Goal: Information Seeking & Learning: Learn about a topic

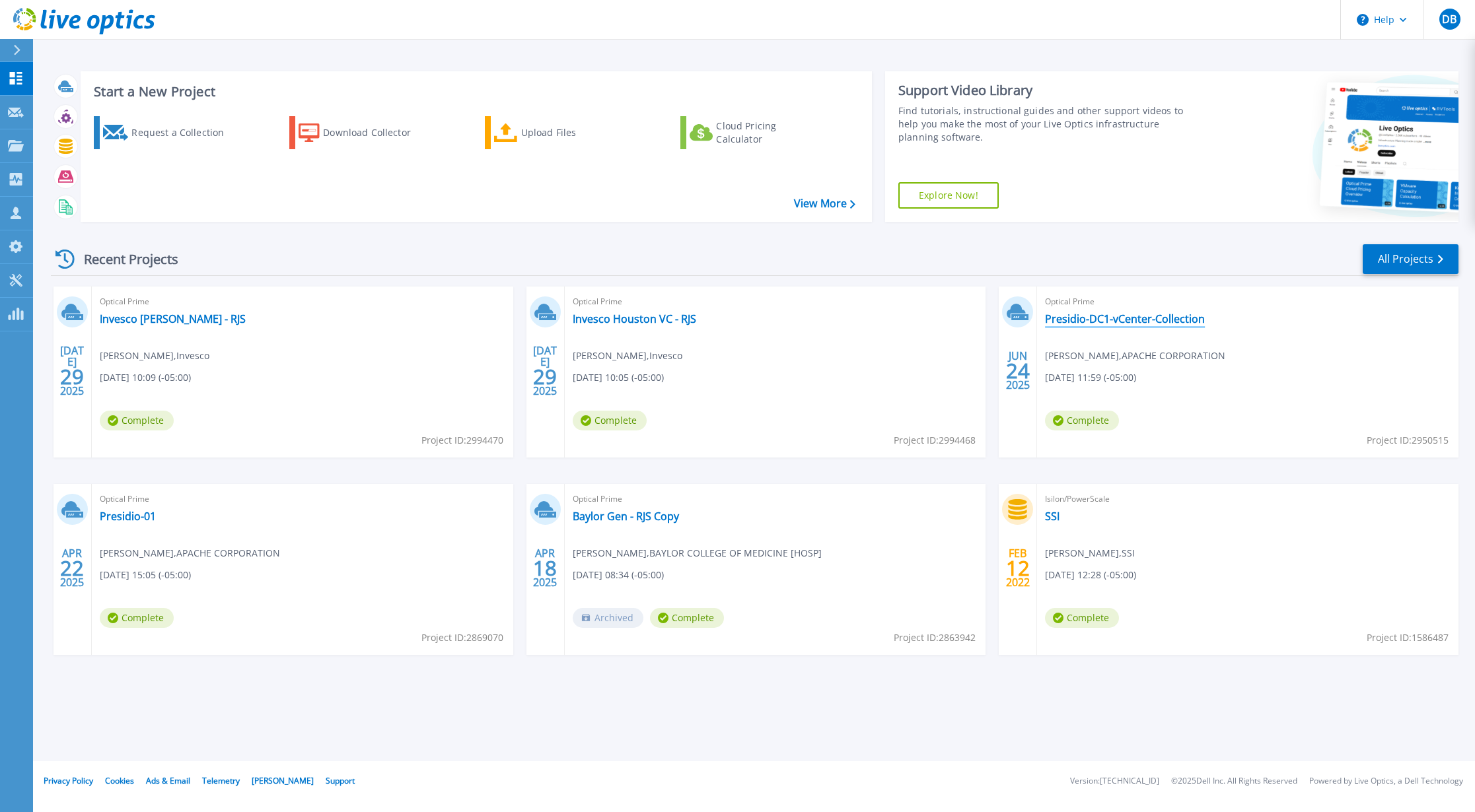
click at [1121, 317] on link "Presidio-DC1-vCenter-Collection" at bounding box center [1125, 319] width 160 height 13
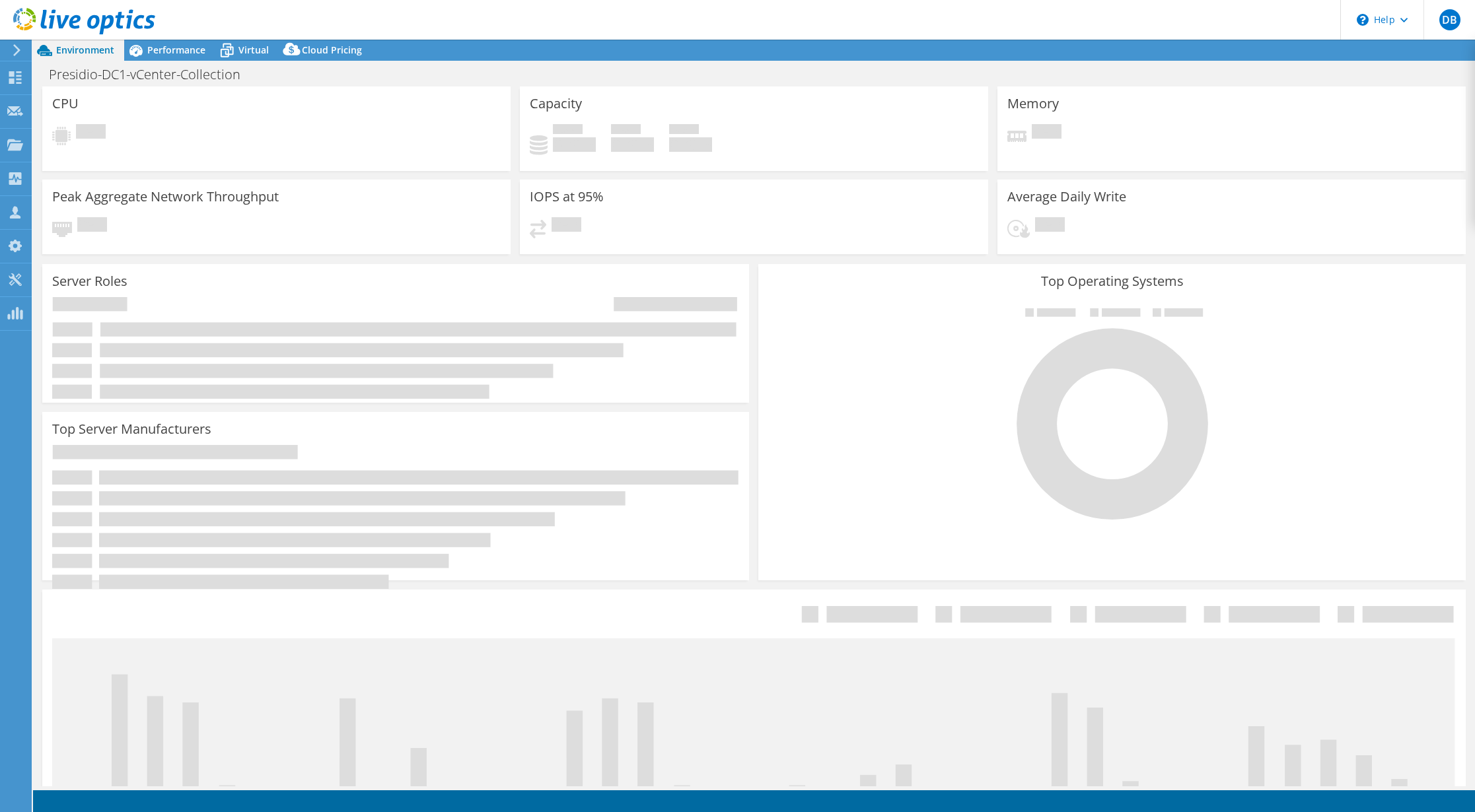
select select "USD"
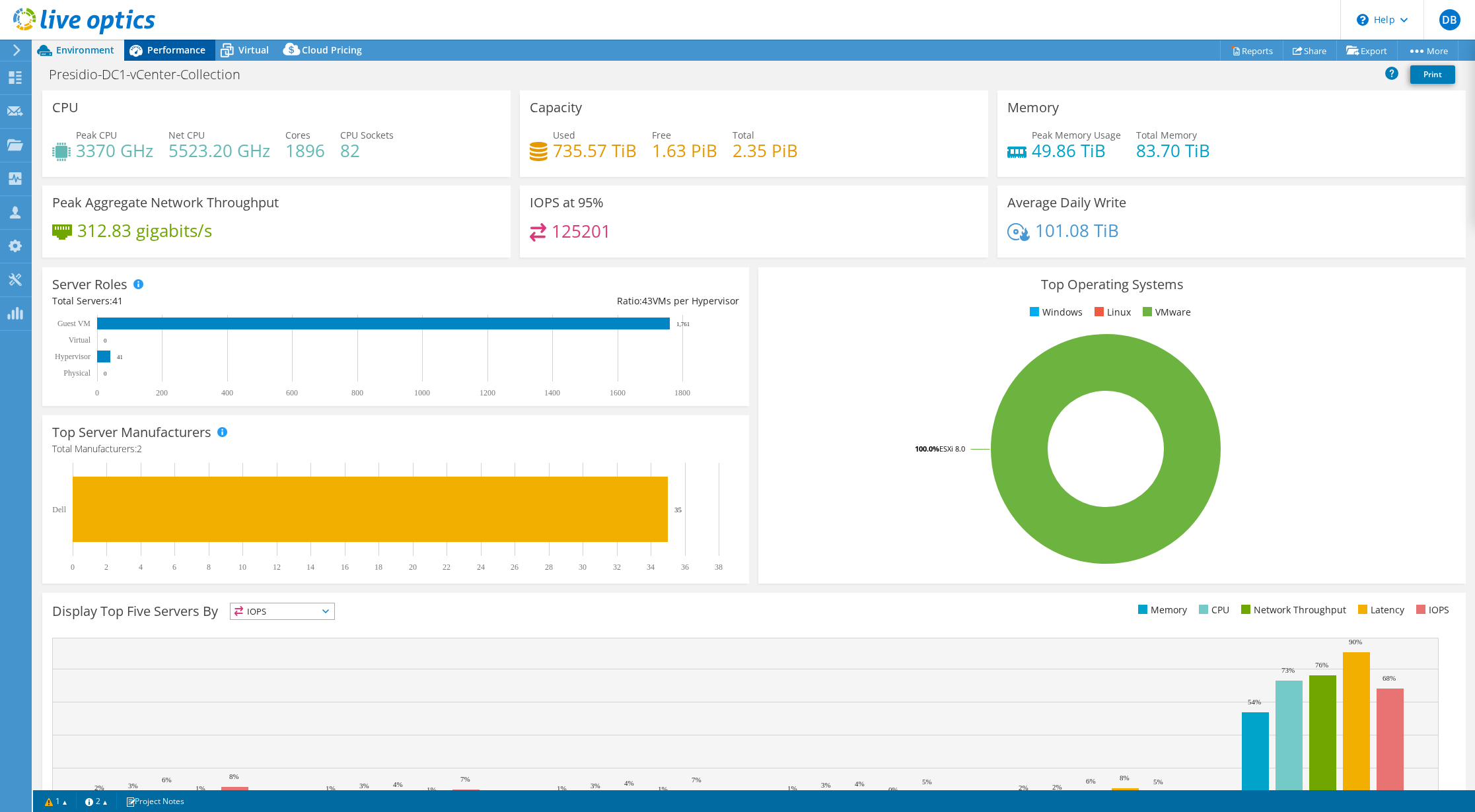
click at [164, 44] on span "Performance" at bounding box center [176, 50] width 58 height 12
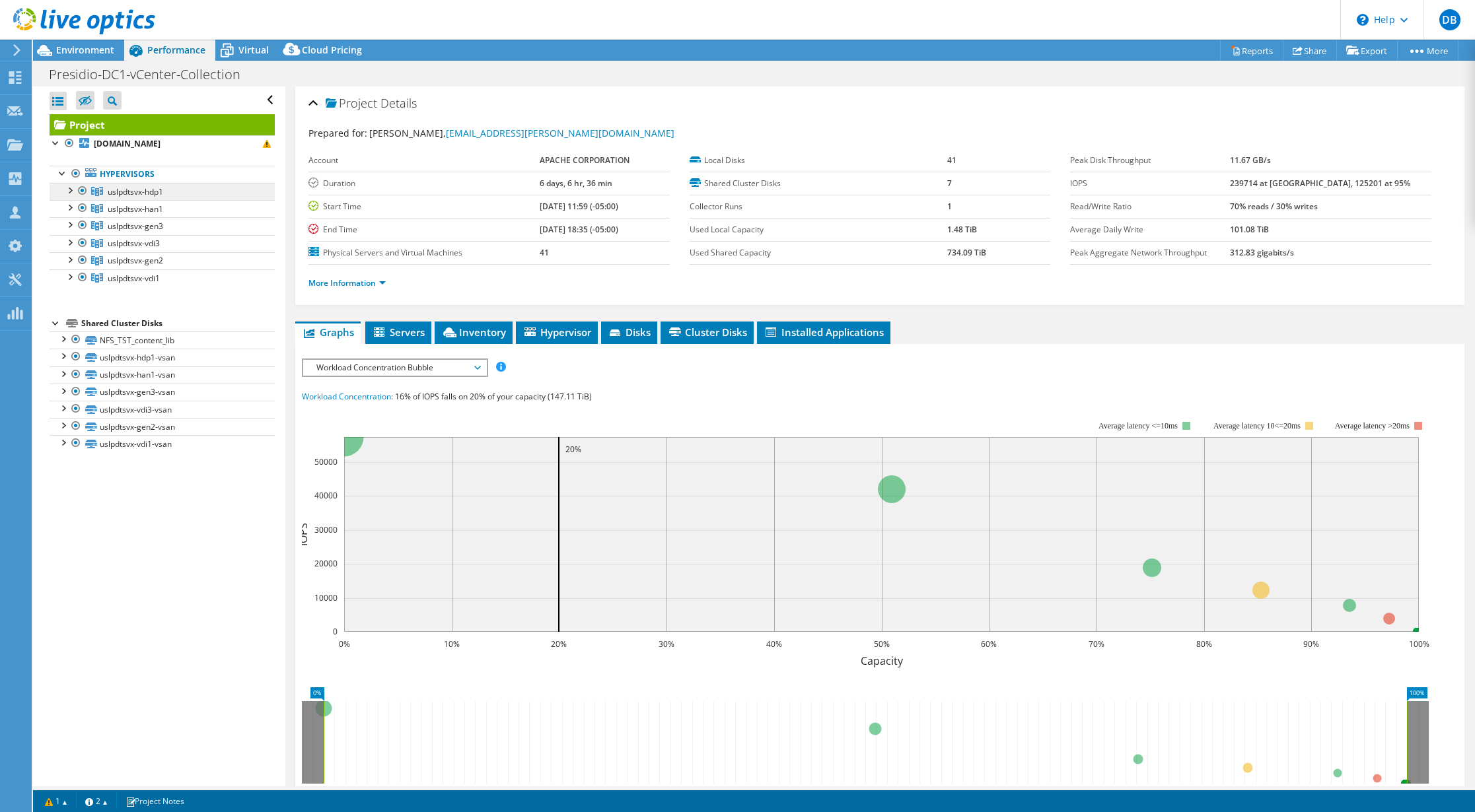
click at [136, 194] on span "uslpdtsvx-hdp1" at bounding box center [135, 192] width 55 height 11
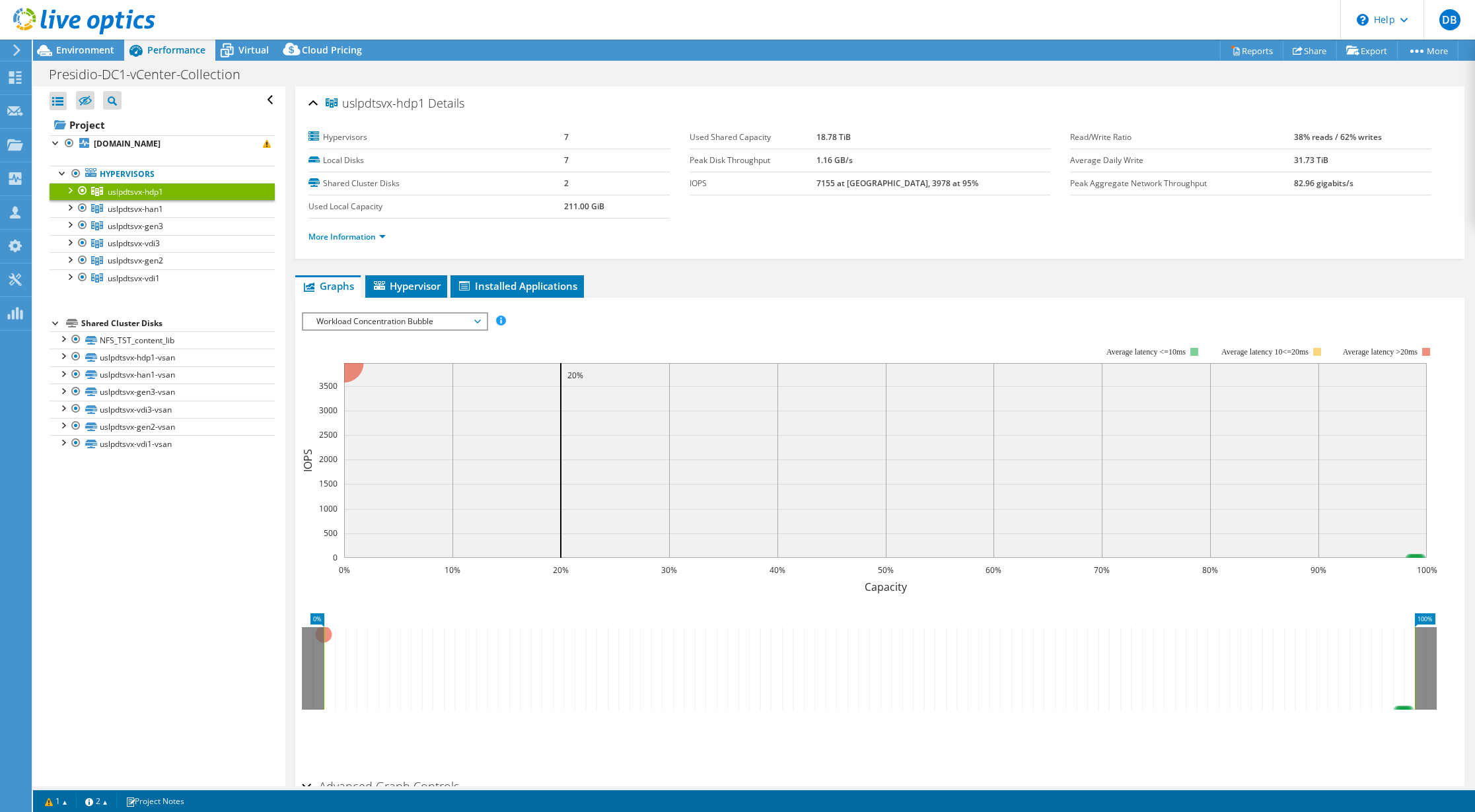
click at [391, 329] on div "Workload Concentration Bubble IOPS Disk Throughput IO Size Latency Queue Depth …" at bounding box center [395, 321] width 186 height 18
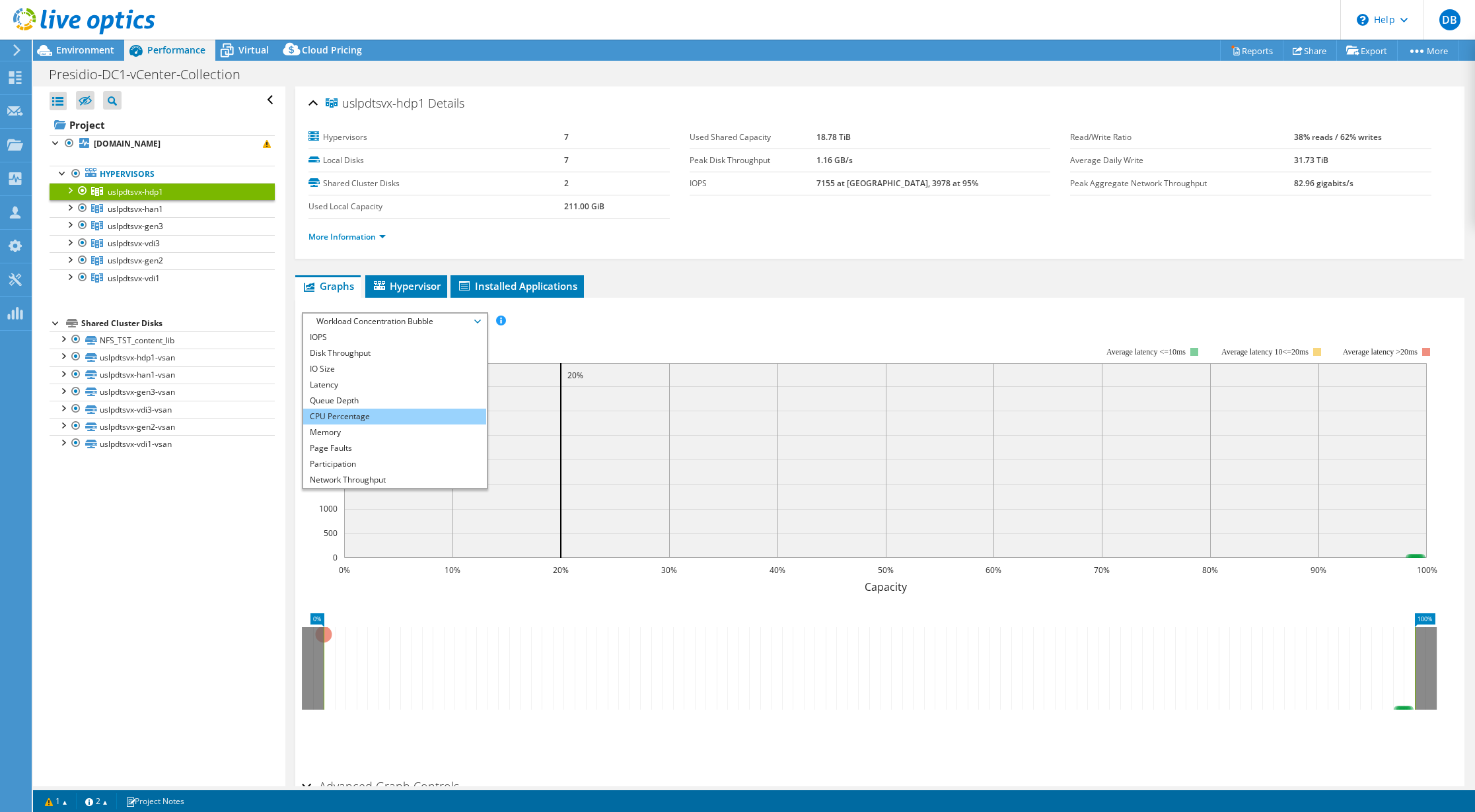
click at [374, 415] on li "CPU Percentage" at bounding box center [394, 417] width 183 height 16
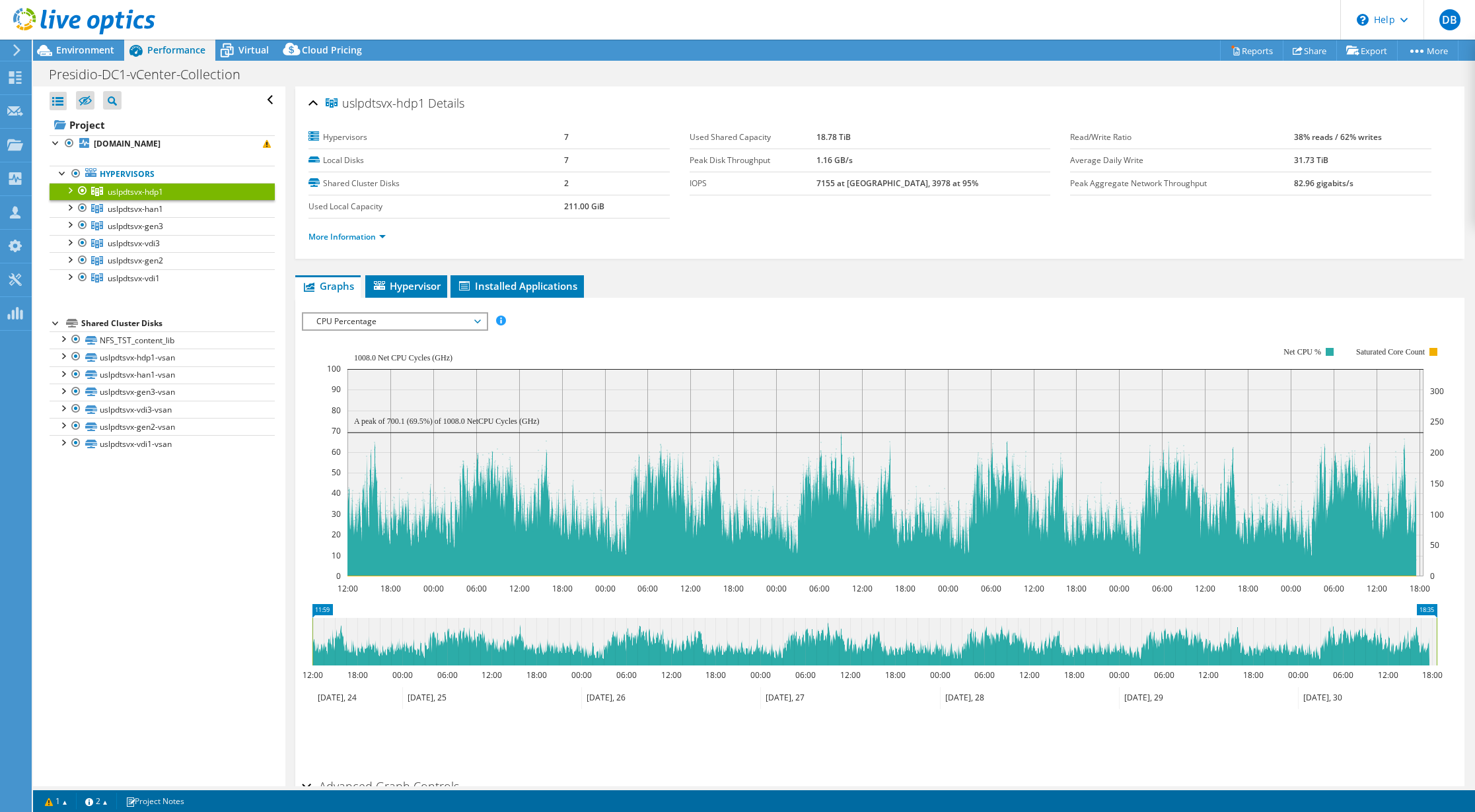
click at [69, 186] on div at bounding box center [69, 189] width 13 height 13
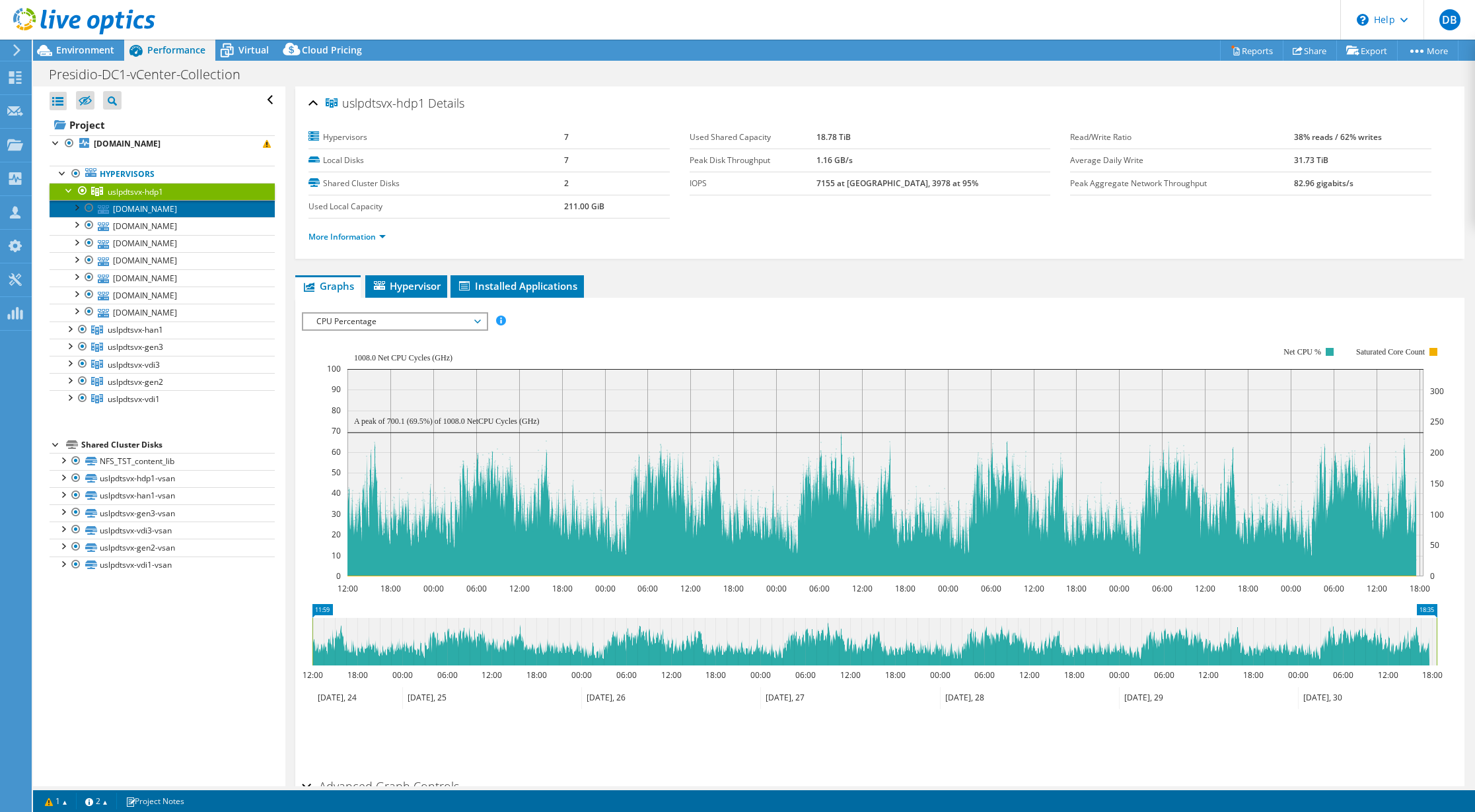
click at [185, 209] on link "[DOMAIN_NAME]" at bounding box center [162, 209] width 225 height 17
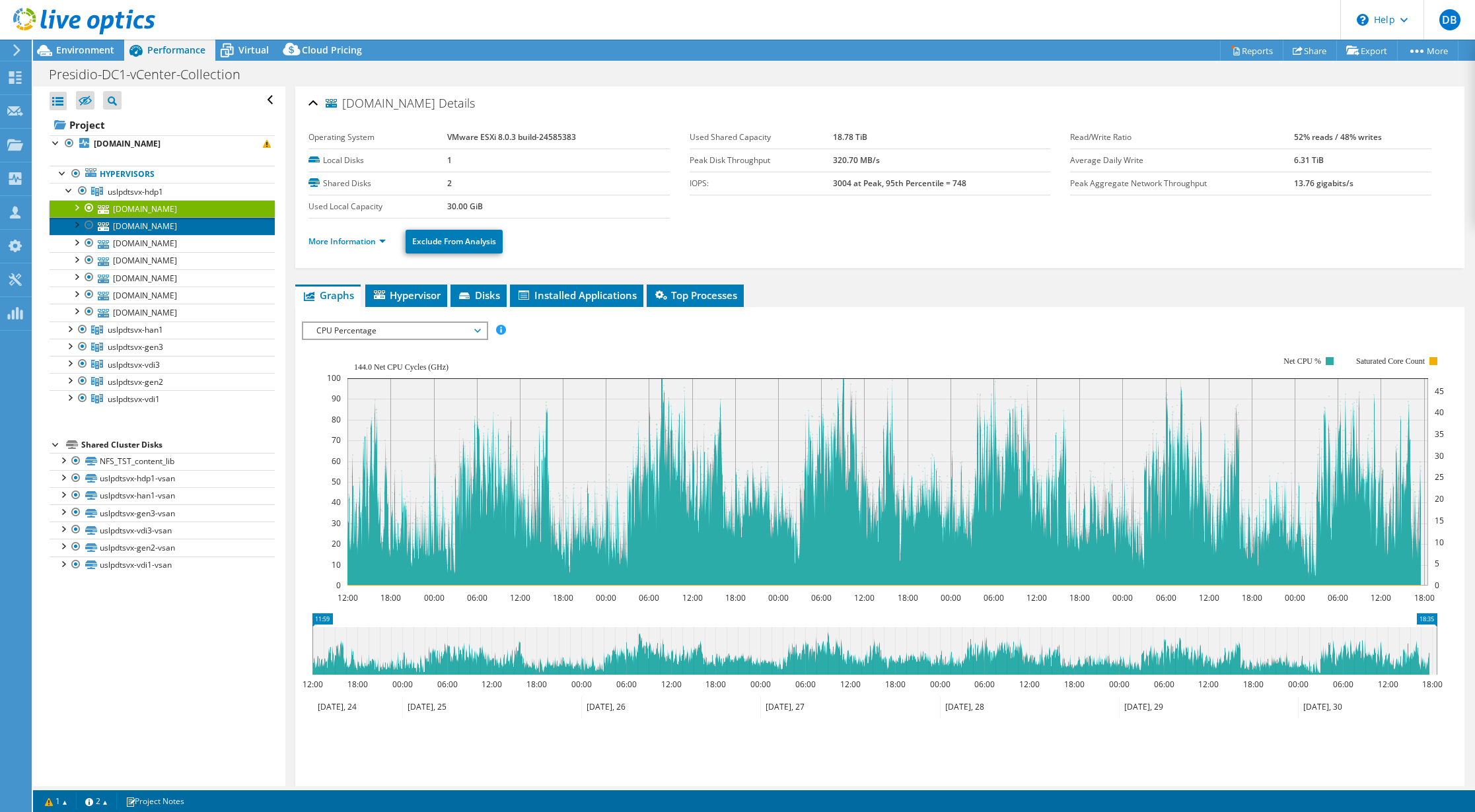
click at [186, 224] on link "[DOMAIN_NAME]" at bounding box center [162, 226] width 225 height 17
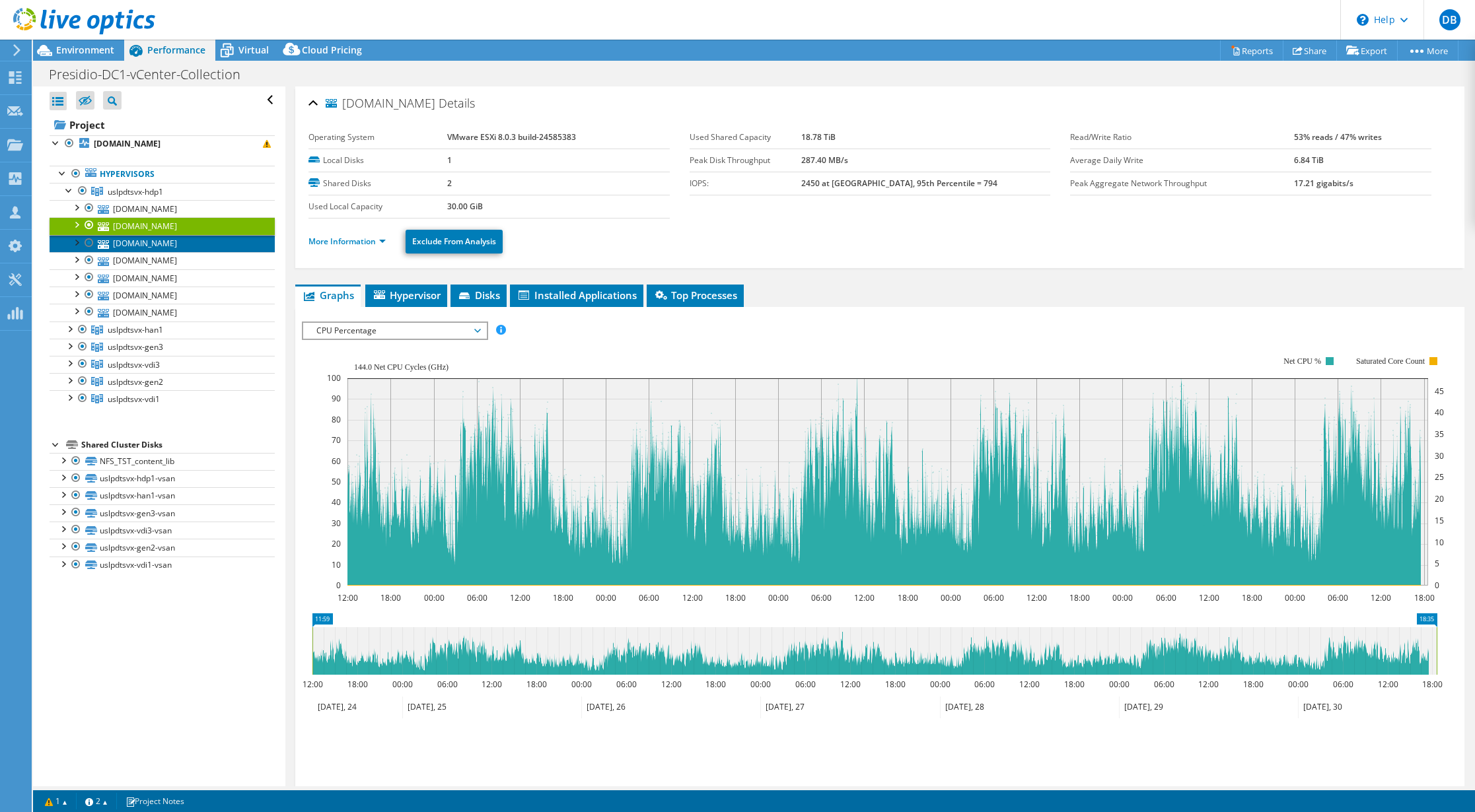
click at [186, 245] on link "[DOMAIN_NAME]" at bounding box center [162, 244] width 225 height 17
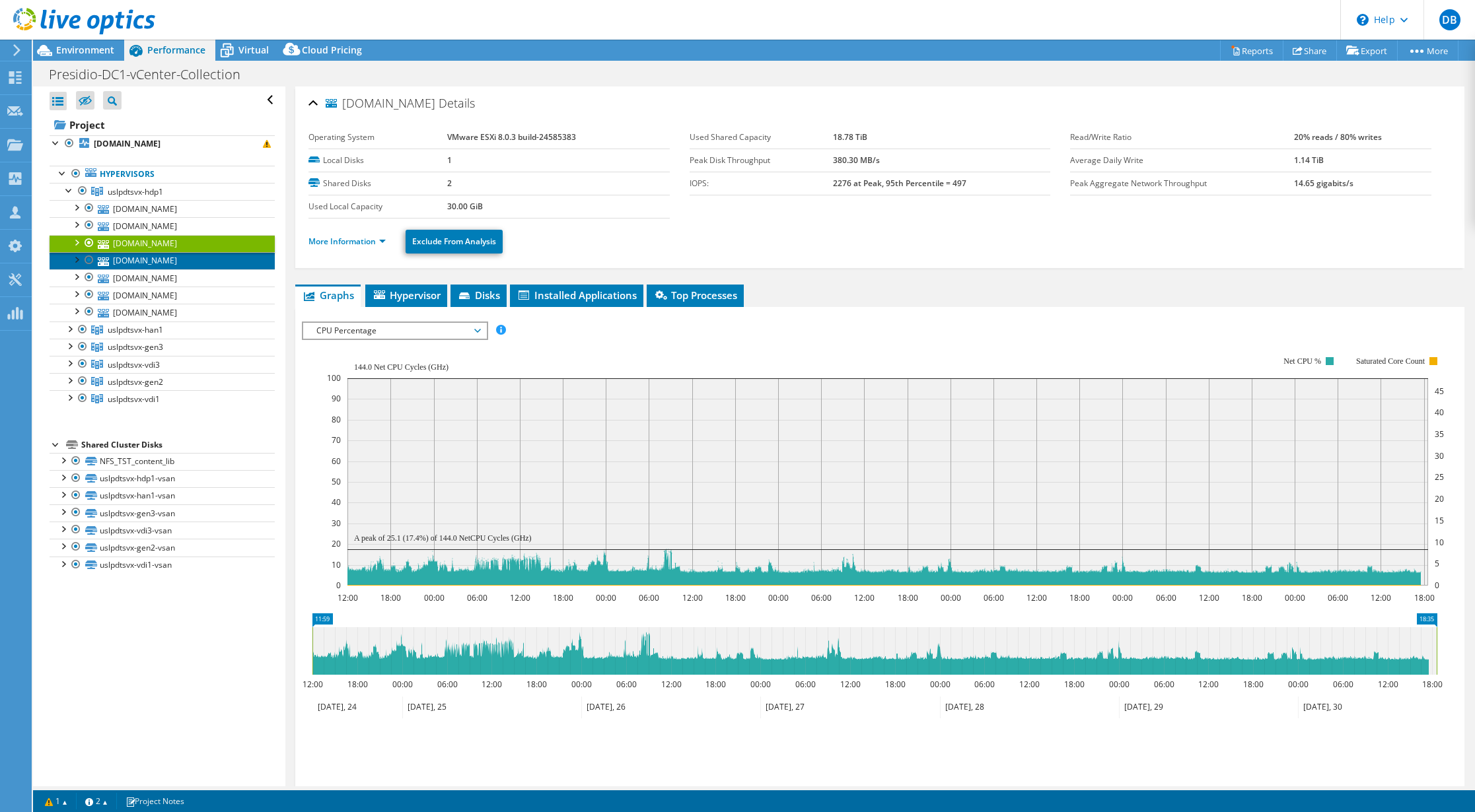
click at [188, 259] on link "[DOMAIN_NAME]" at bounding box center [162, 261] width 225 height 17
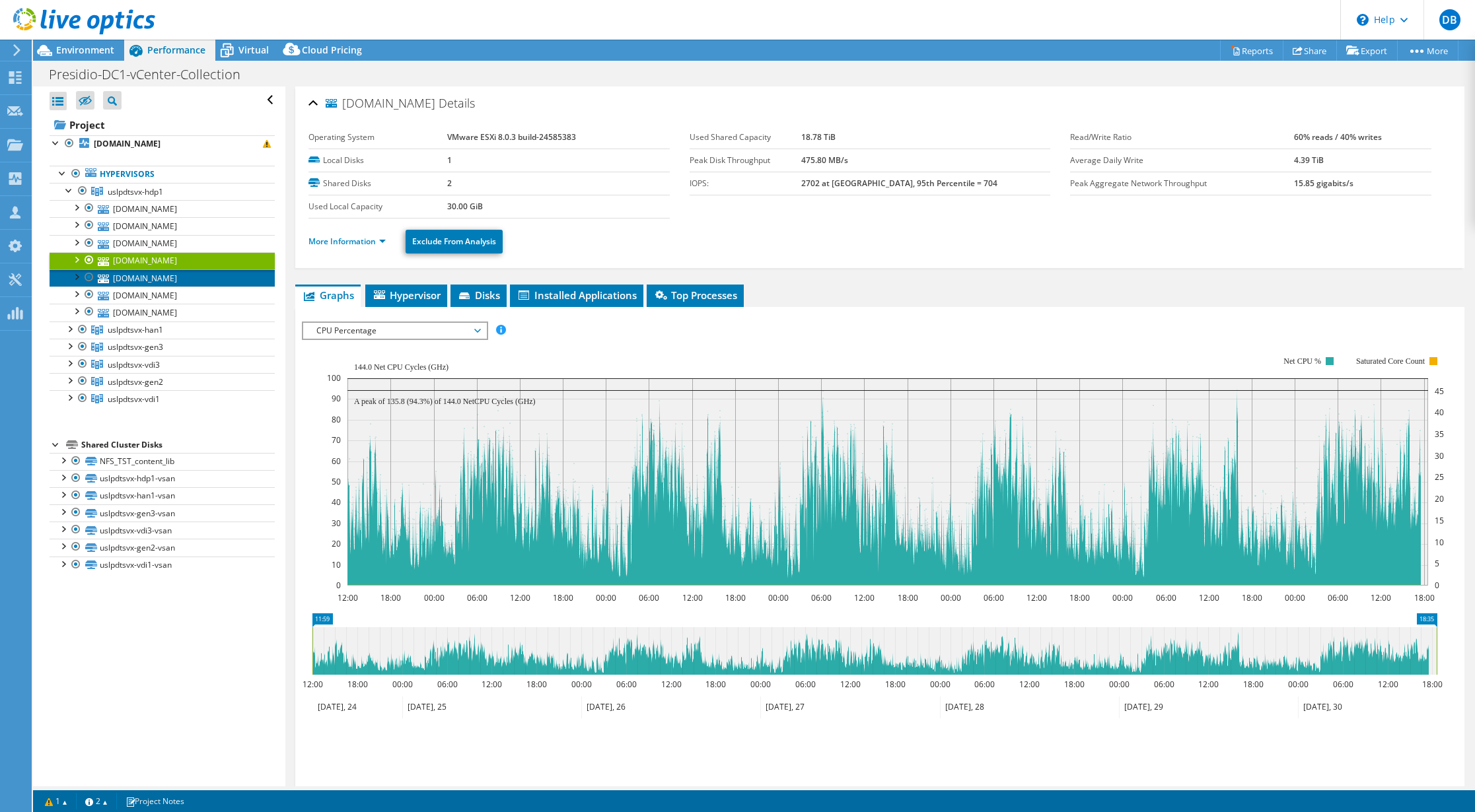
click at [190, 277] on link "[DOMAIN_NAME]" at bounding box center [162, 278] width 225 height 17
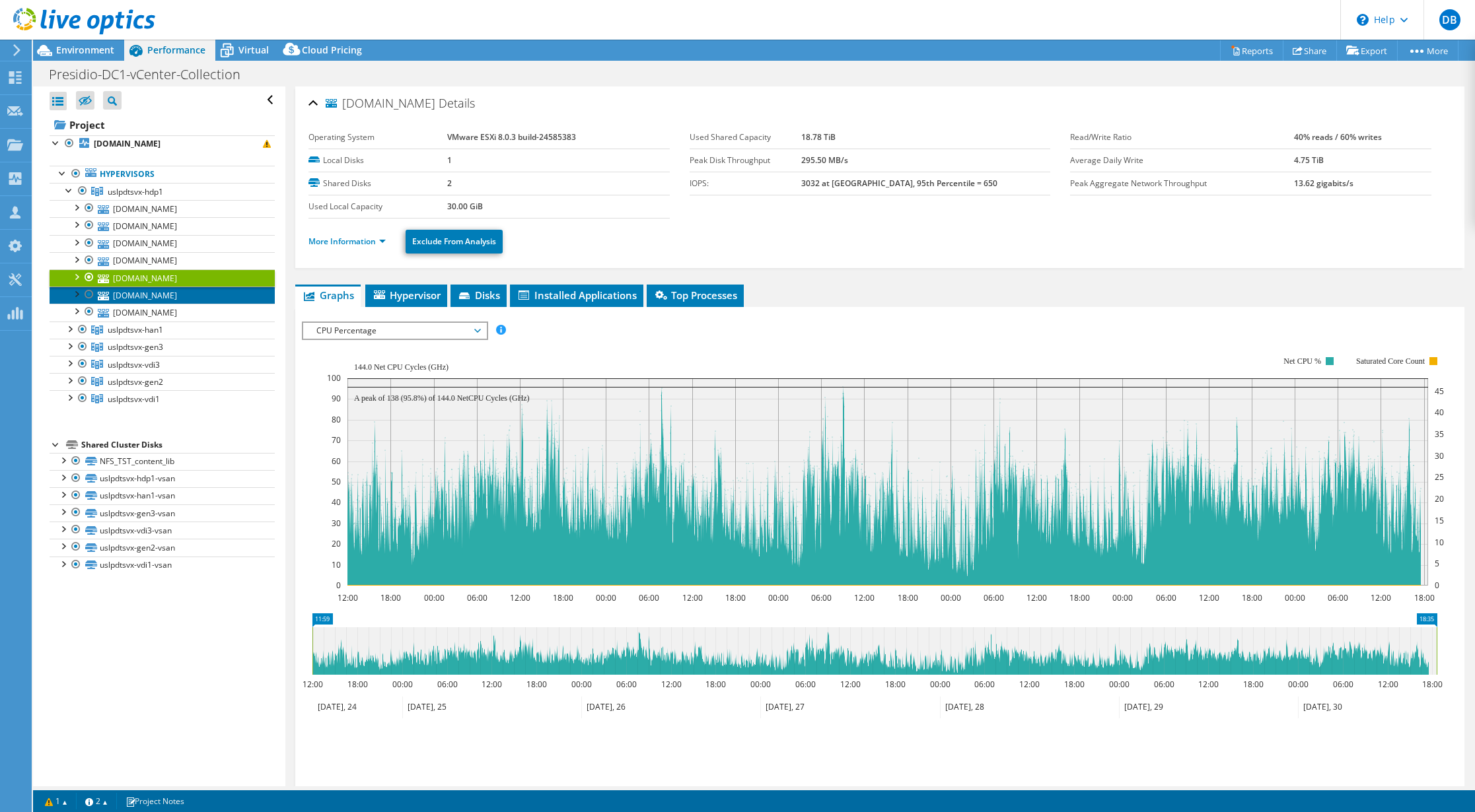
click at [197, 299] on link "[DOMAIN_NAME]" at bounding box center [162, 296] width 225 height 17
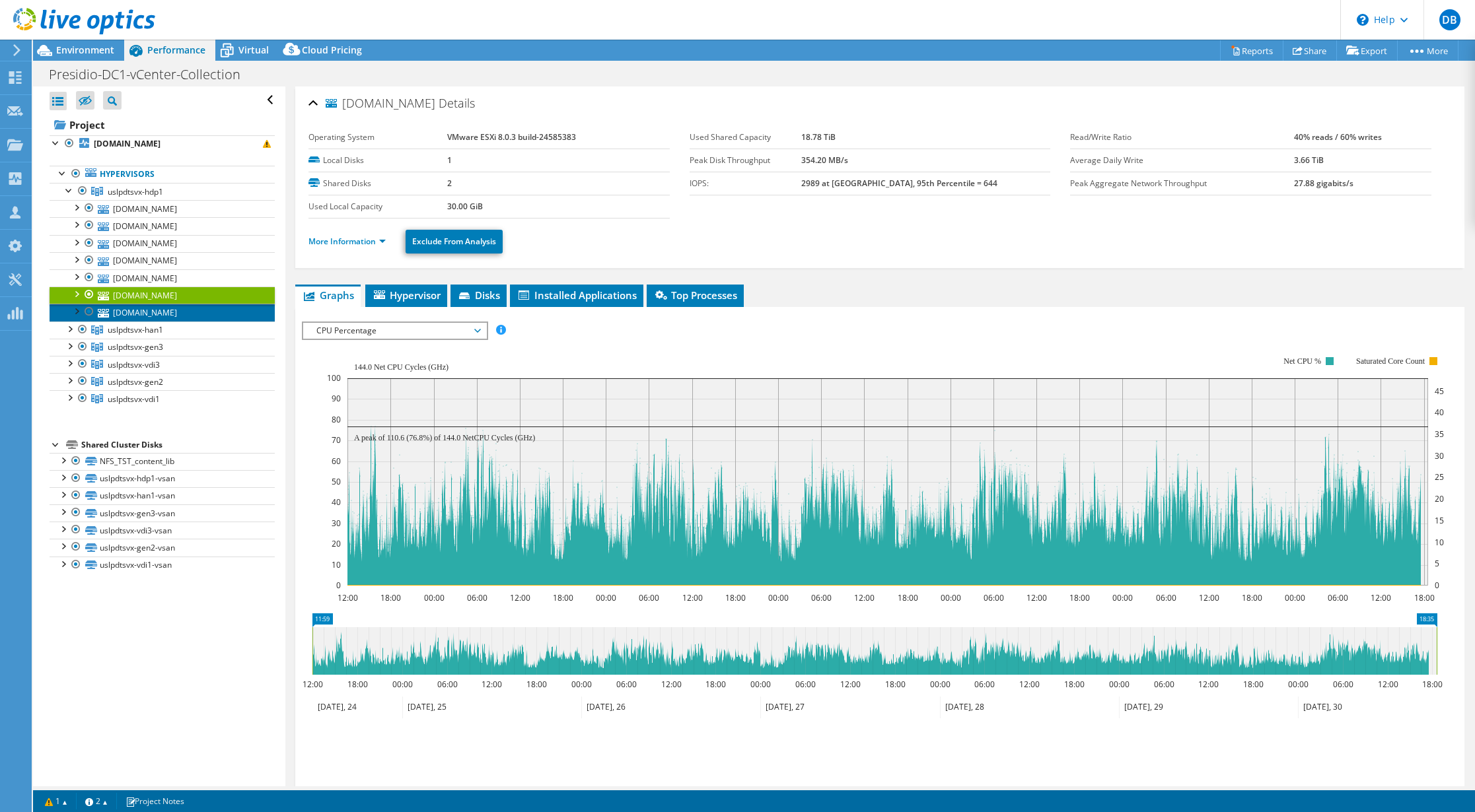
click at [201, 310] on link "[DOMAIN_NAME]" at bounding box center [162, 312] width 225 height 17
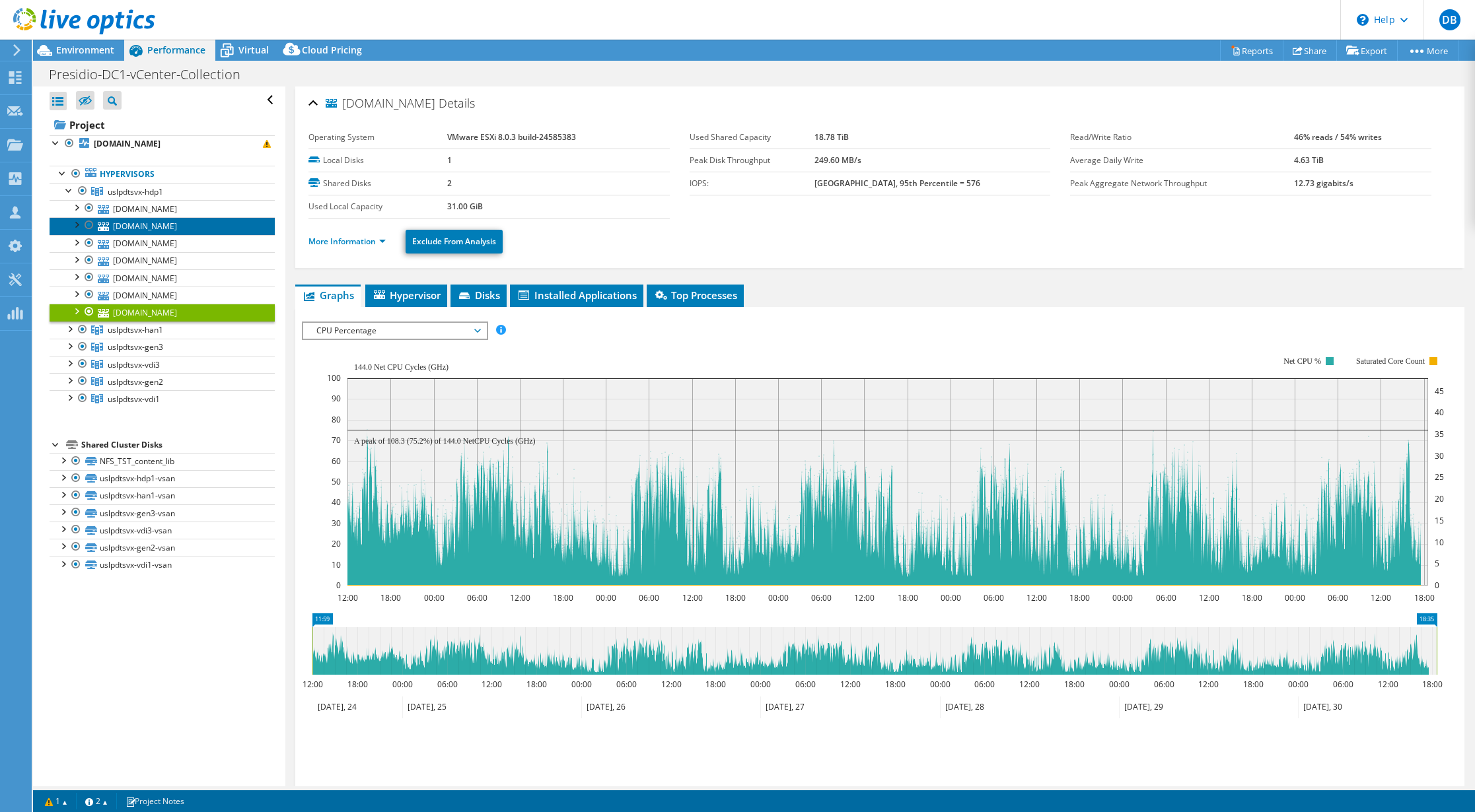
click at [170, 228] on link "[DOMAIN_NAME]" at bounding box center [162, 226] width 225 height 17
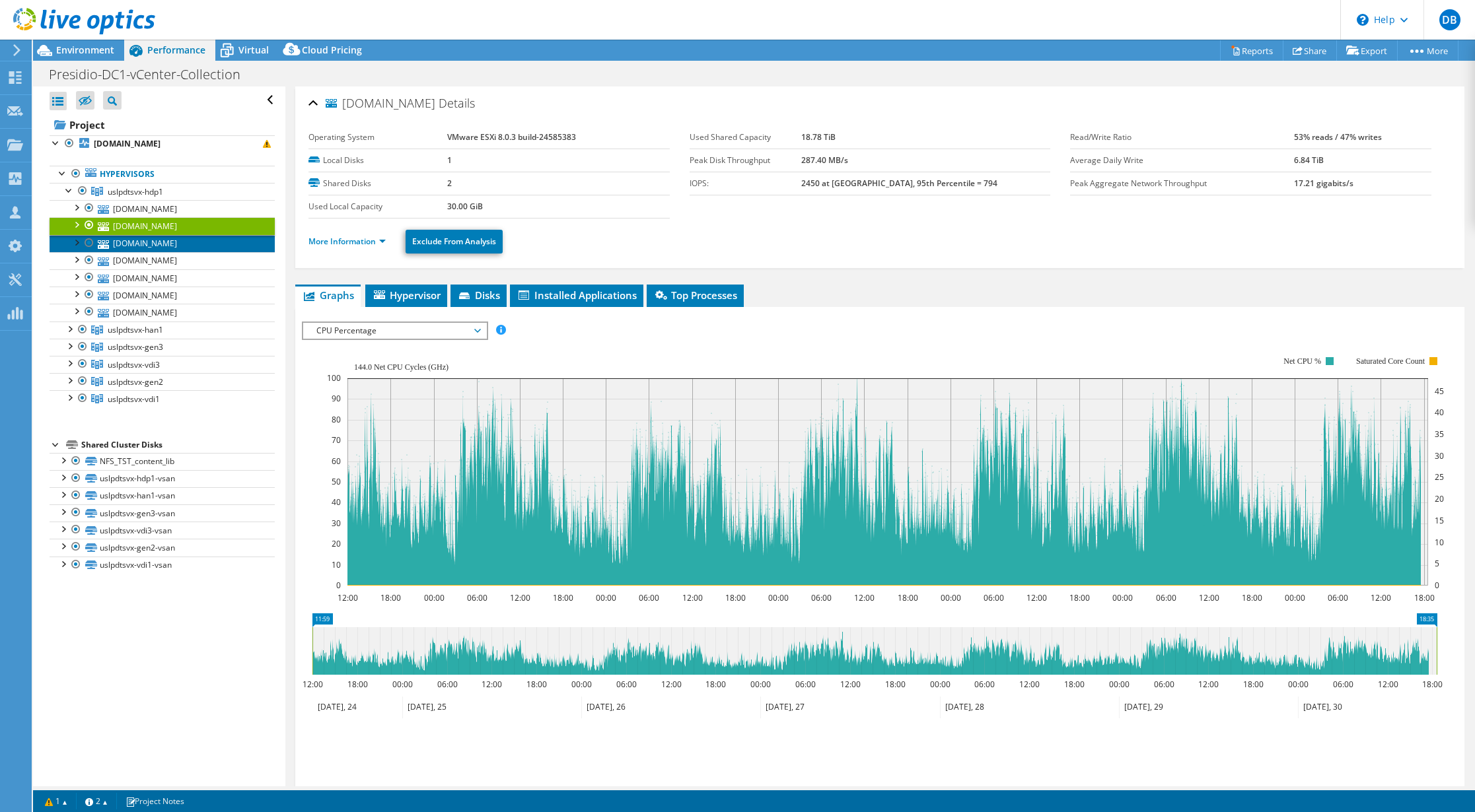
click at [172, 246] on link "[DOMAIN_NAME]" at bounding box center [162, 244] width 225 height 17
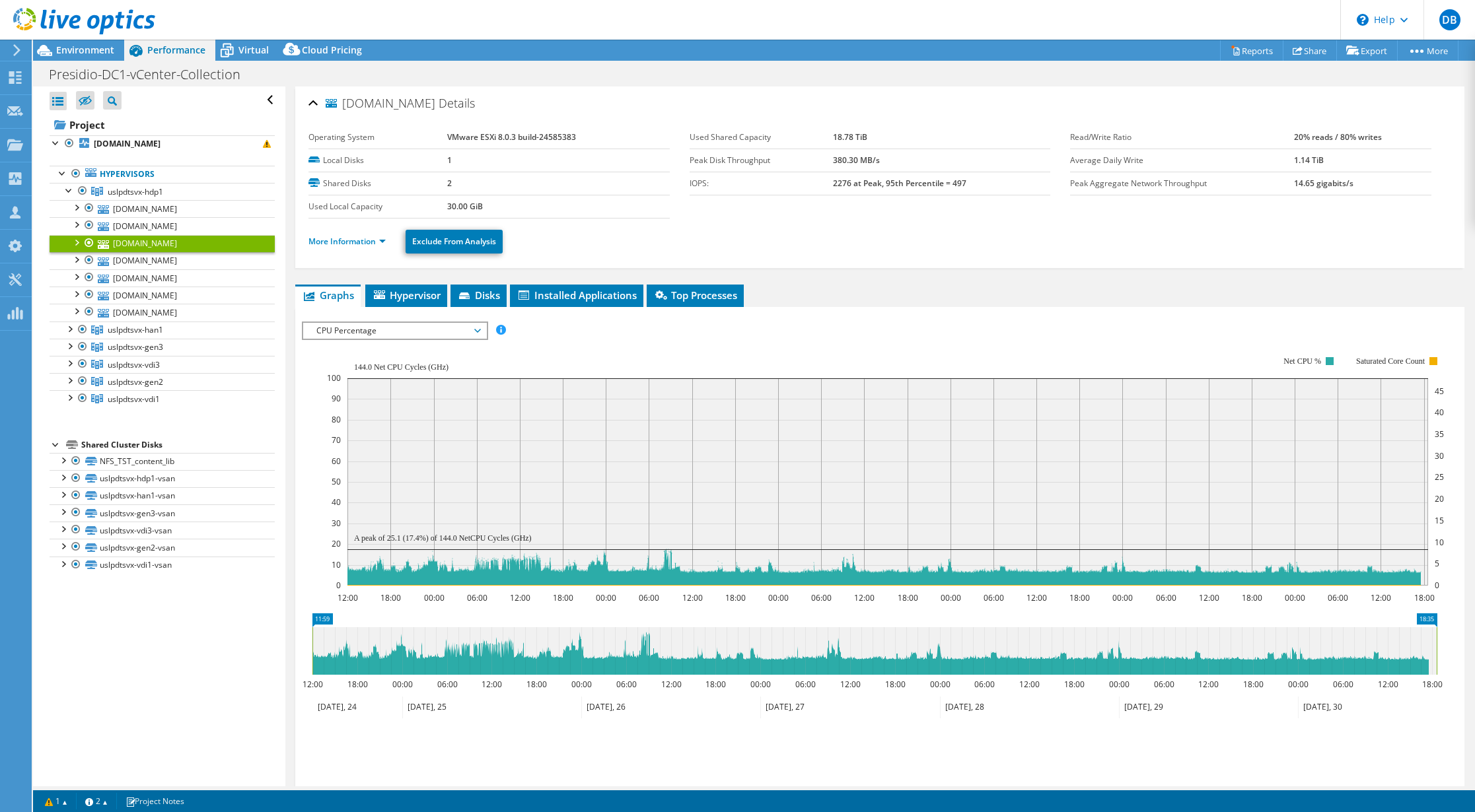
click at [476, 328] on span "CPU Percentage" at bounding box center [394, 331] width 170 height 16
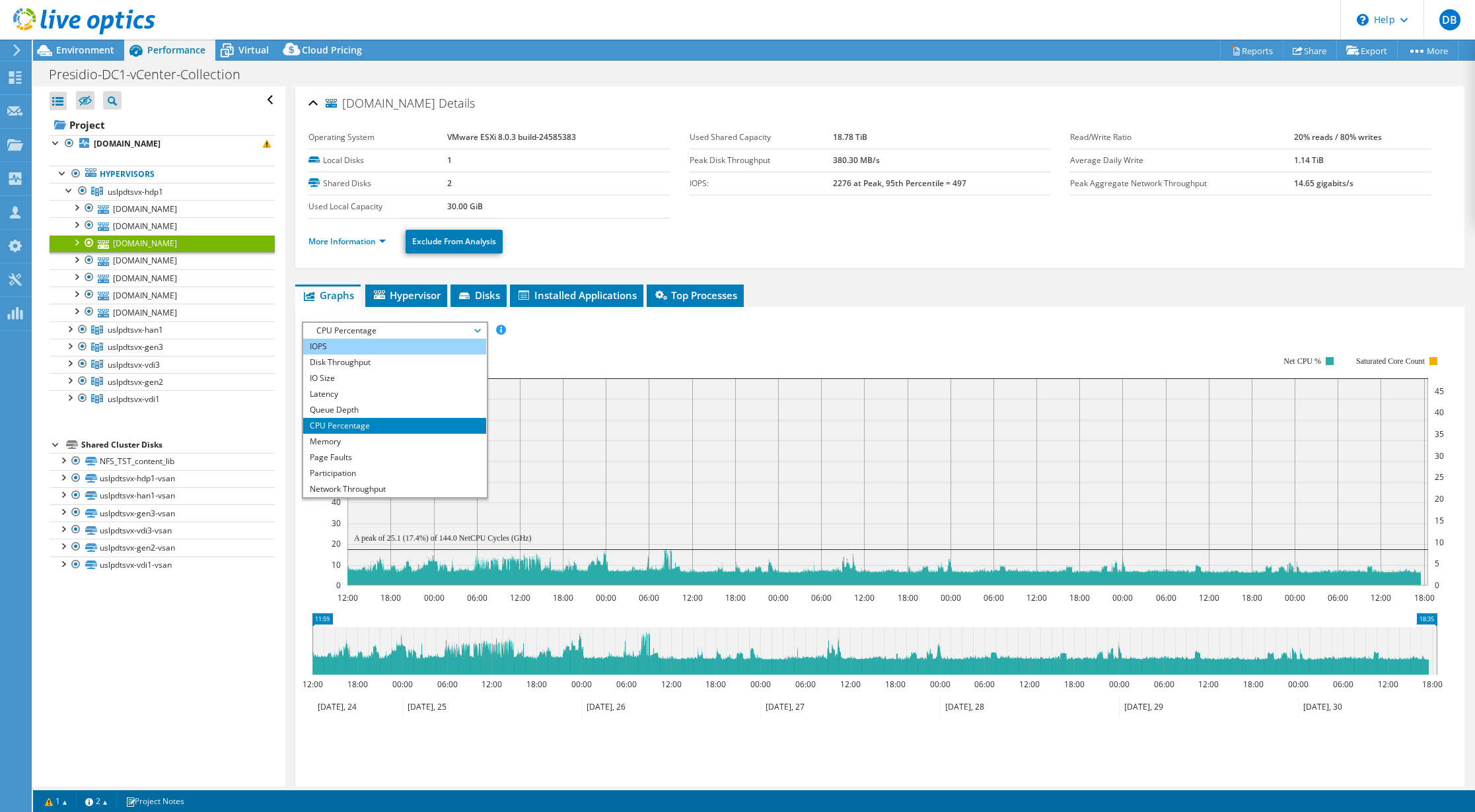
click at [378, 352] on li "IOPS" at bounding box center [394, 347] width 183 height 16
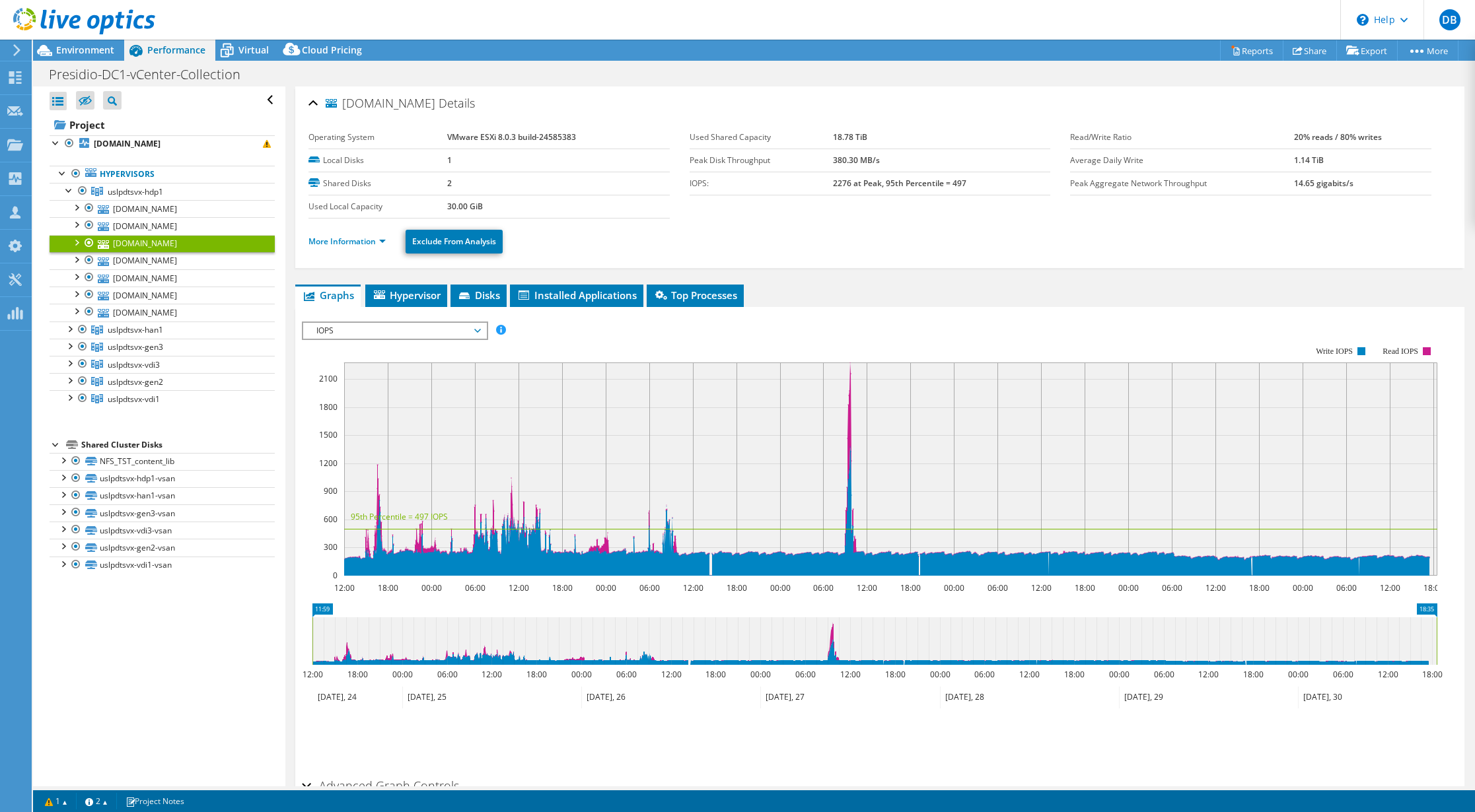
click at [474, 332] on span "IOPS" at bounding box center [394, 331] width 170 height 16
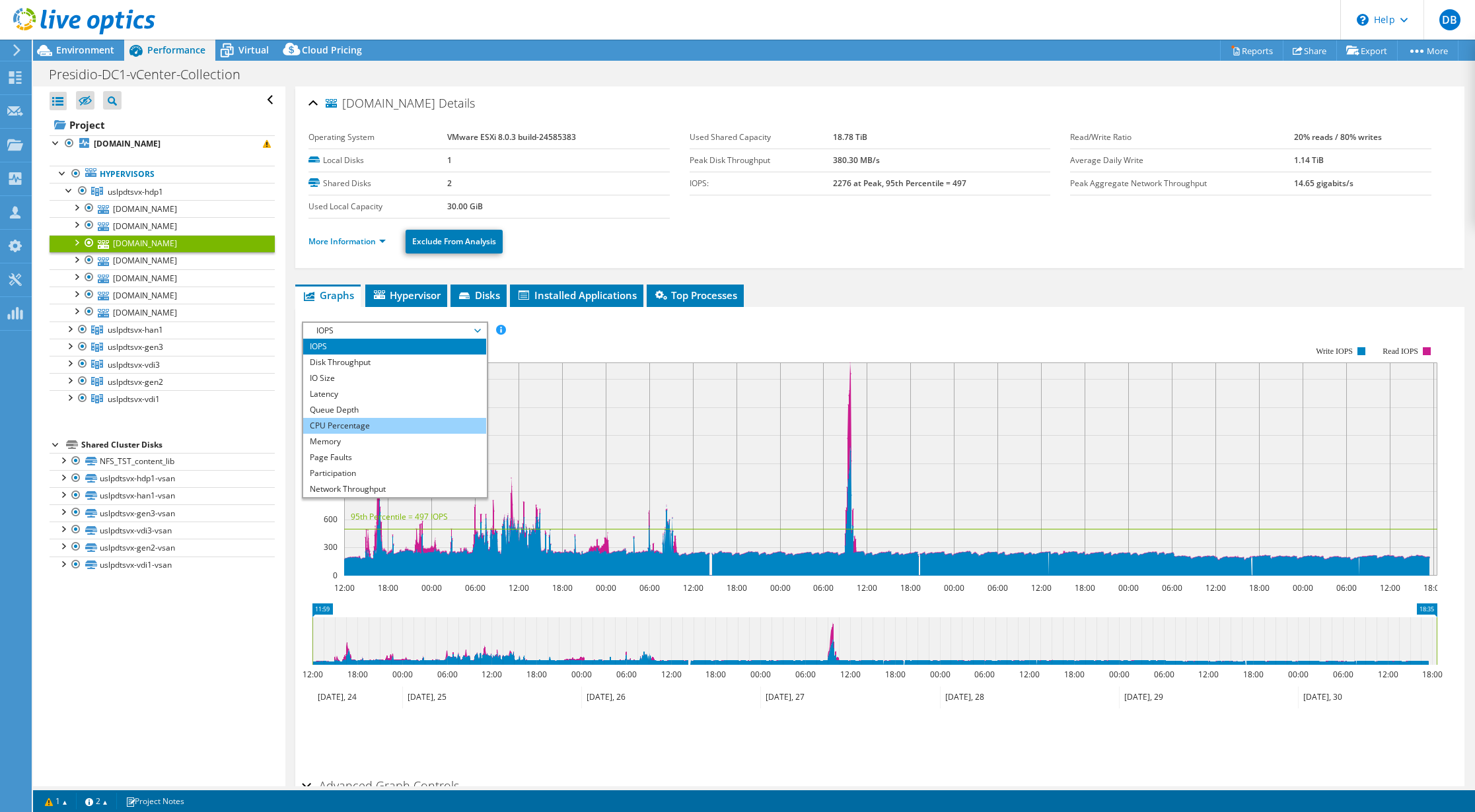
click at [377, 428] on li "CPU Percentage" at bounding box center [394, 426] width 183 height 16
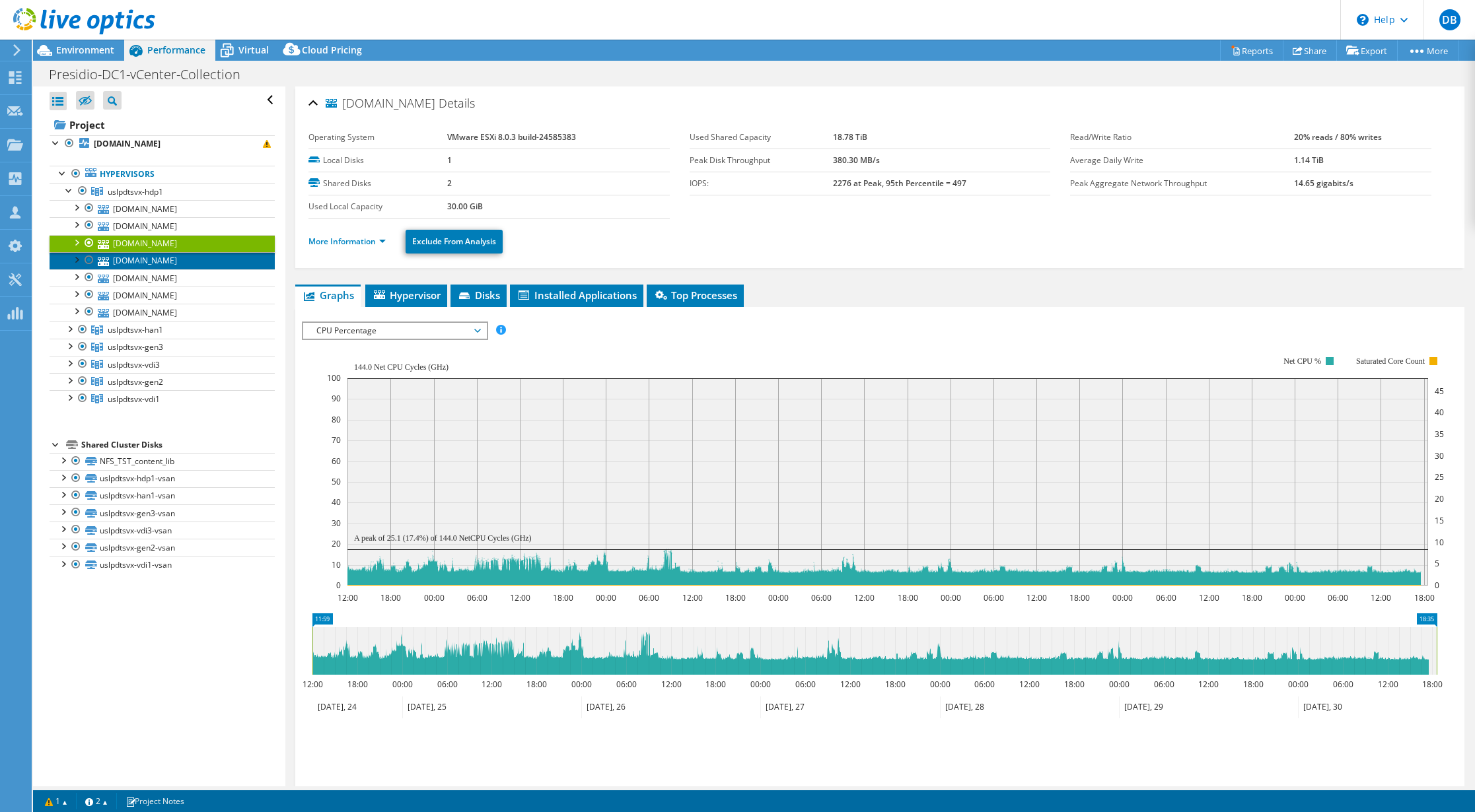
click at [141, 259] on link "[DOMAIN_NAME]" at bounding box center [162, 261] width 225 height 17
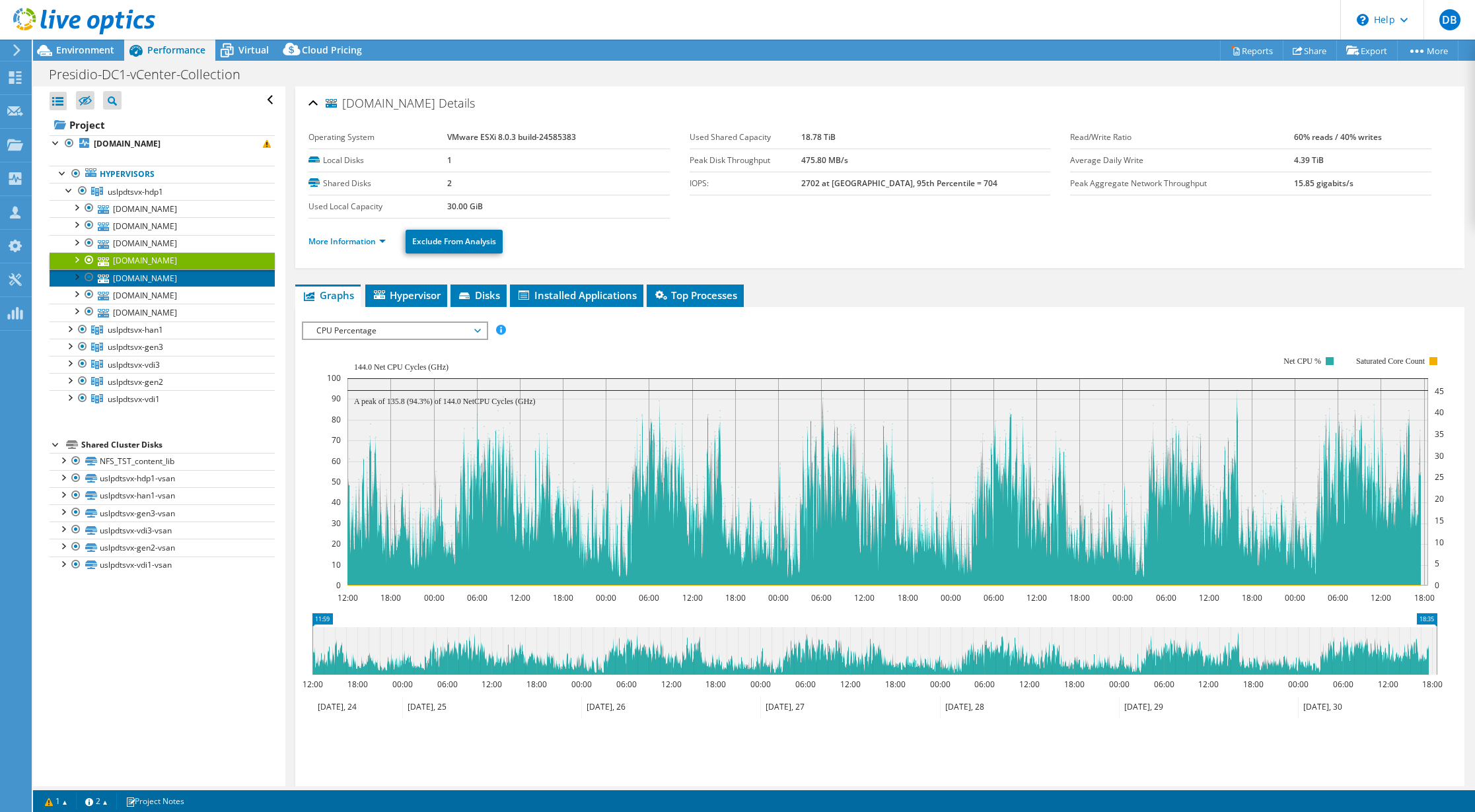
click at [145, 277] on link "[DOMAIN_NAME]" at bounding box center [162, 278] width 225 height 17
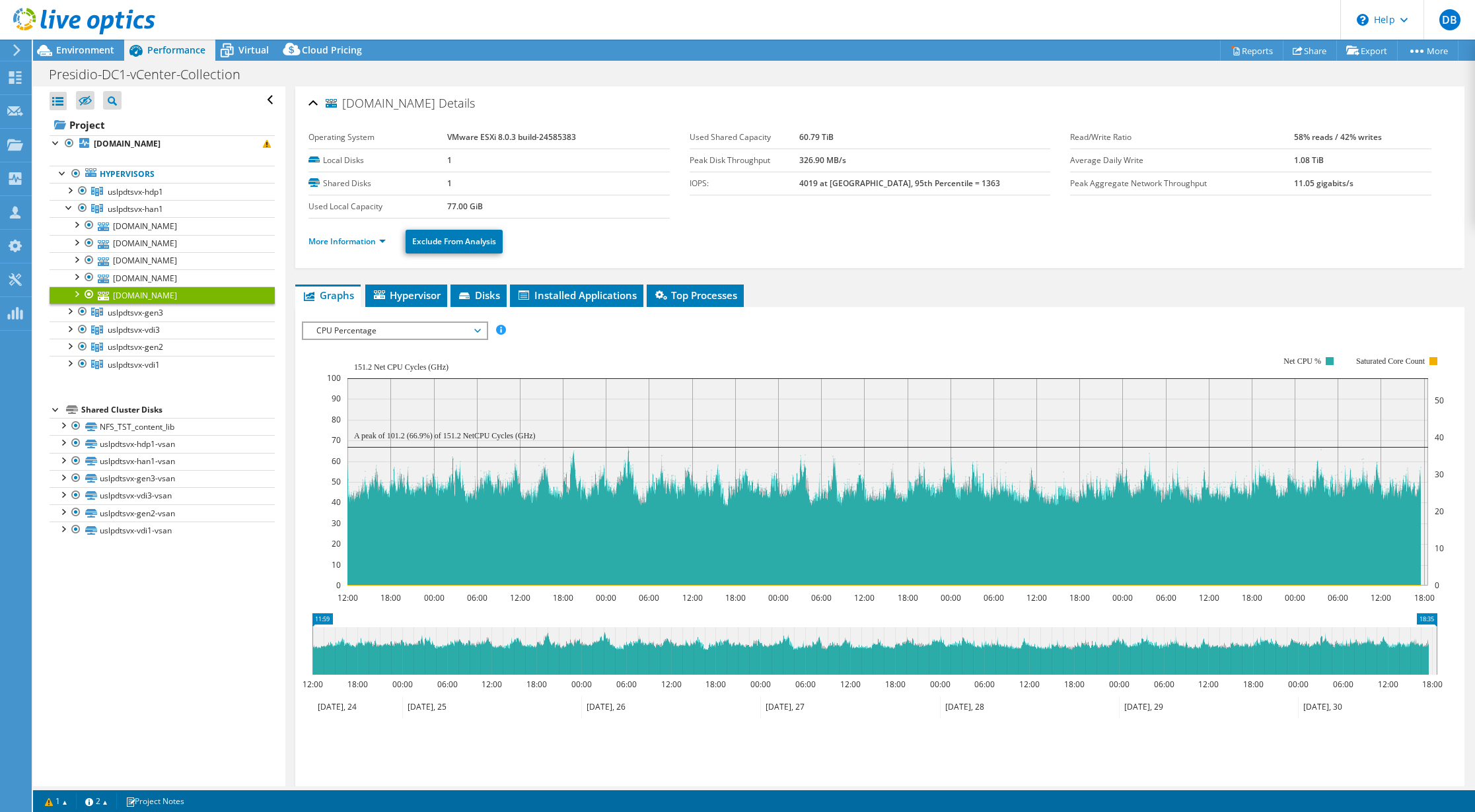
select select "USD"
click at [69, 208] on div at bounding box center [69, 207] width 13 height 13
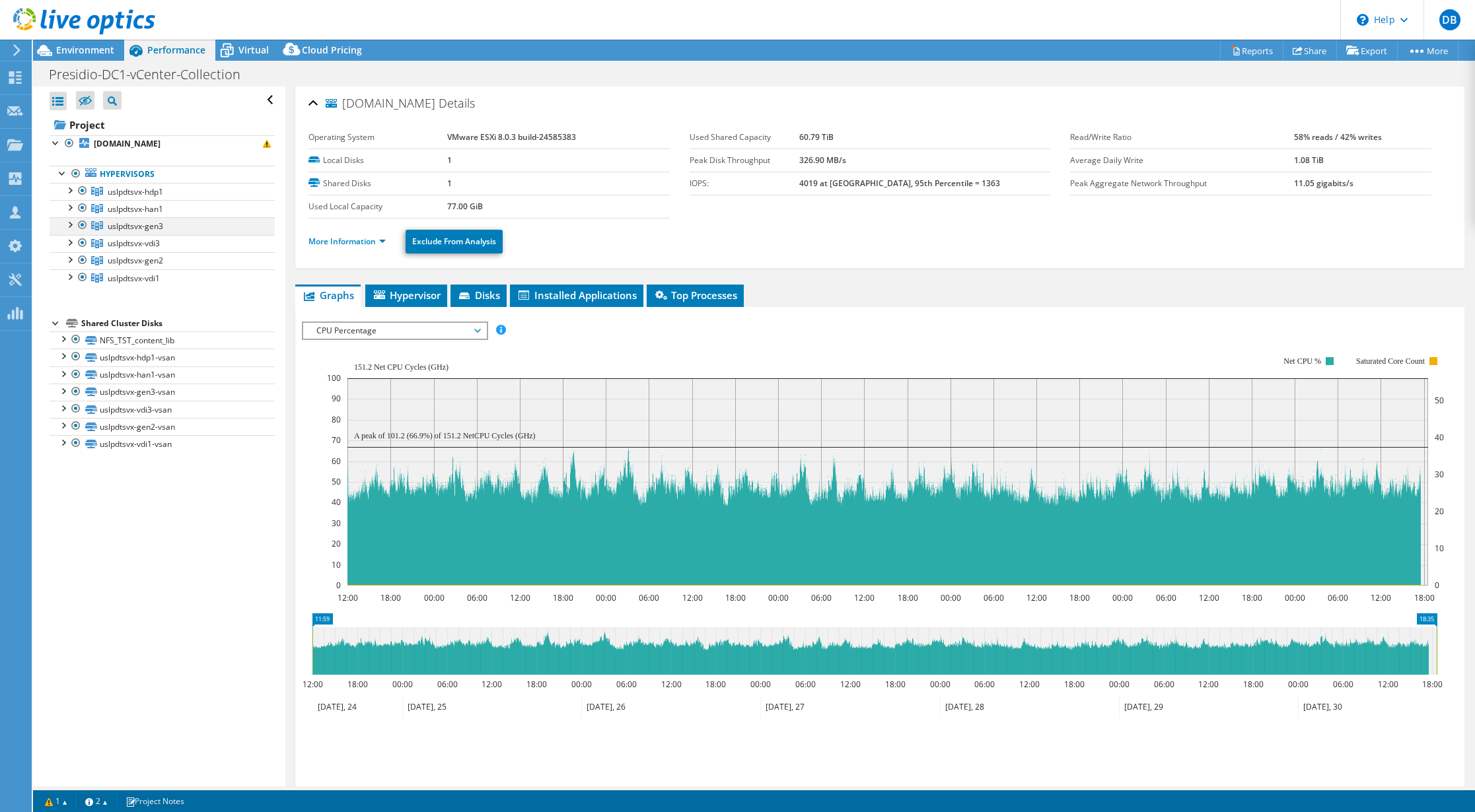
click at [69, 224] on div at bounding box center [69, 224] width 13 height 13
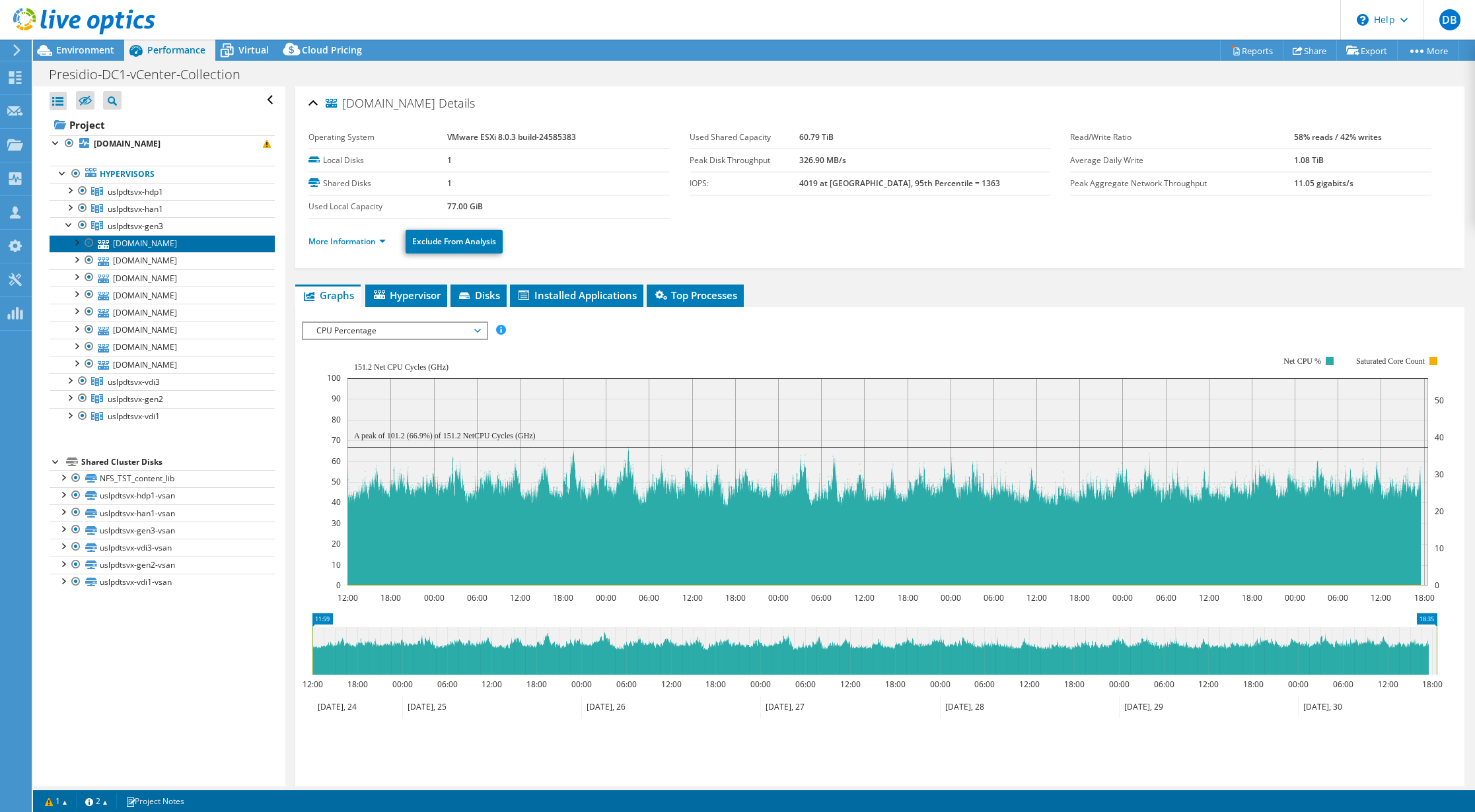
click at [147, 242] on link "[DOMAIN_NAME]" at bounding box center [162, 244] width 225 height 17
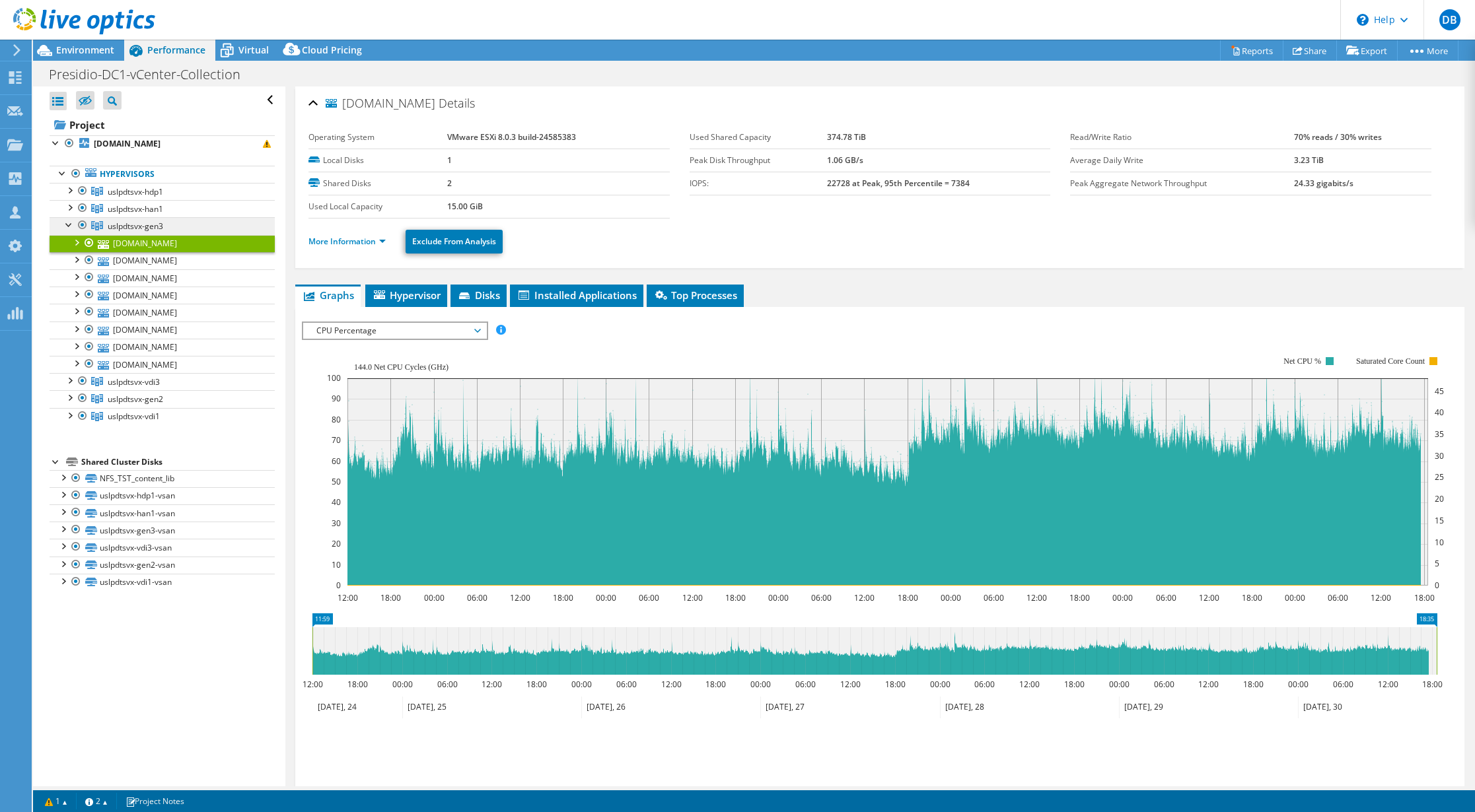
click at [135, 197] on span "uslpdtsvx-gen3" at bounding box center [135, 192] width 55 height 11
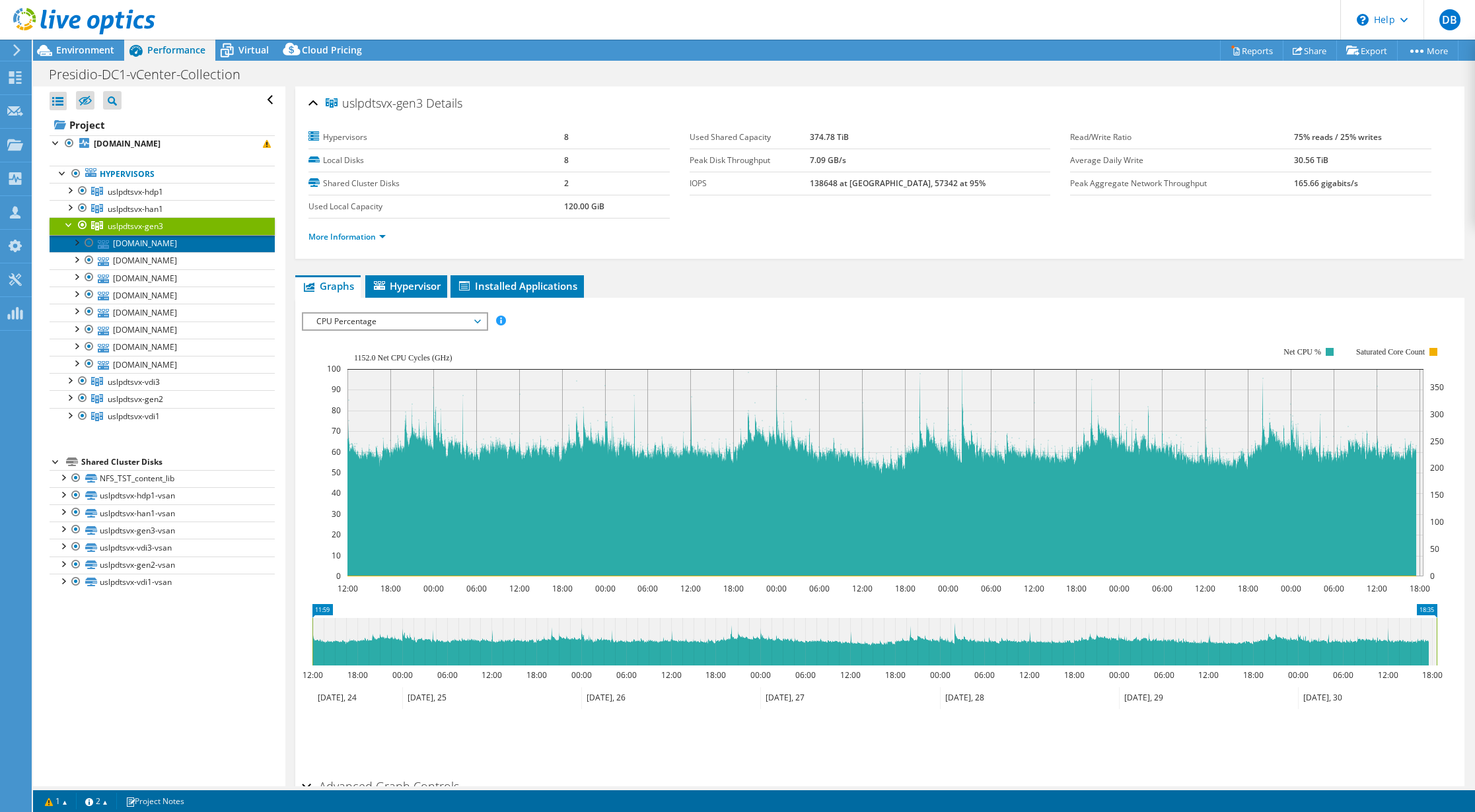
click at [140, 245] on link "[DOMAIN_NAME]" at bounding box center [162, 244] width 225 height 17
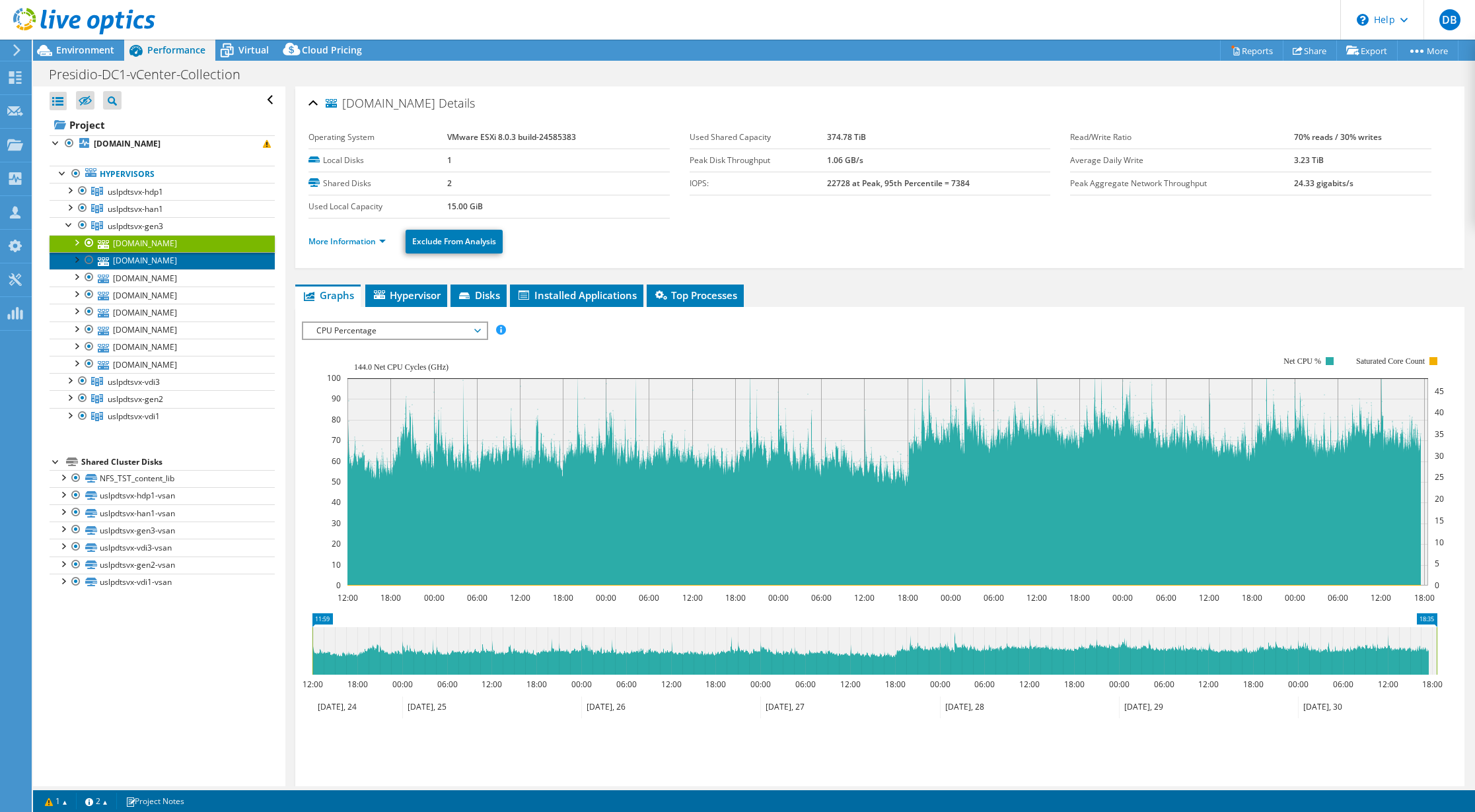
click at [143, 259] on link "[DOMAIN_NAME]" at bounding box center [162, 261] width 225 height 17
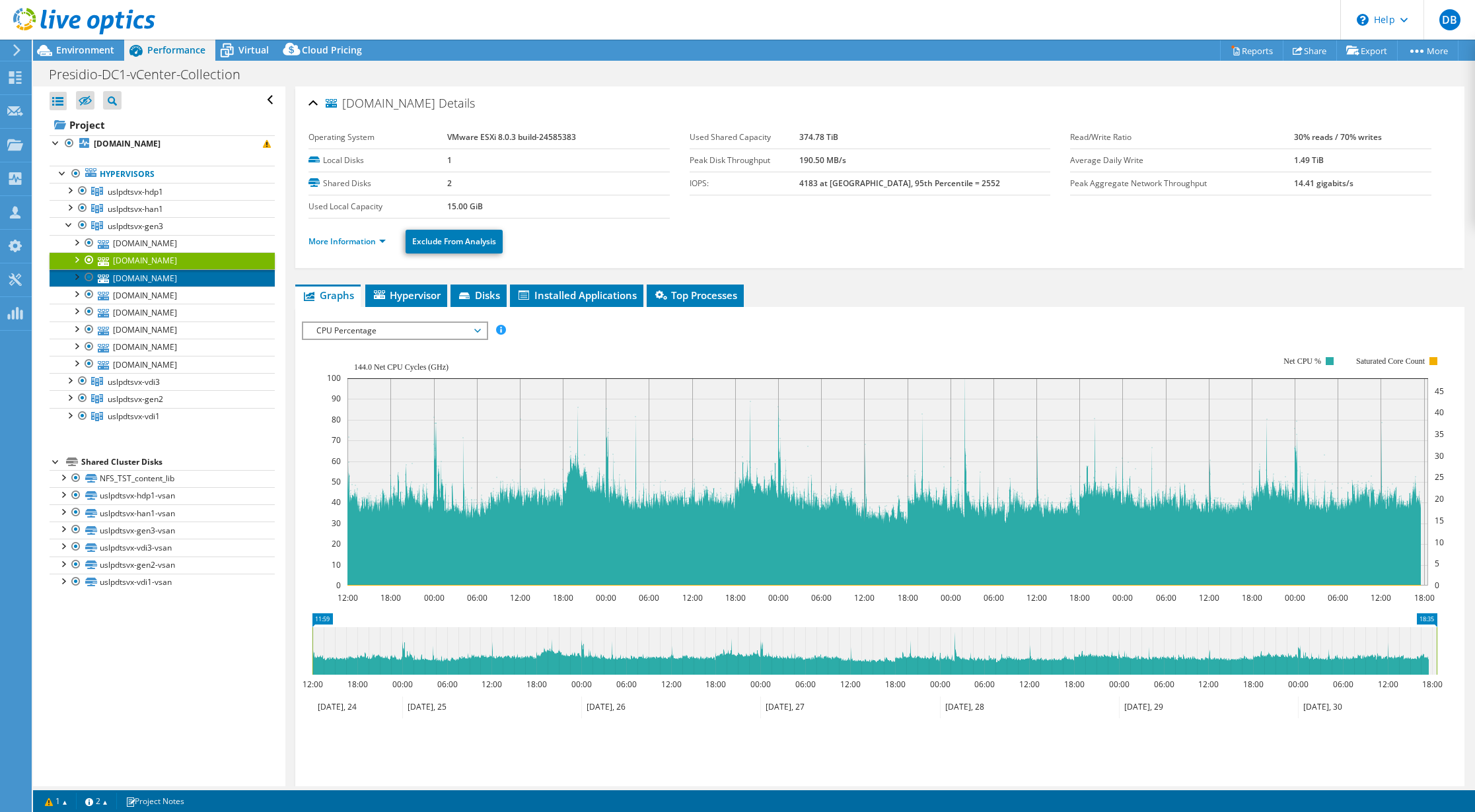
click at [149, 280] on link "[DOMAIN_NAME]" at bounding box center [162, 278] width 225 height 17
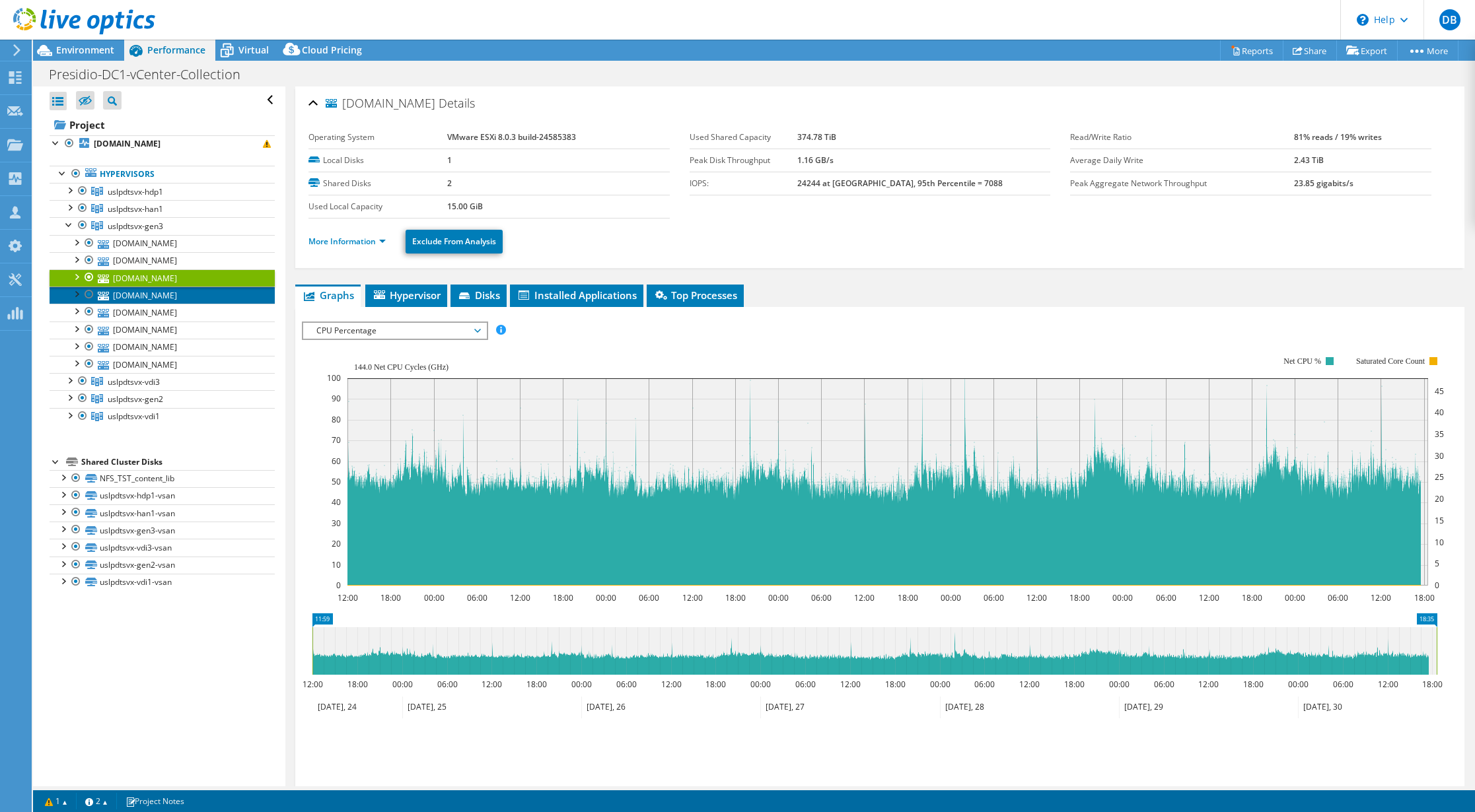
click at [146, 297] on link "[DOMAIN_NAME]" at bounding box center [162, 296] width 225 height 17
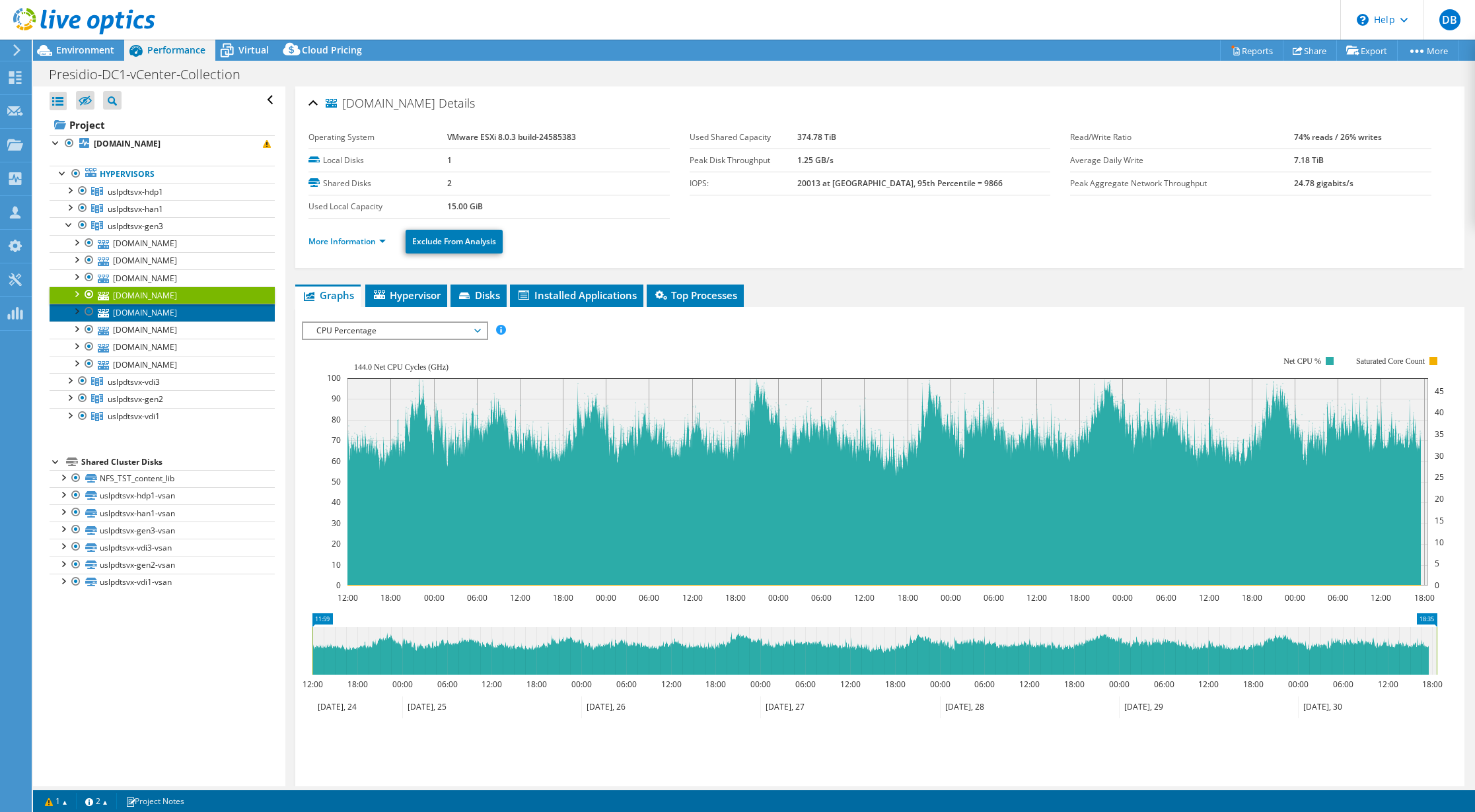
click at [152, 310] on link "[DOMAIN_NAME]" at bounding box center [162, 312] width 225 height 17
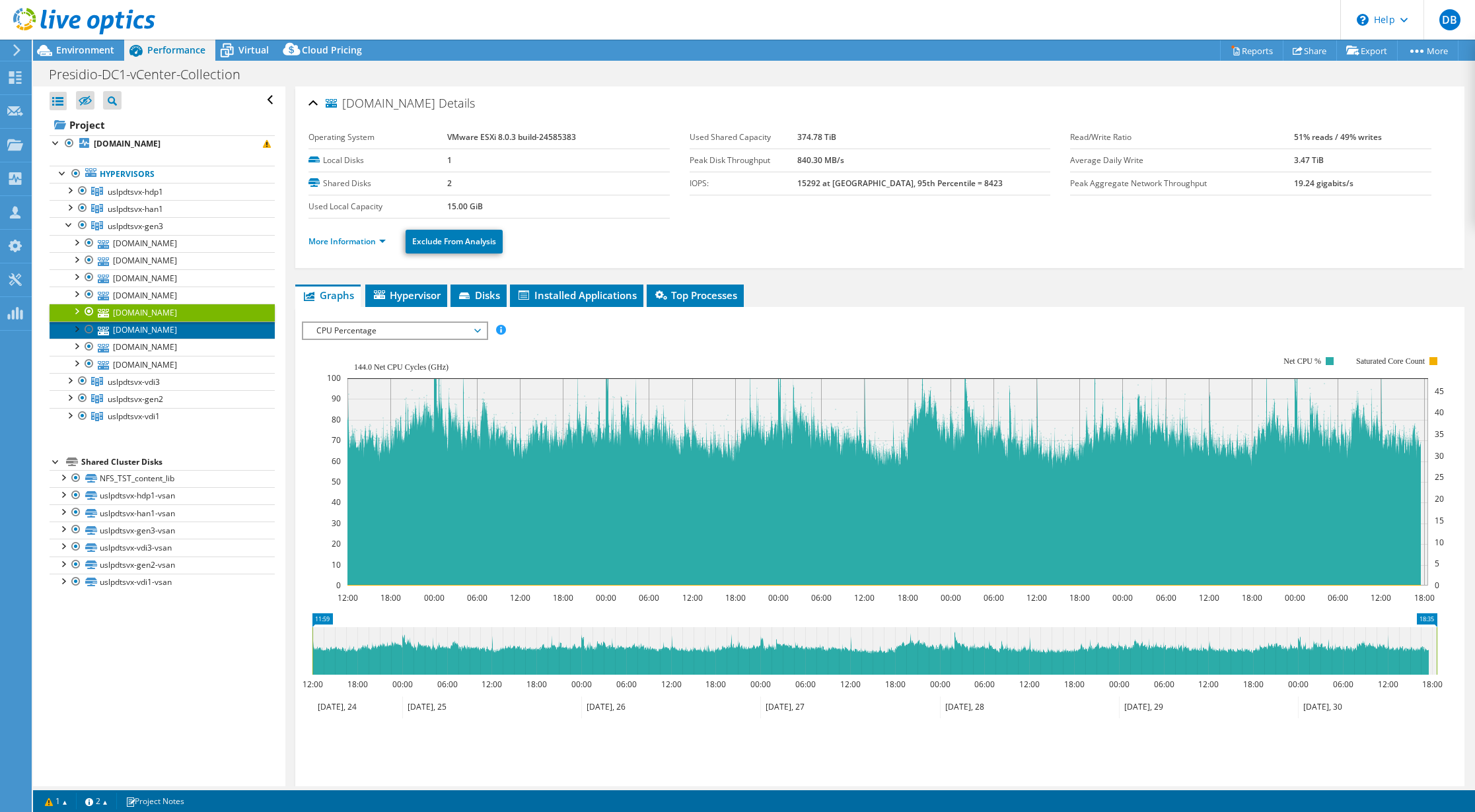
click at [154, 330] on link "[DOMAIN_NAME]" at bounding box center [162, 331] width 225 height 17
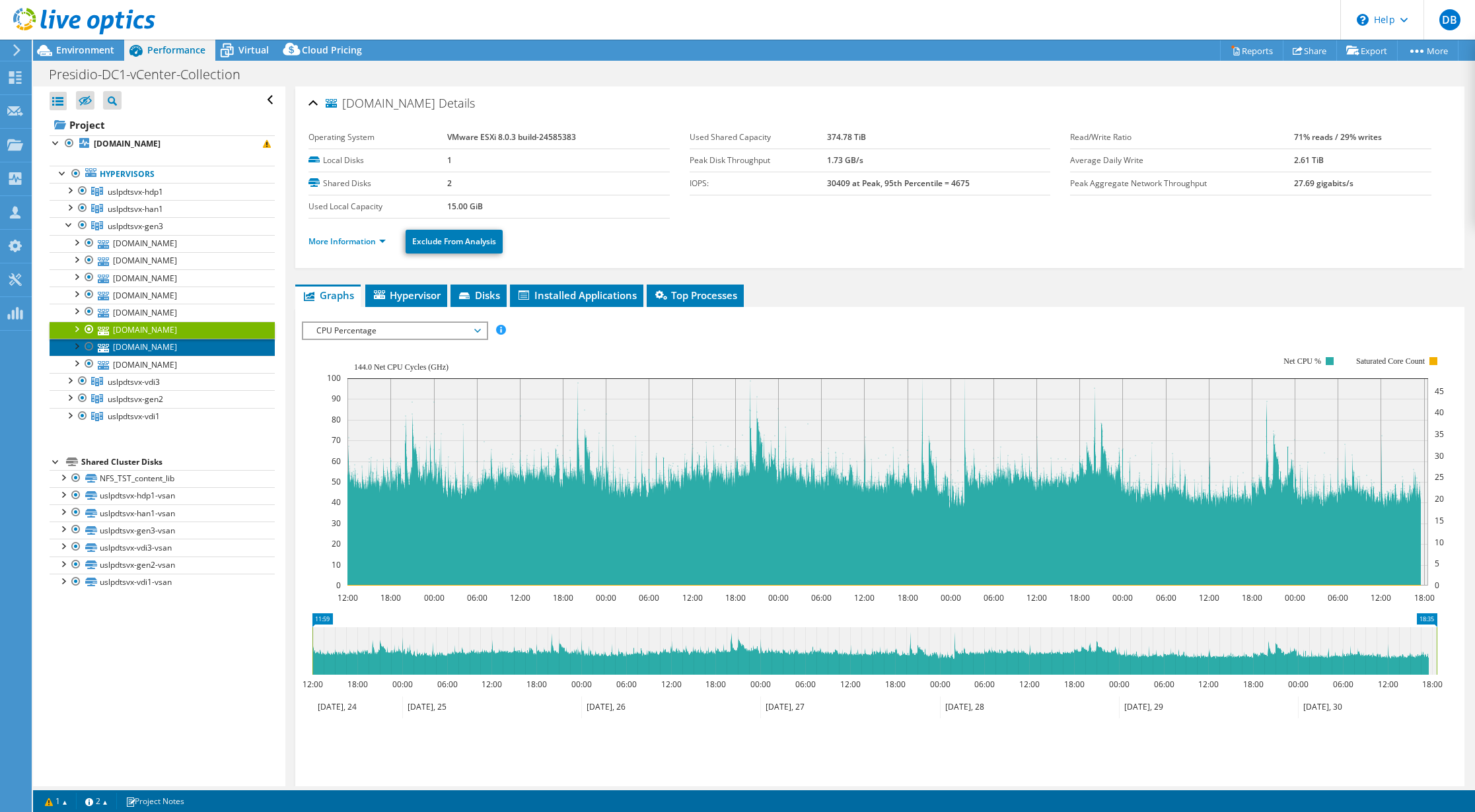
click at [137, 350] on link "[DOMAIN_NAME]" at bounding box center [162, 347] width 225 height 17
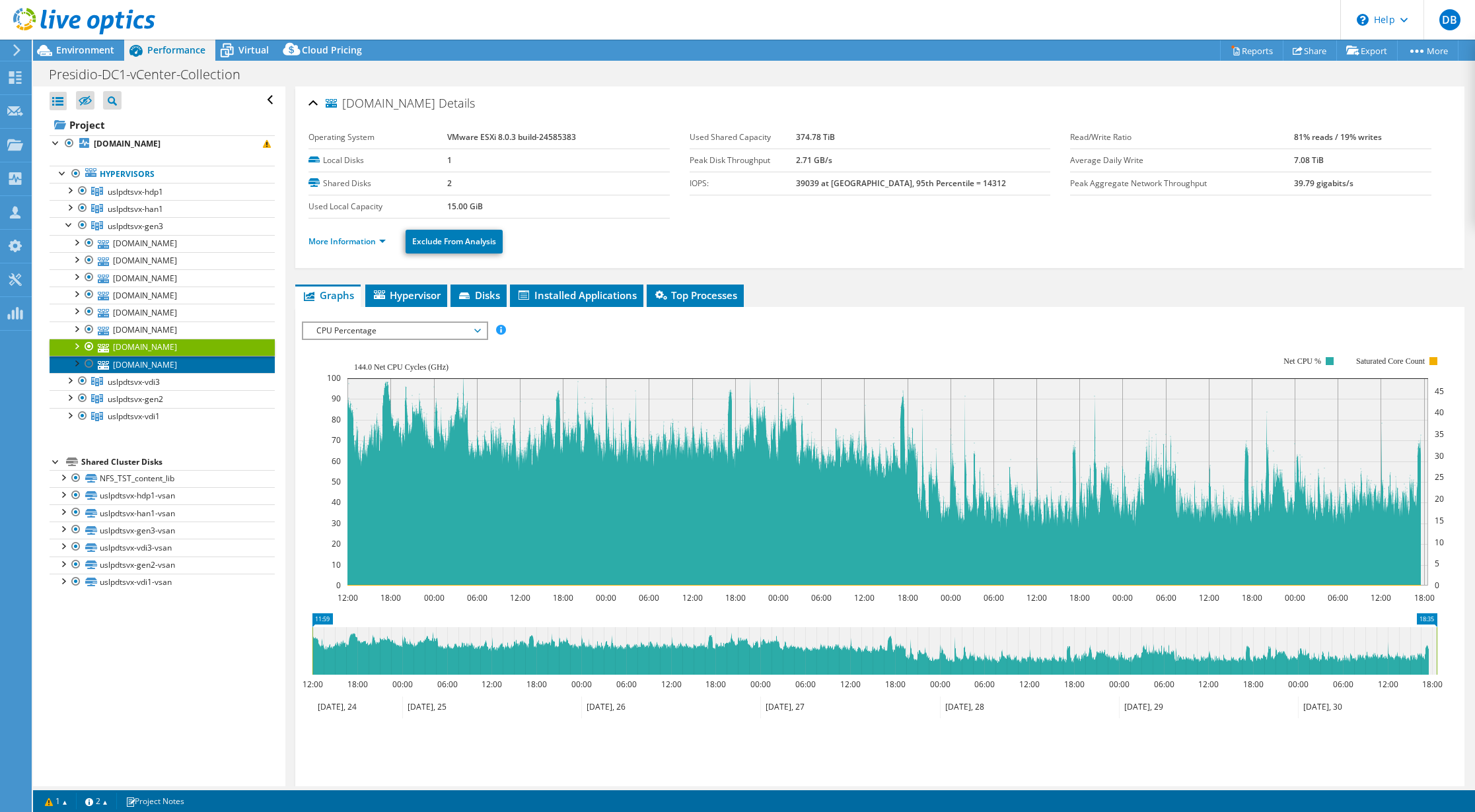
click at [140, 362] on link "[DOMAIN_NAME]" at bounding box center [162, 365] width 225 height 17
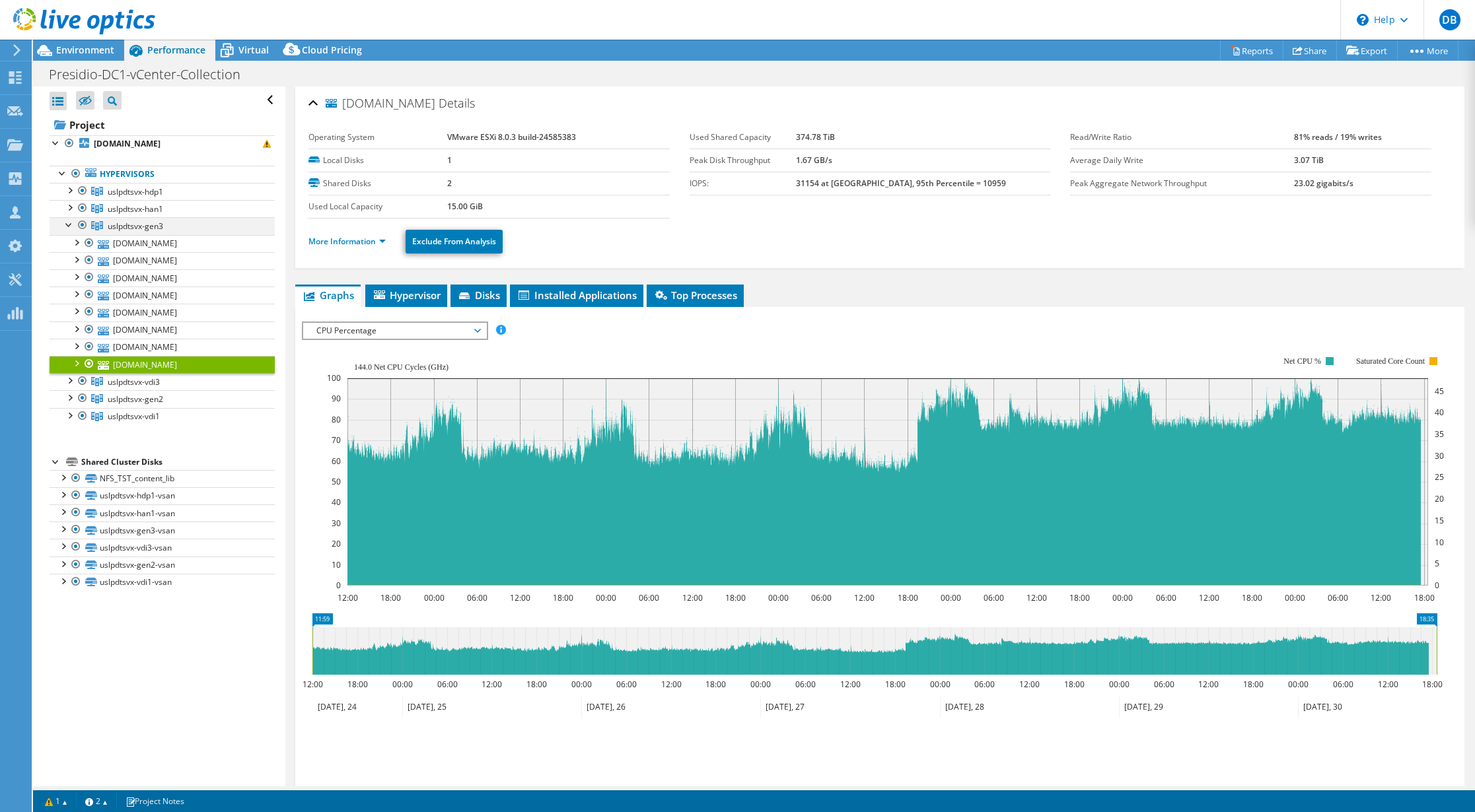
click at [69, 229] on div at bounding box center [69, 224] width 13 height 13
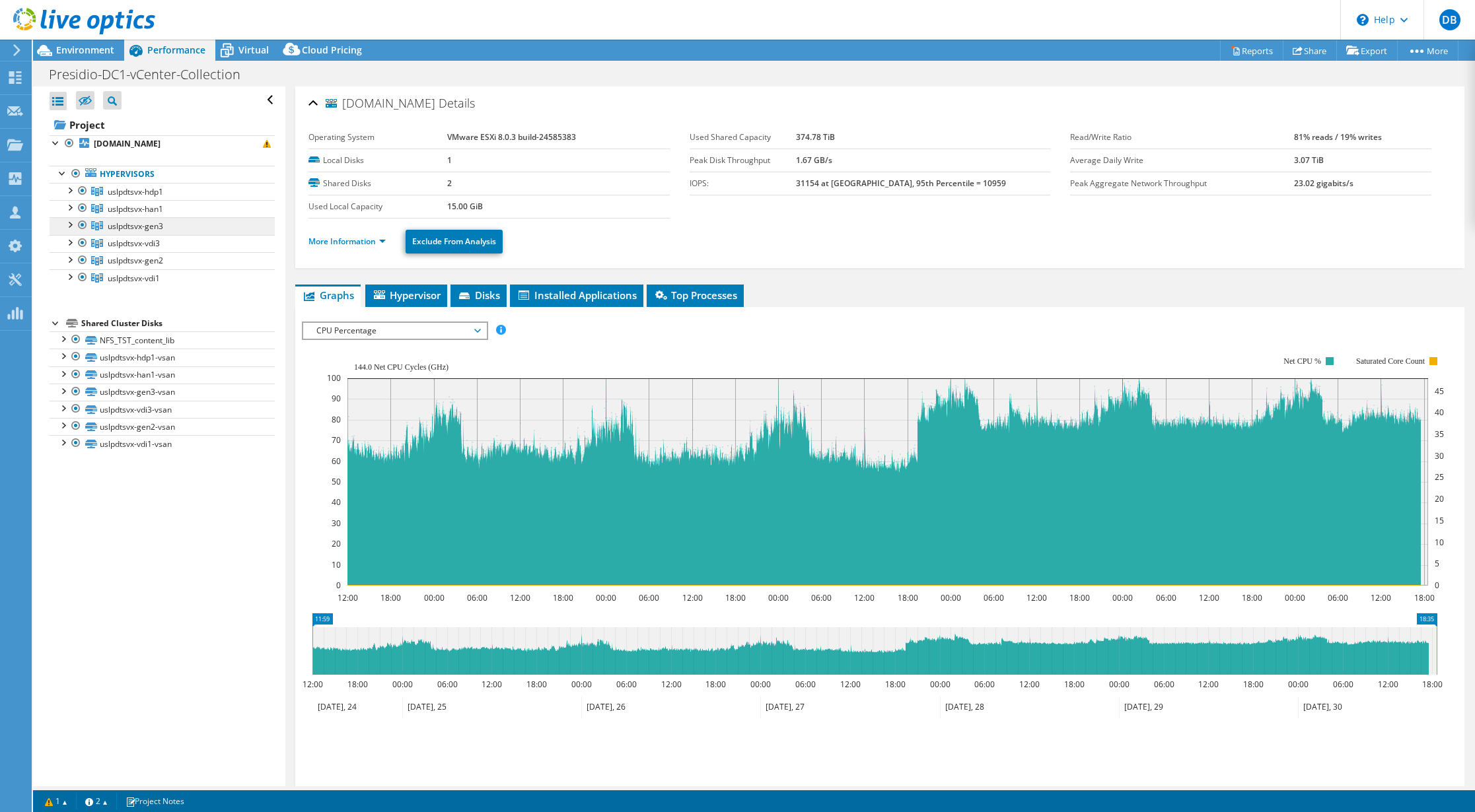
click at [123, 197] on span "uslpdtsvx-gen3" at bounding box center [135, 192] width 55 height 11
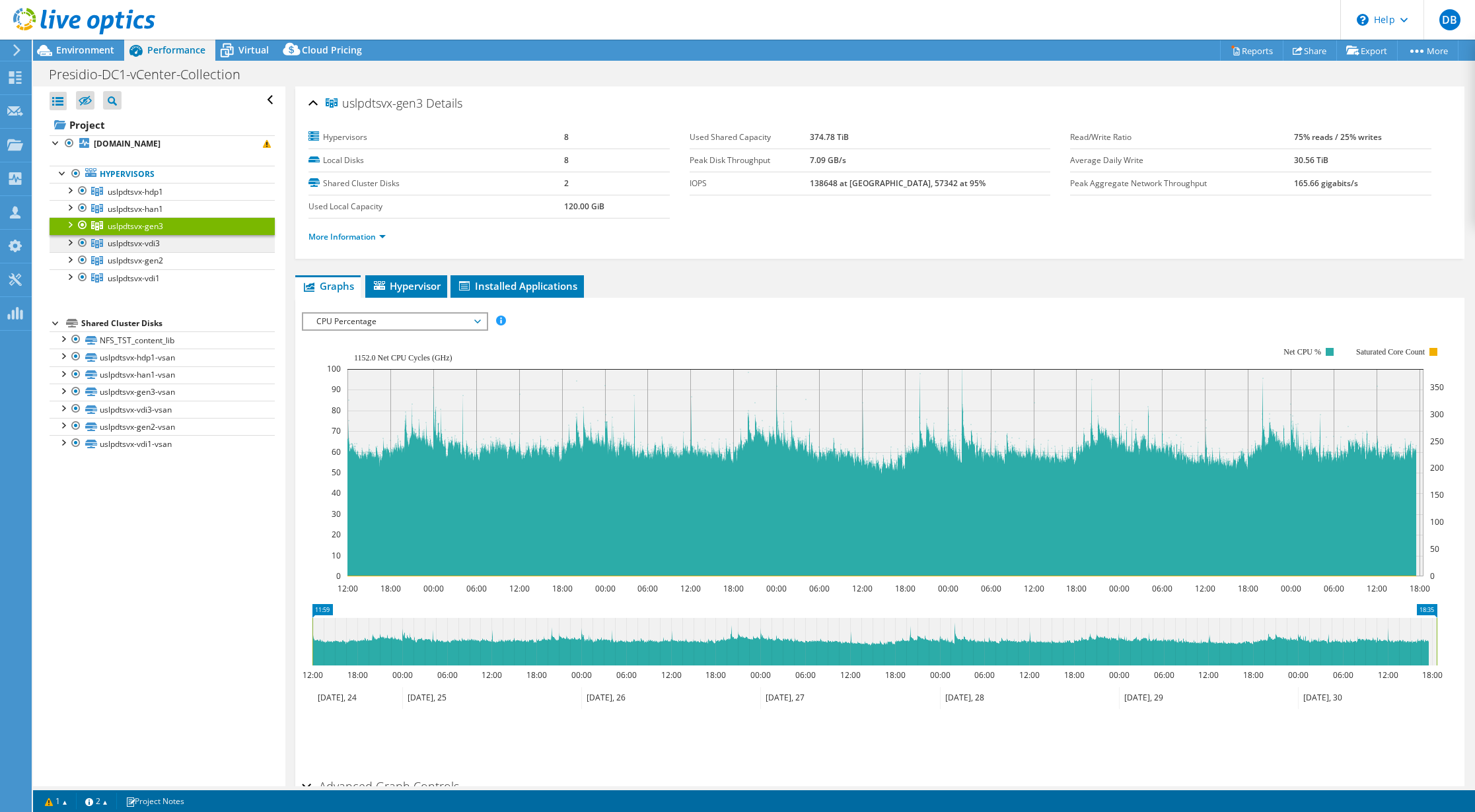
click at [129, 197] on span "uslpdtsvx-vdi3" at bounding box center [135, 192] width 55 height 11
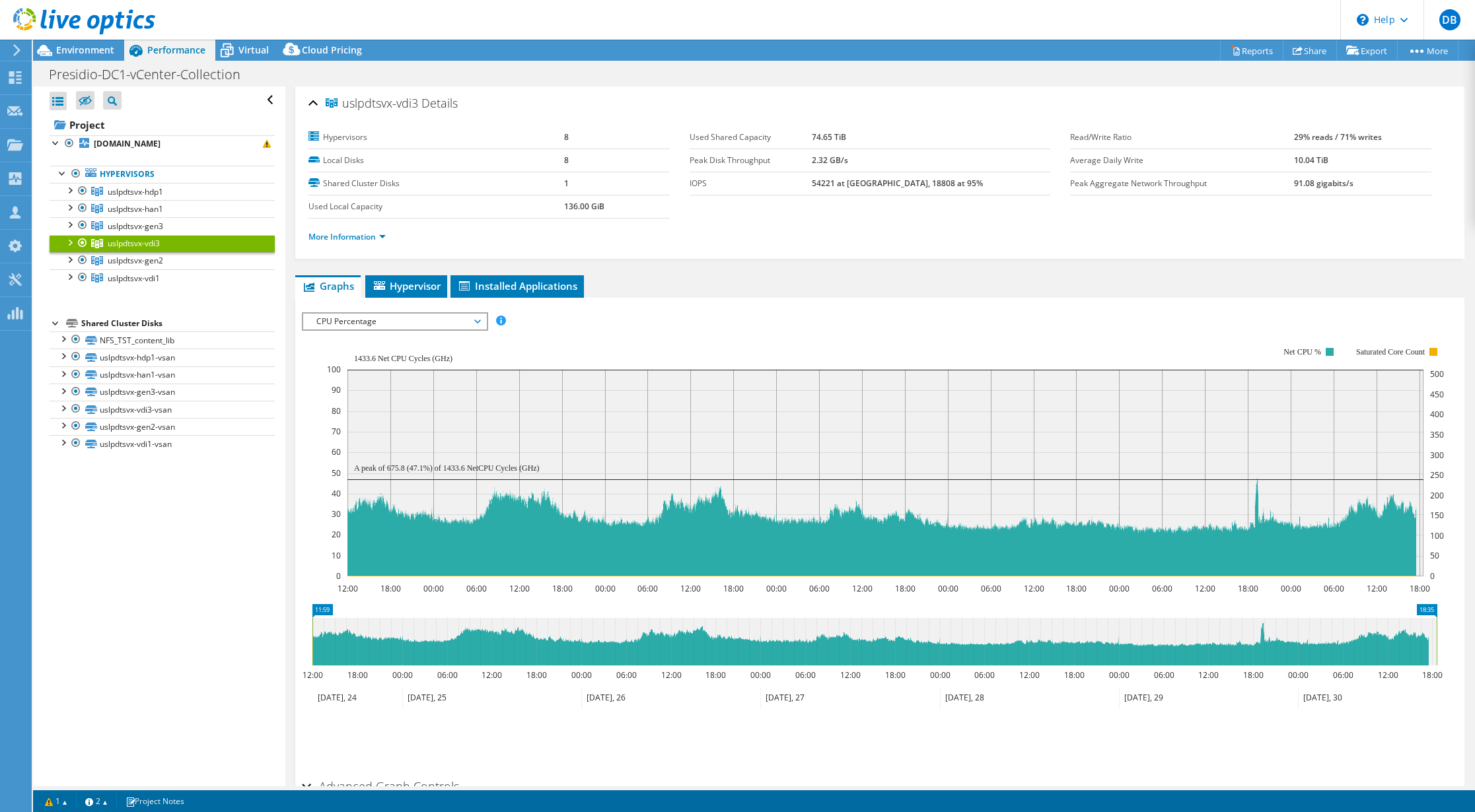
click at [73, 244] on div at bounding box center [69, 242] width 13 height 13
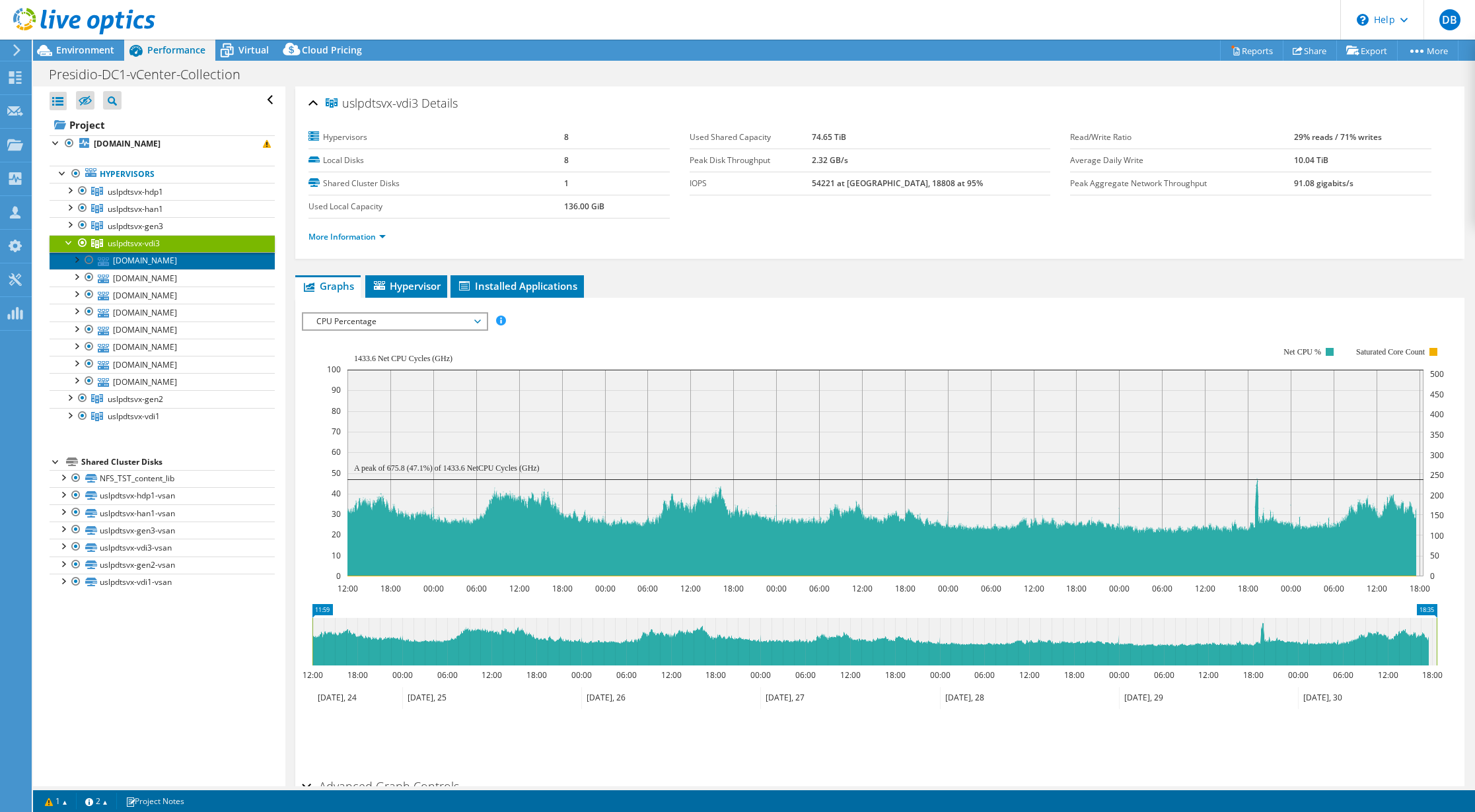
click at [134, 260] on link "[DOMAIN_NAME]" at bounding box center [162, 261] width 225 height 17
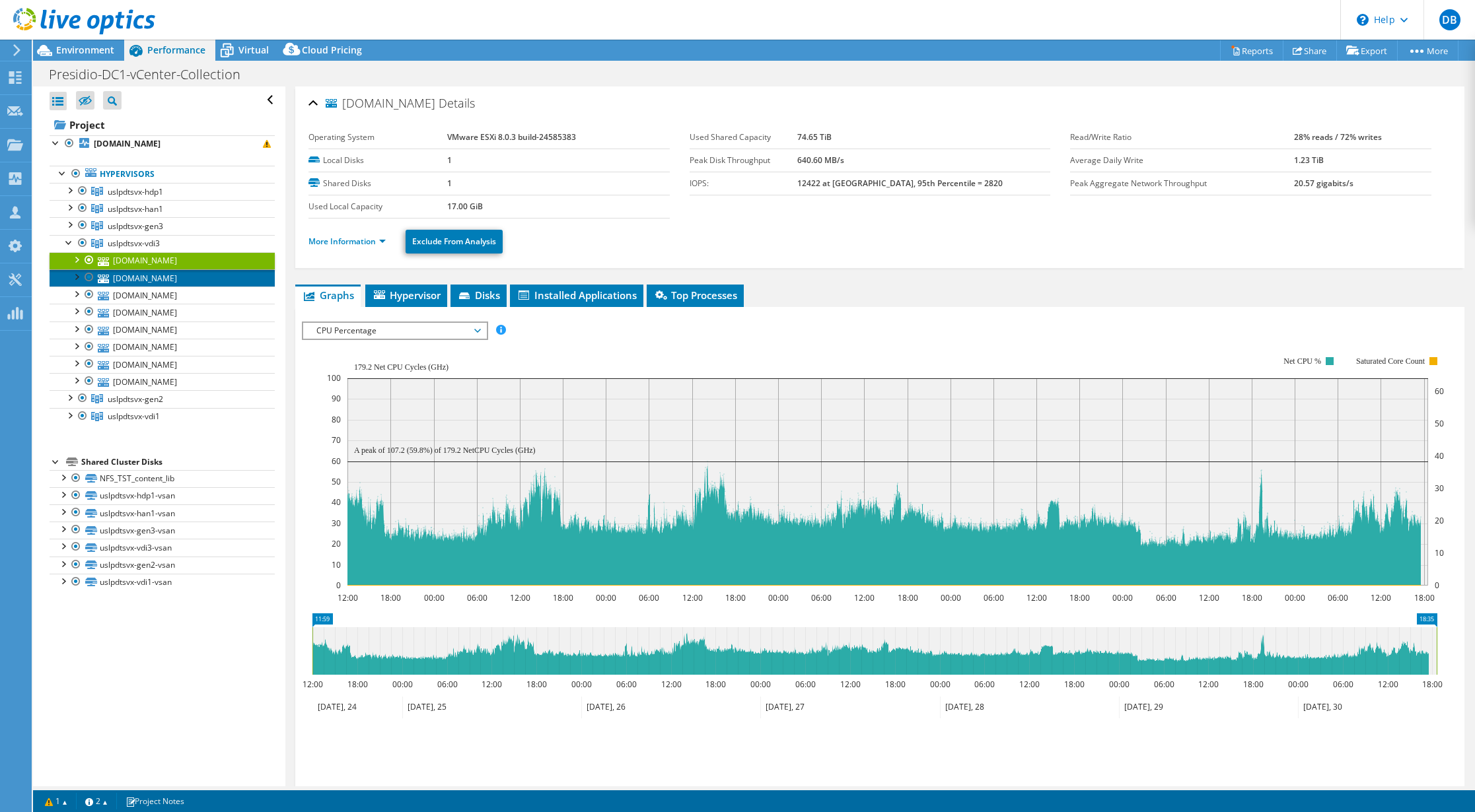
click at [140, 277] on link "[DOMAIN_NAME]" at bounding box center [162, 278] width 225 height 17
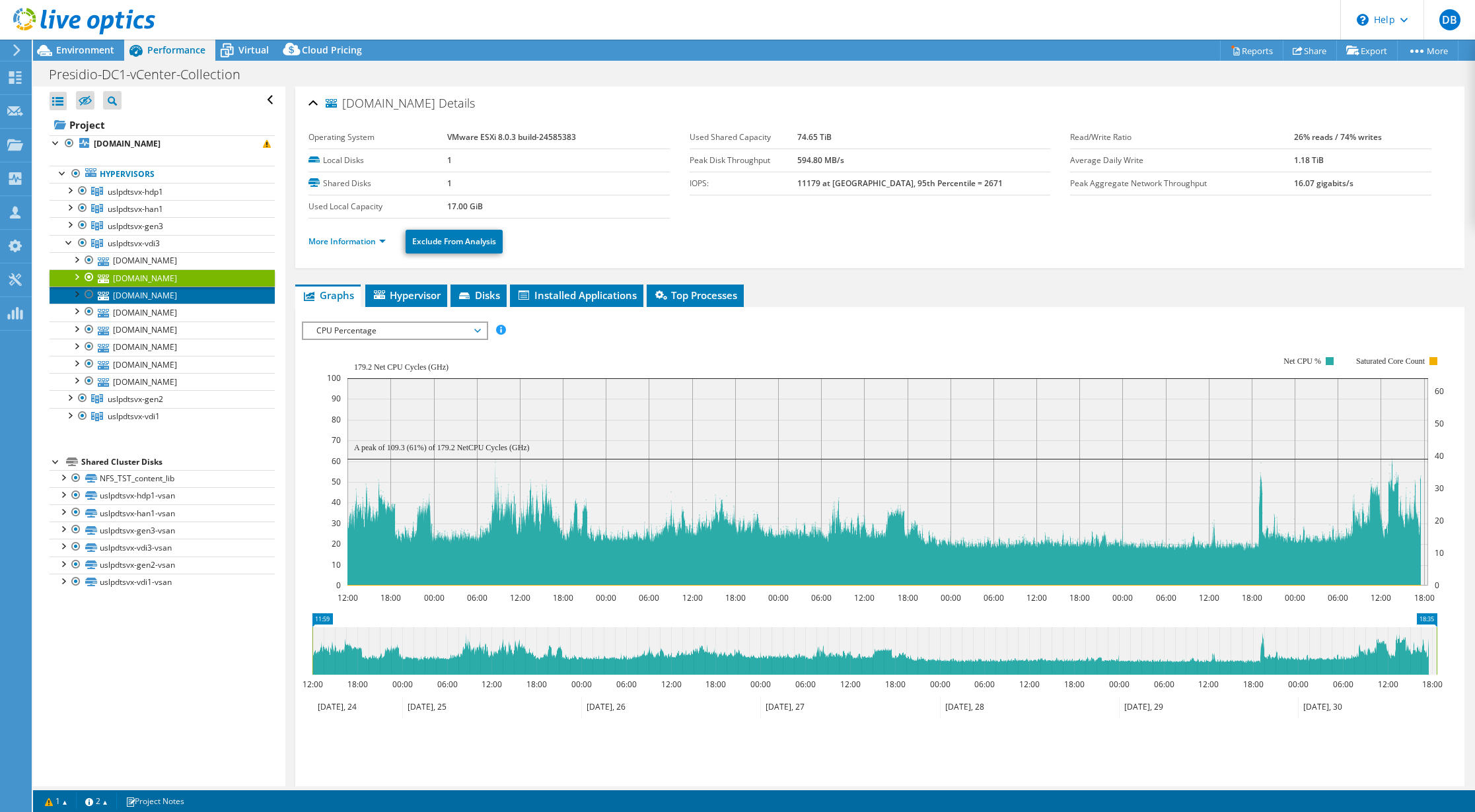
click at [150, 299] on link "[DOMAIN_NAME]" at bounding box center [162, 296] width 225 height 17
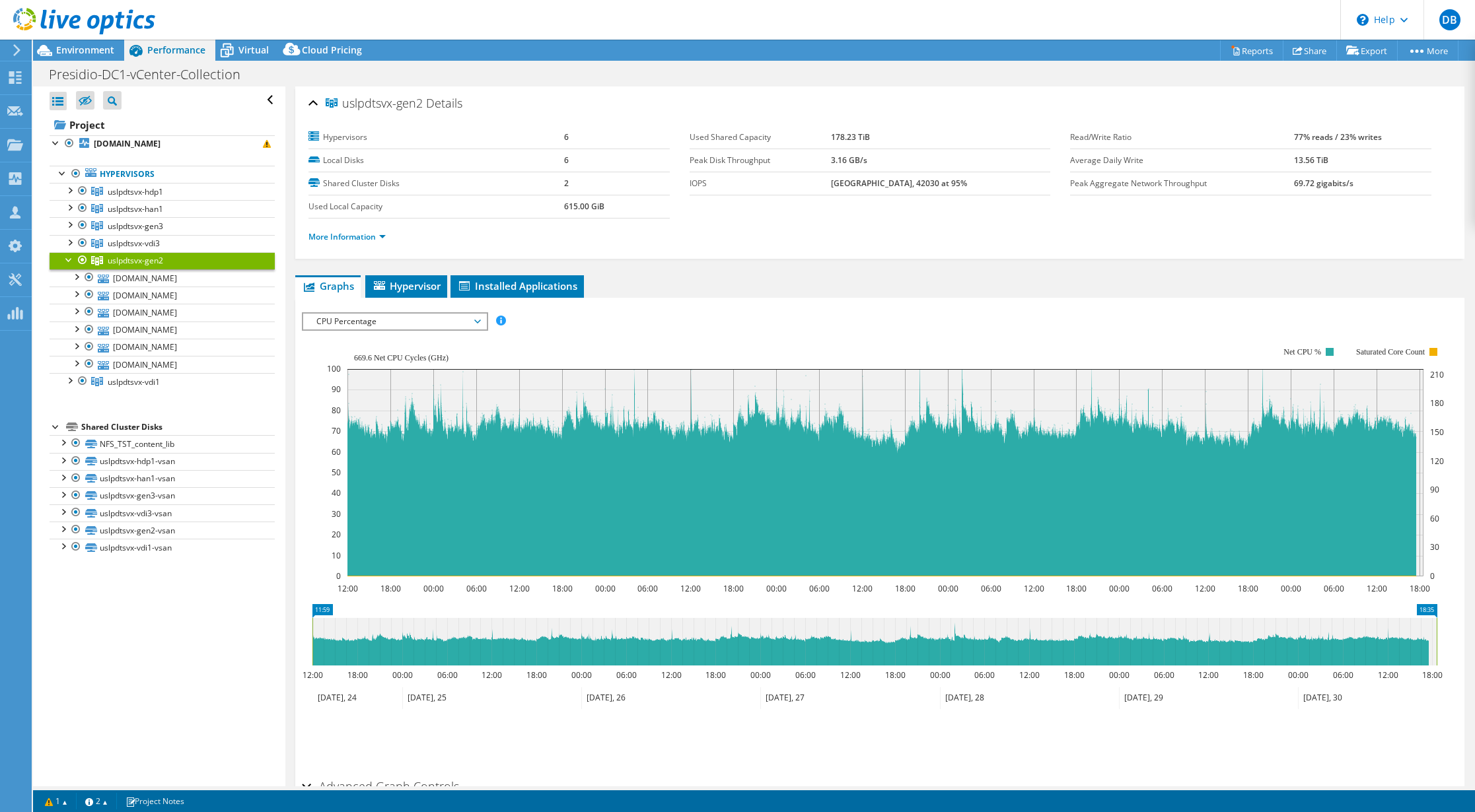
select select "USD"
click at [130, 275] on link "[DOMAIN_NAME]" at bounding box center [162, 278] width 225 height 17
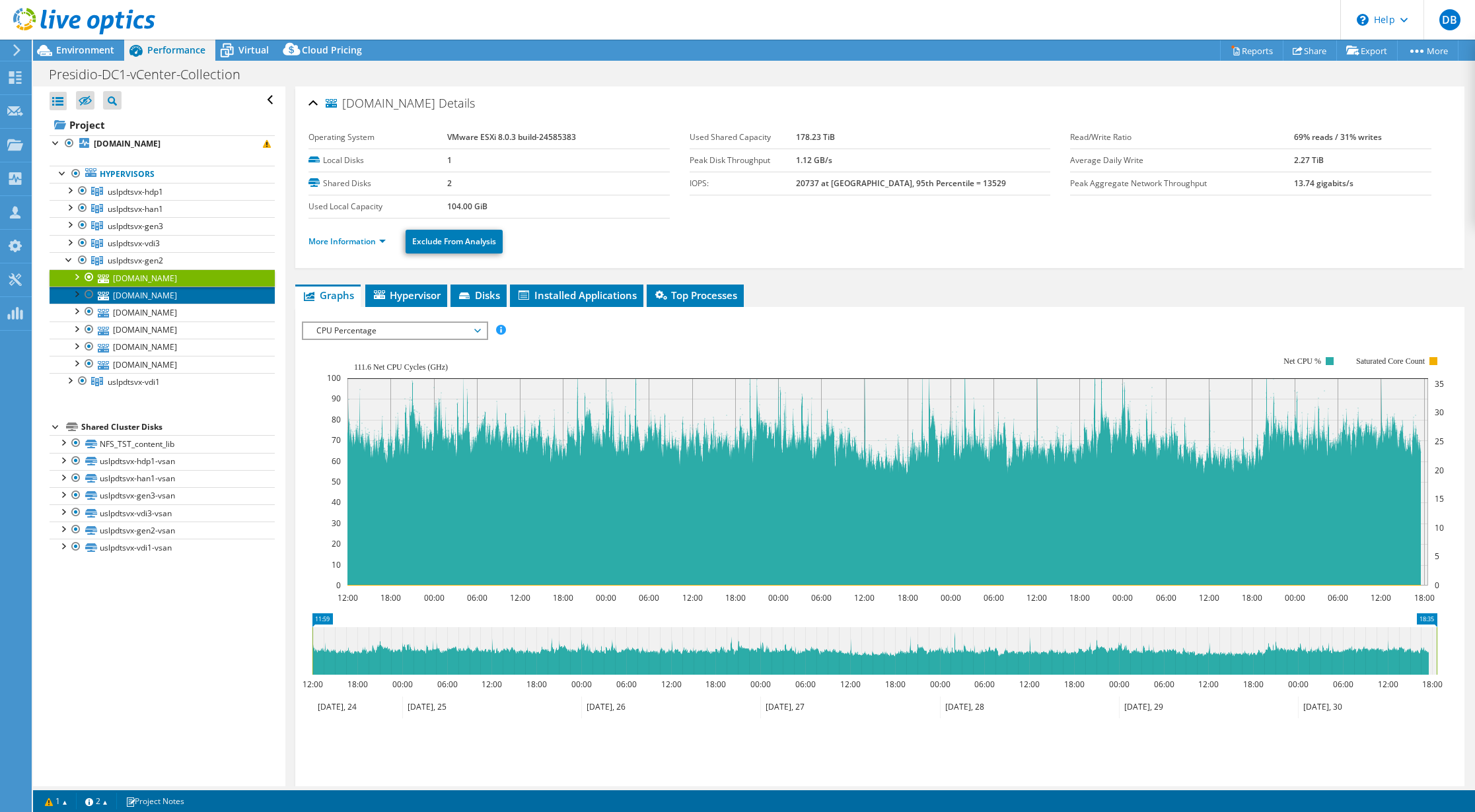
click at [134, 294] on link "[DOMAIN_NAME]" at bounding box center [162, 296] width 225 height 17
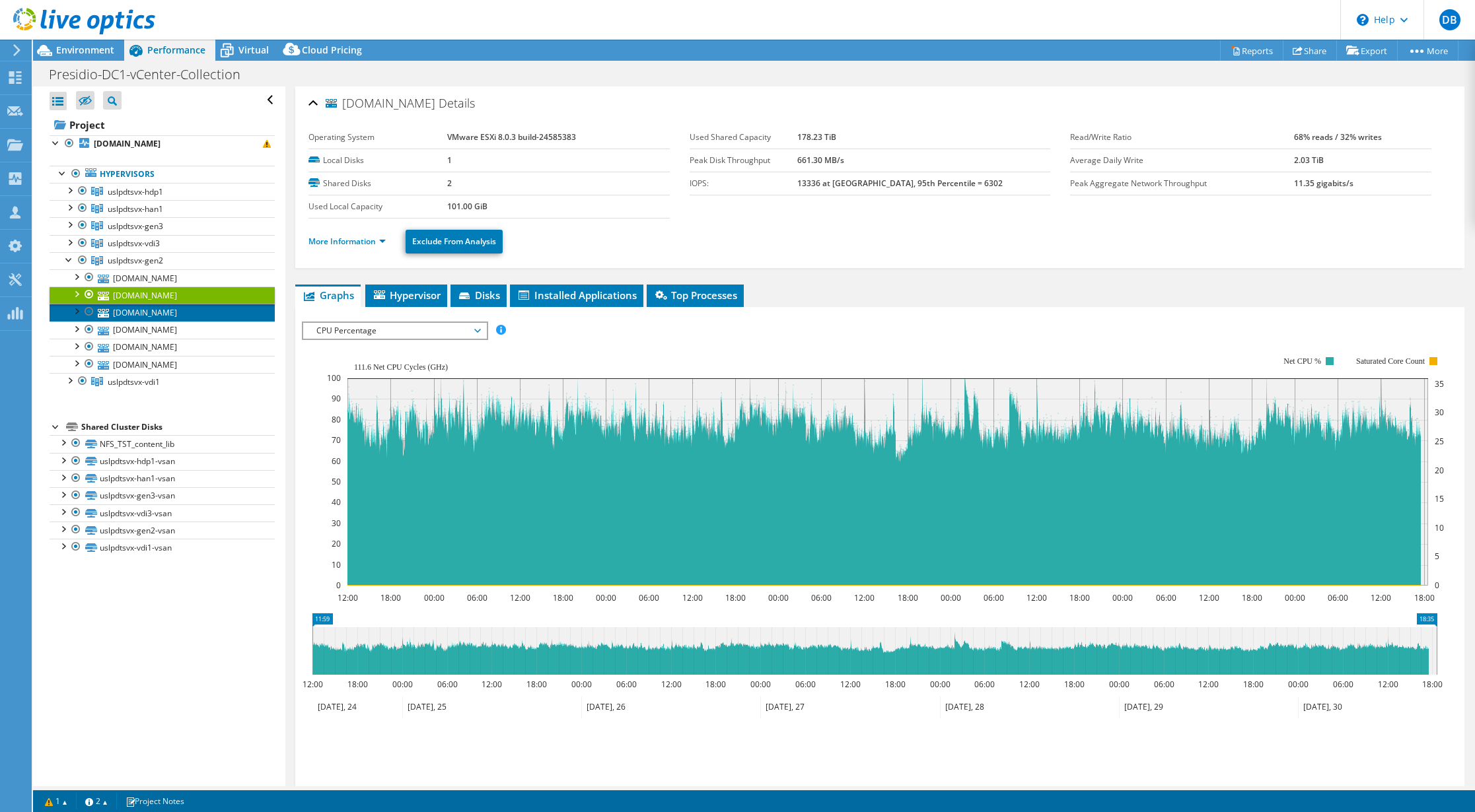
click at [138, 310] on link "[DOMAIN_NAME]" at bounding box center [162, 312] width 225 height 17
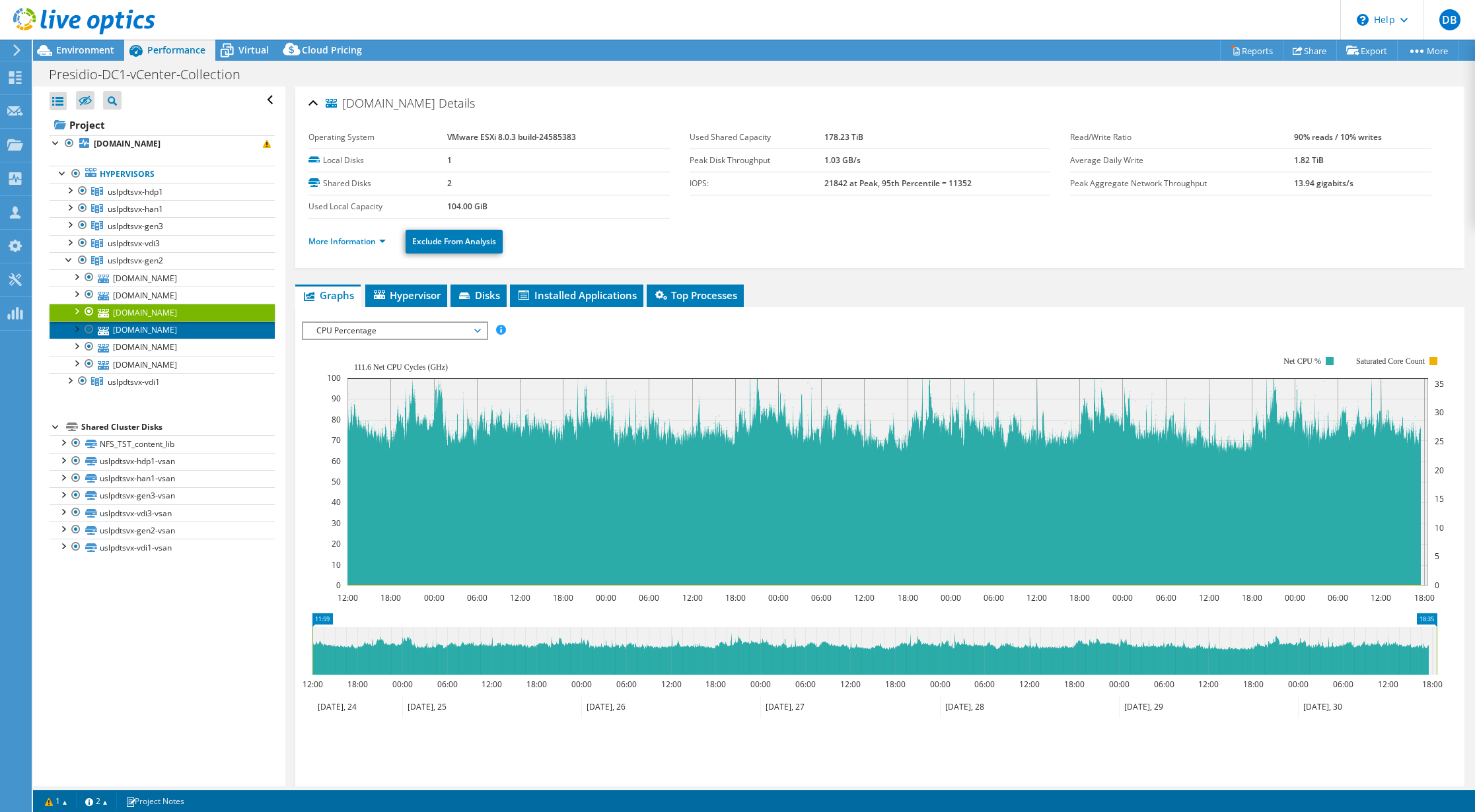
click at [151, 326] on link "[DOMAIN_NAME]" at bounding box center [162, 331] width 225 height 17
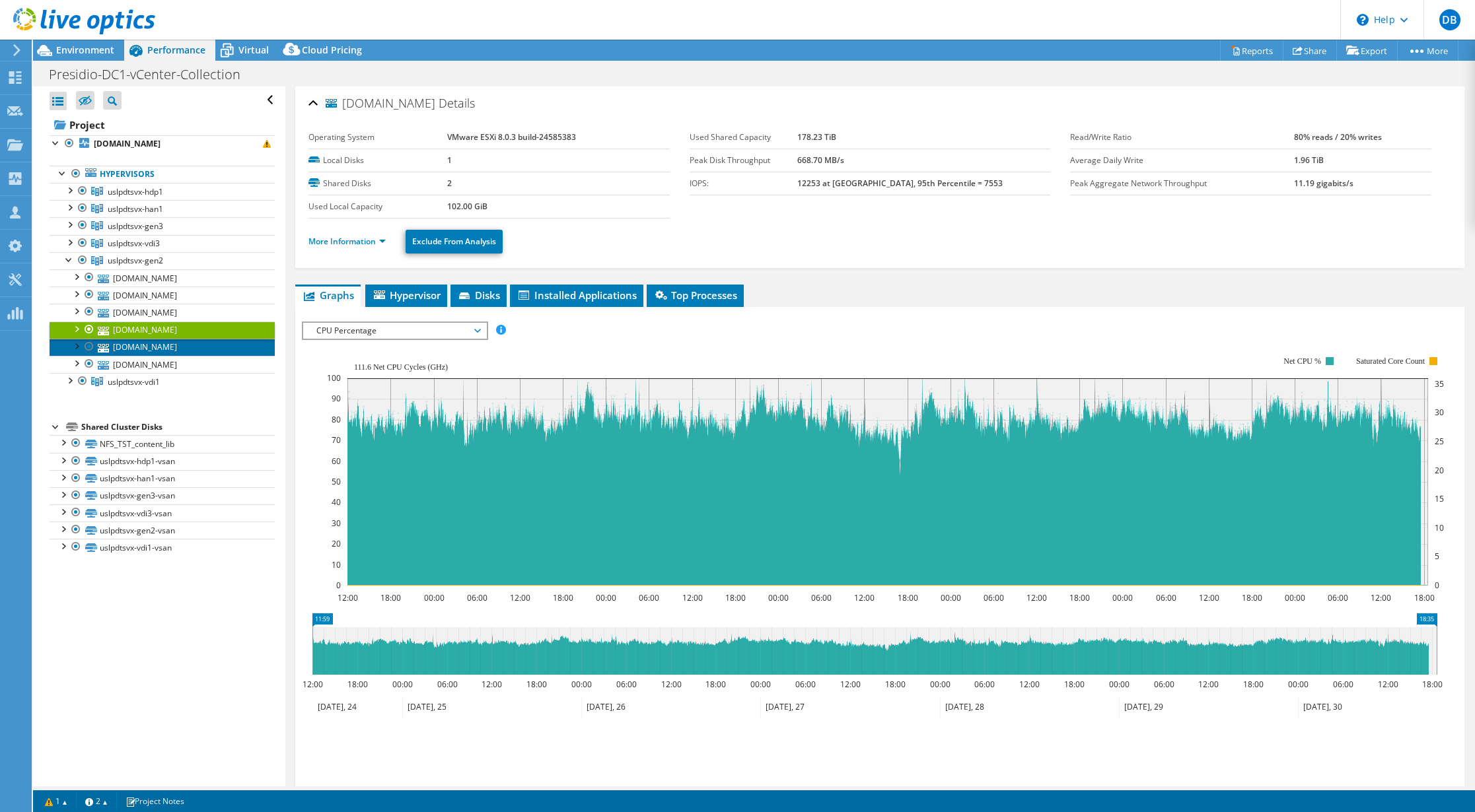
click at [164, 349] on link "[DOMAIN_NAME]" at bounding box center [162, 347] width 225 height 17
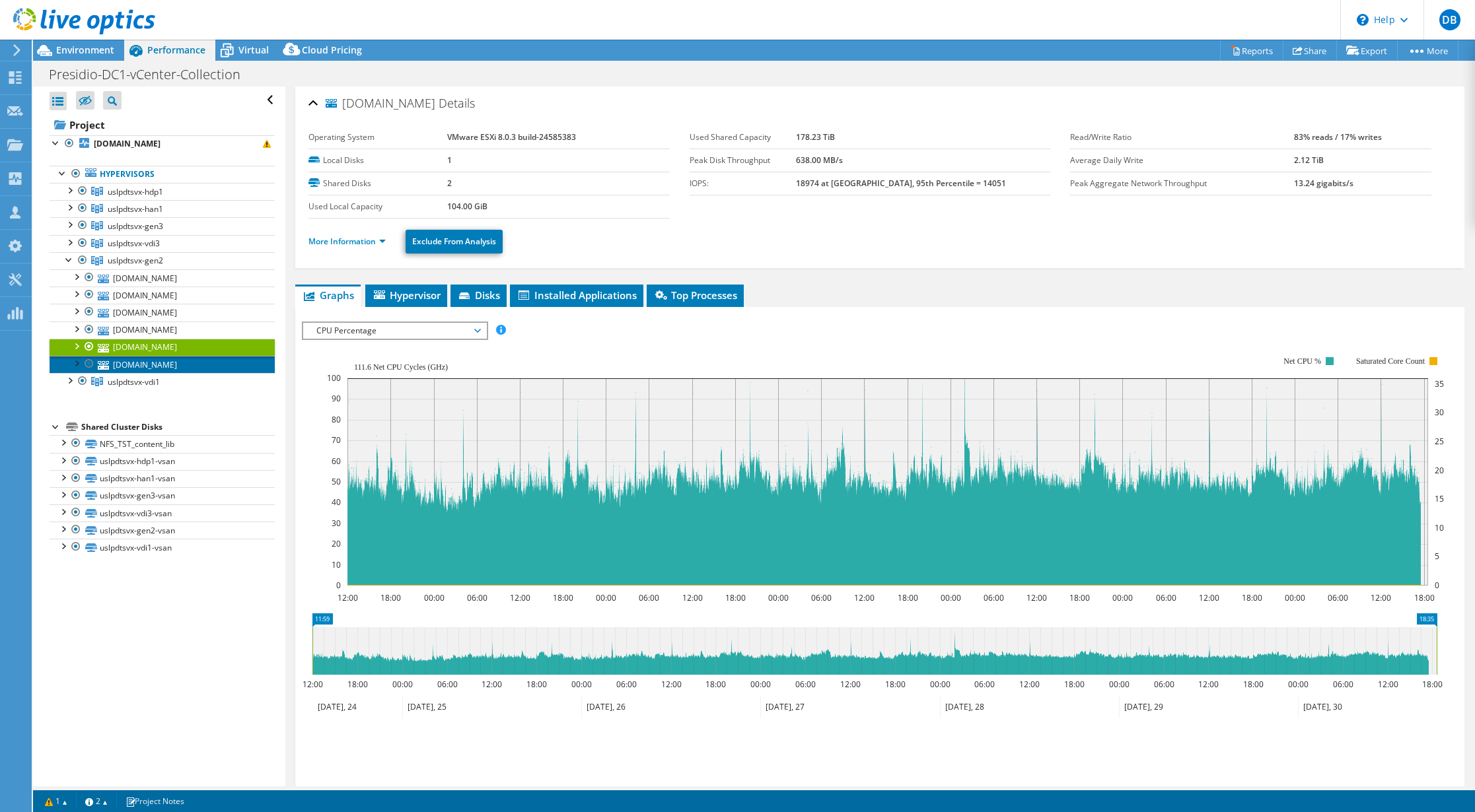
click at [165, 361] on link "[DOMAIN_NAME]" at bounding box center [162, 365] width 225 height 17
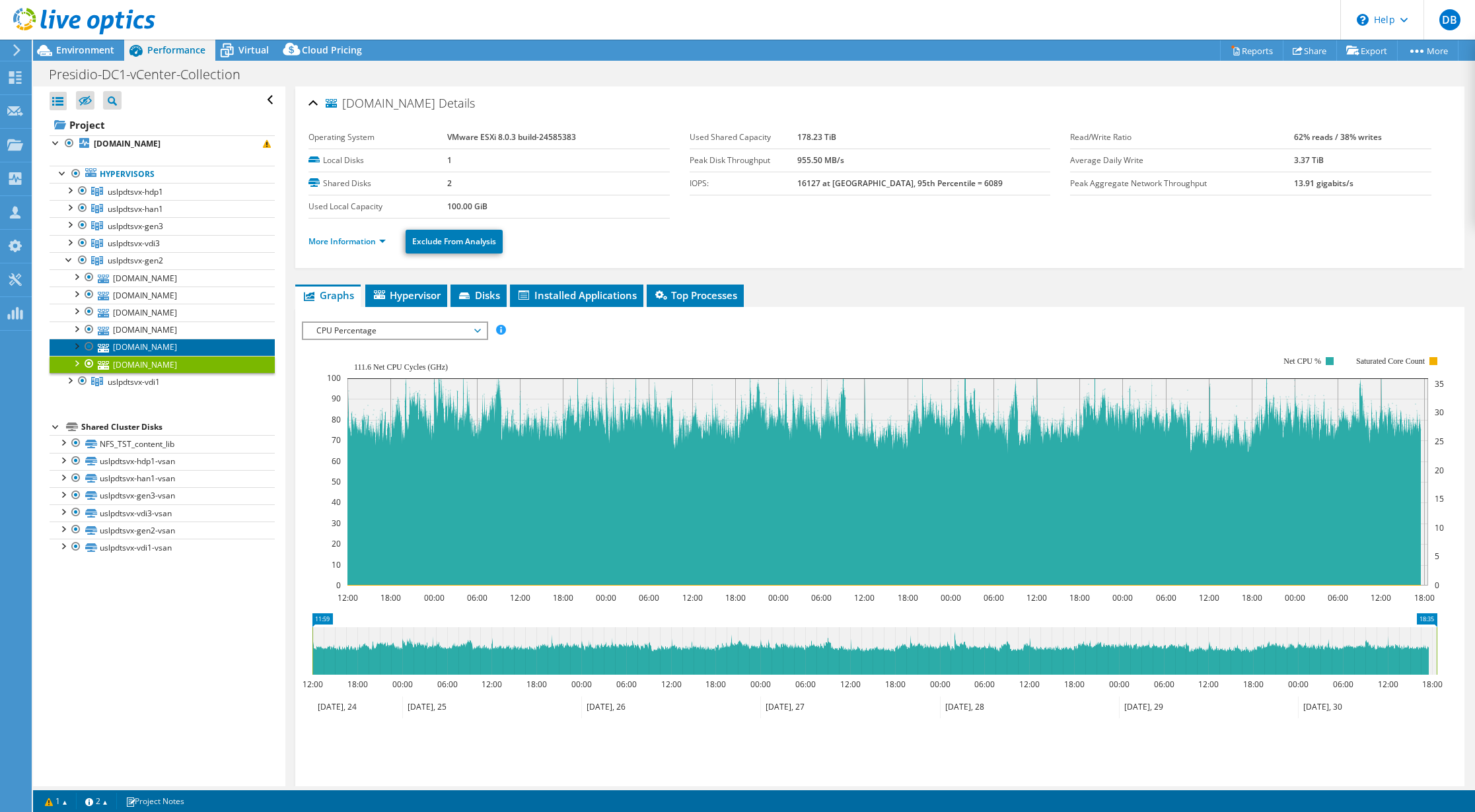
click at [133, 349] on link "[DOMAIN_NAME]" at bounding box center [162, 347] width 225 height 17
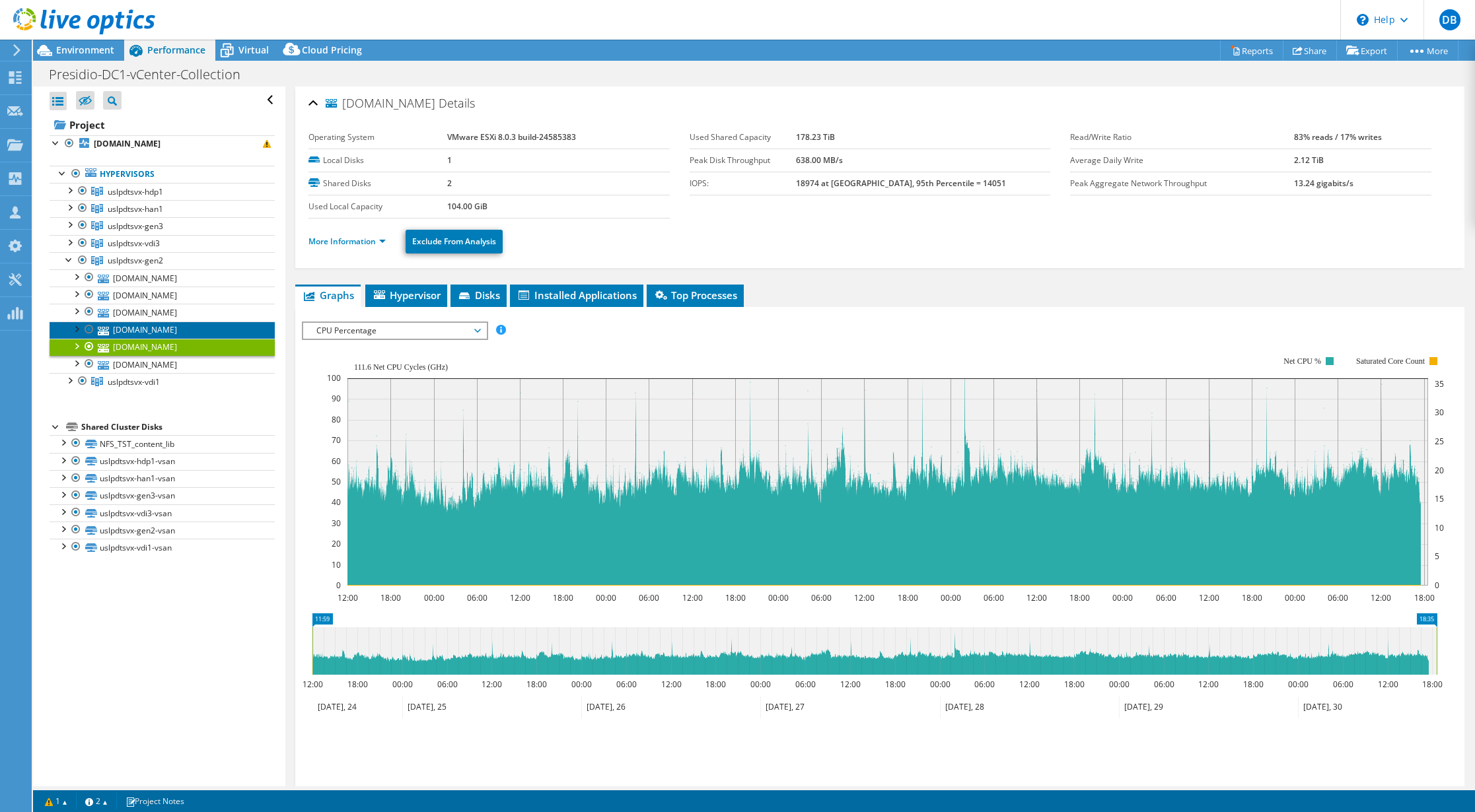
click at [135, 329] on link "[DOMAIN_NAME]" at bounding box center [162, 331] width 225 height 17
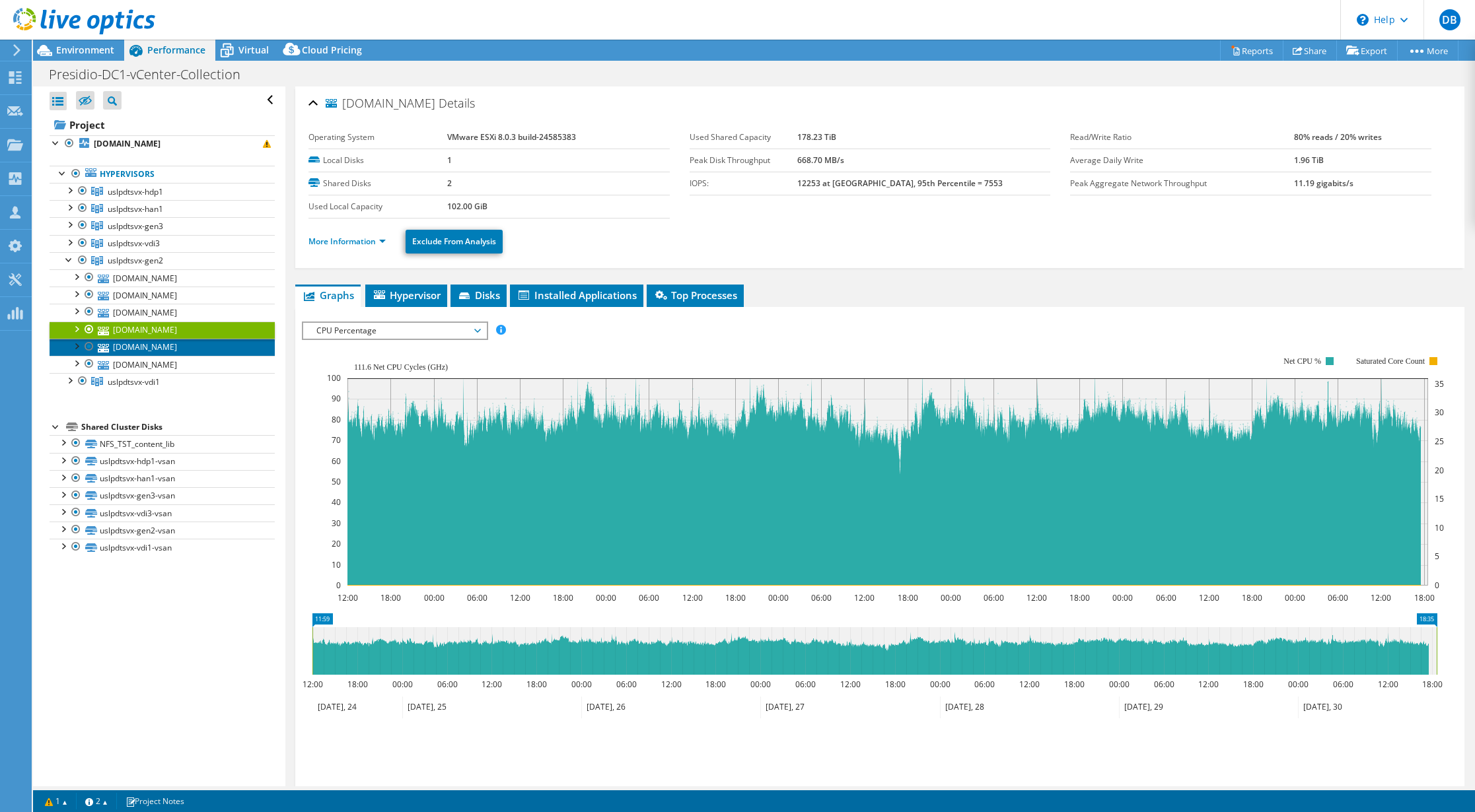
click at [141, 346] on link "[DOMAIN_NAME]" at bounding box center [162, 347] width 225 height 17
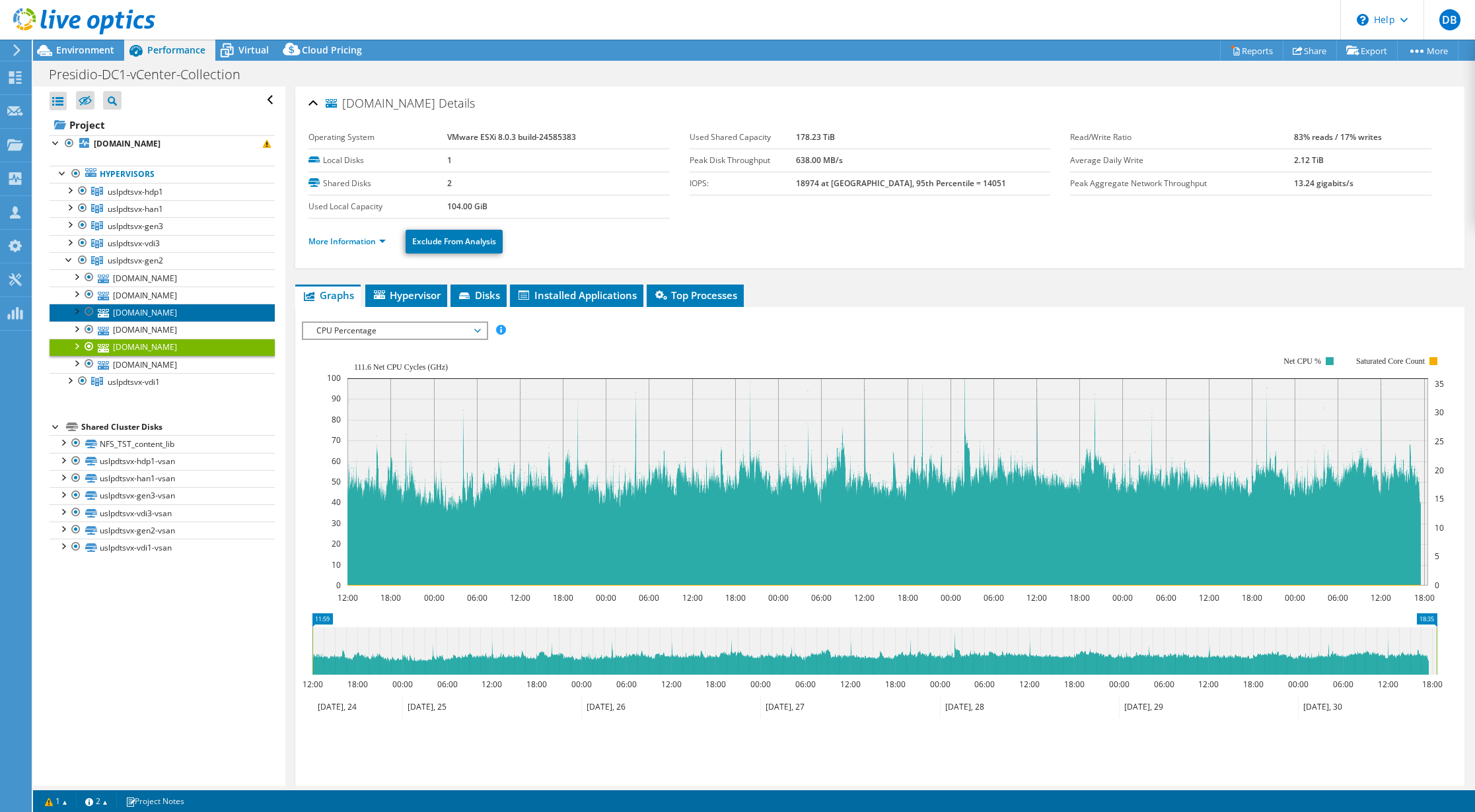
click at [131, 312] on link "[DOMAIN_NAME]" at bounding box center [162, 312] width 225 height 17
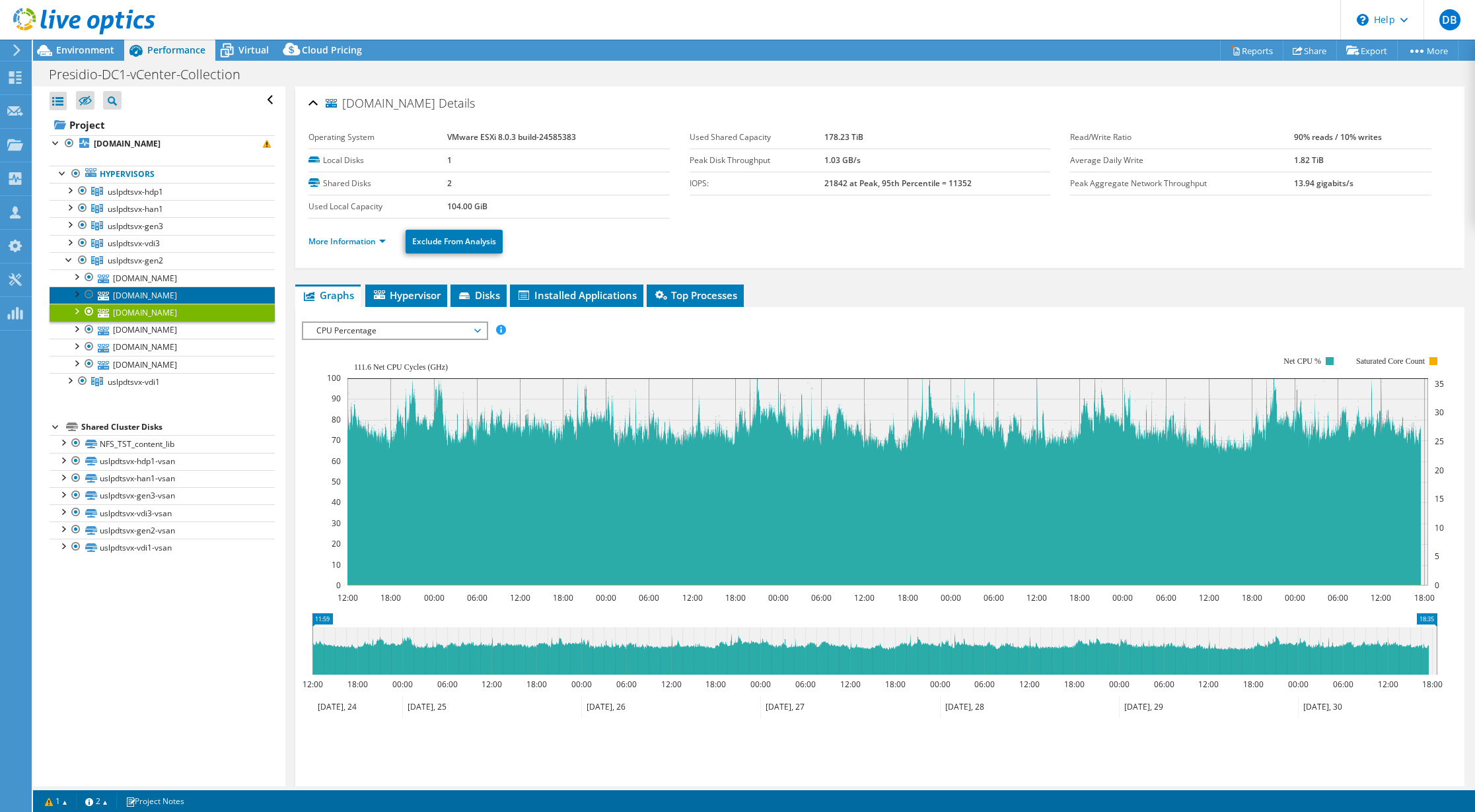
click at [130, 296] on link "[DOMAIN_NAME]" at bounding box center [162, 296] width 225 height 17
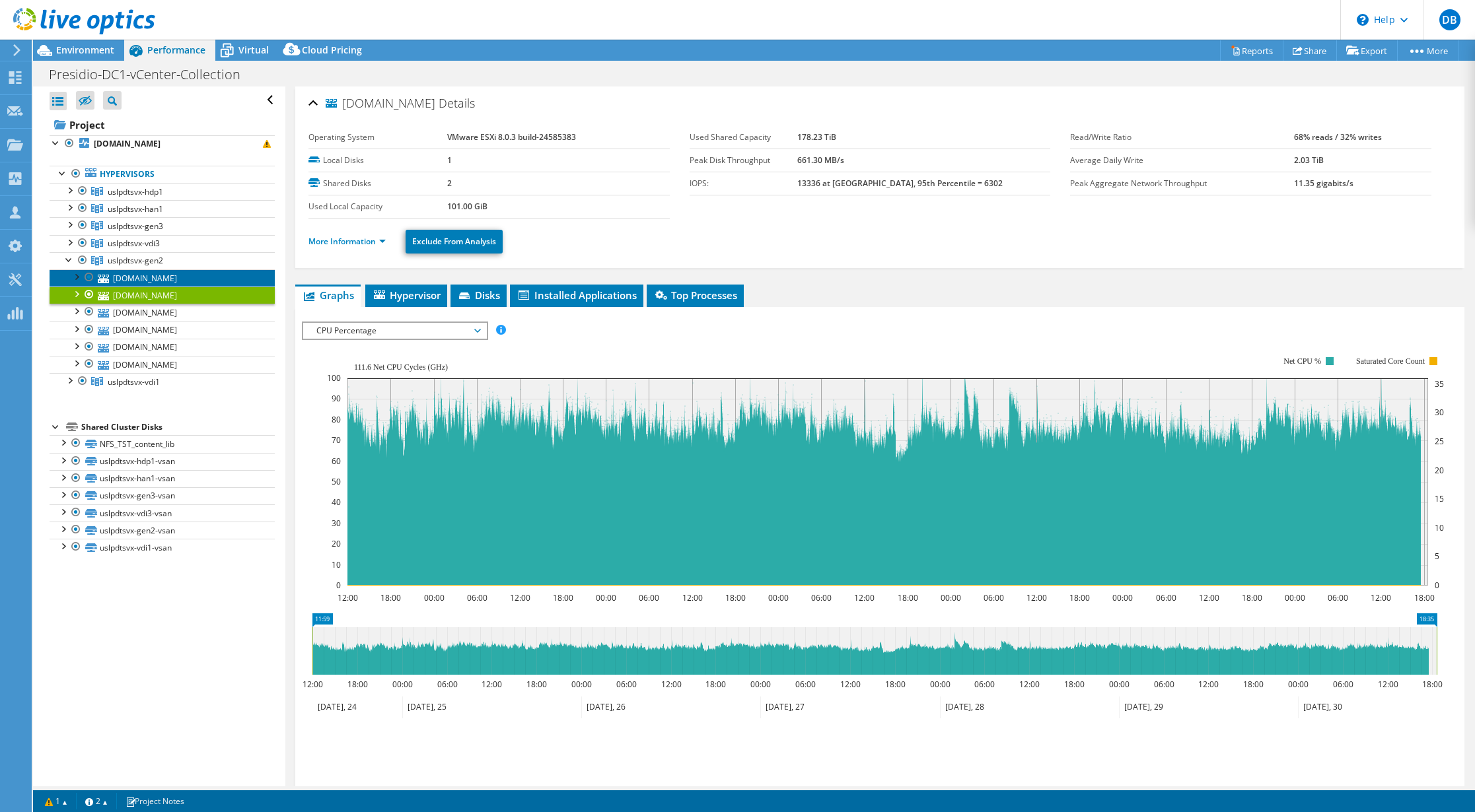
click at [133, 283] on link "[DOMAIN_NAME]" at bounding box center [162, 278] width 225 height 17
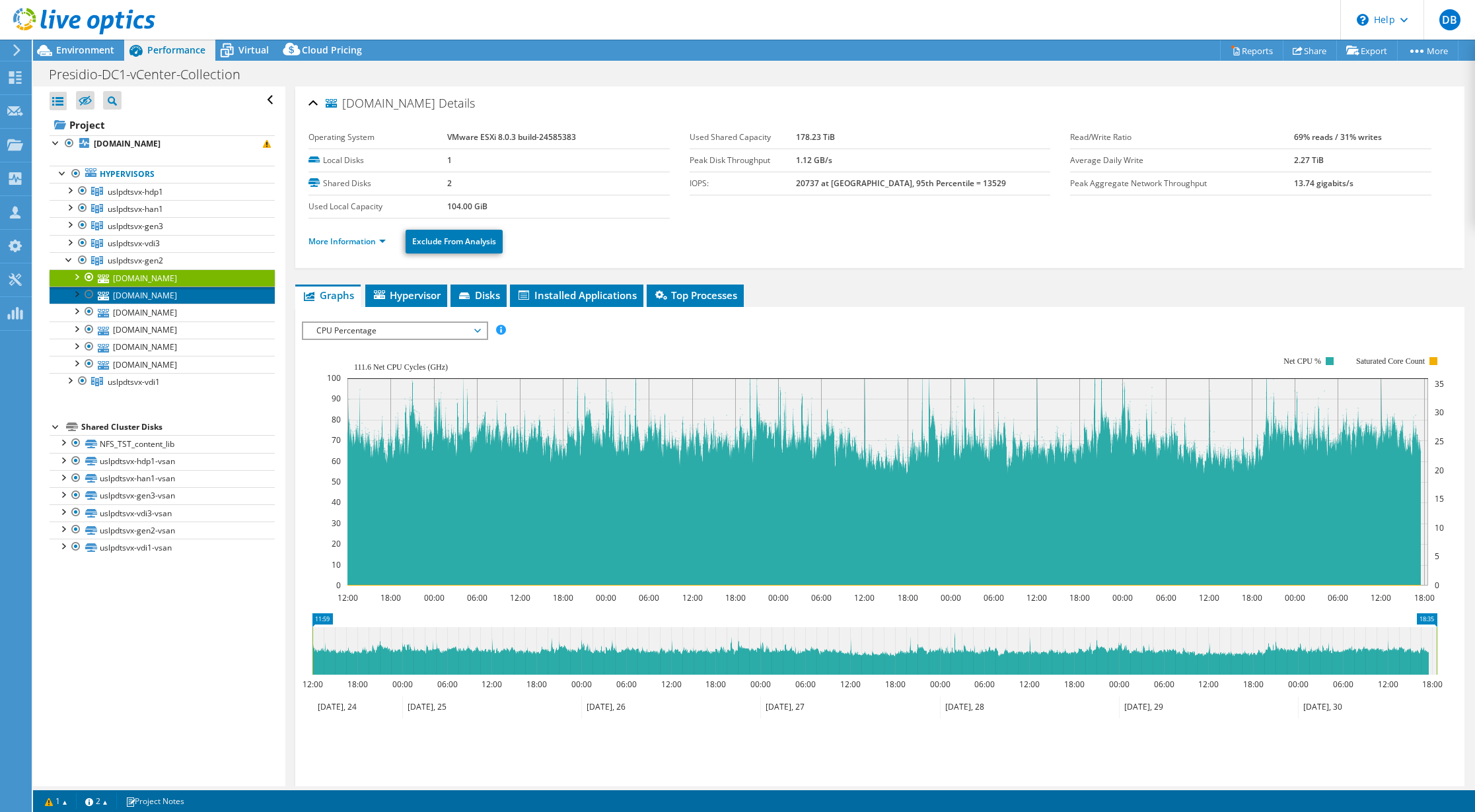
click at [133, 296] on link "[DOMAIN_NAME]" at bounding box center [162, 296] width 225 height 17
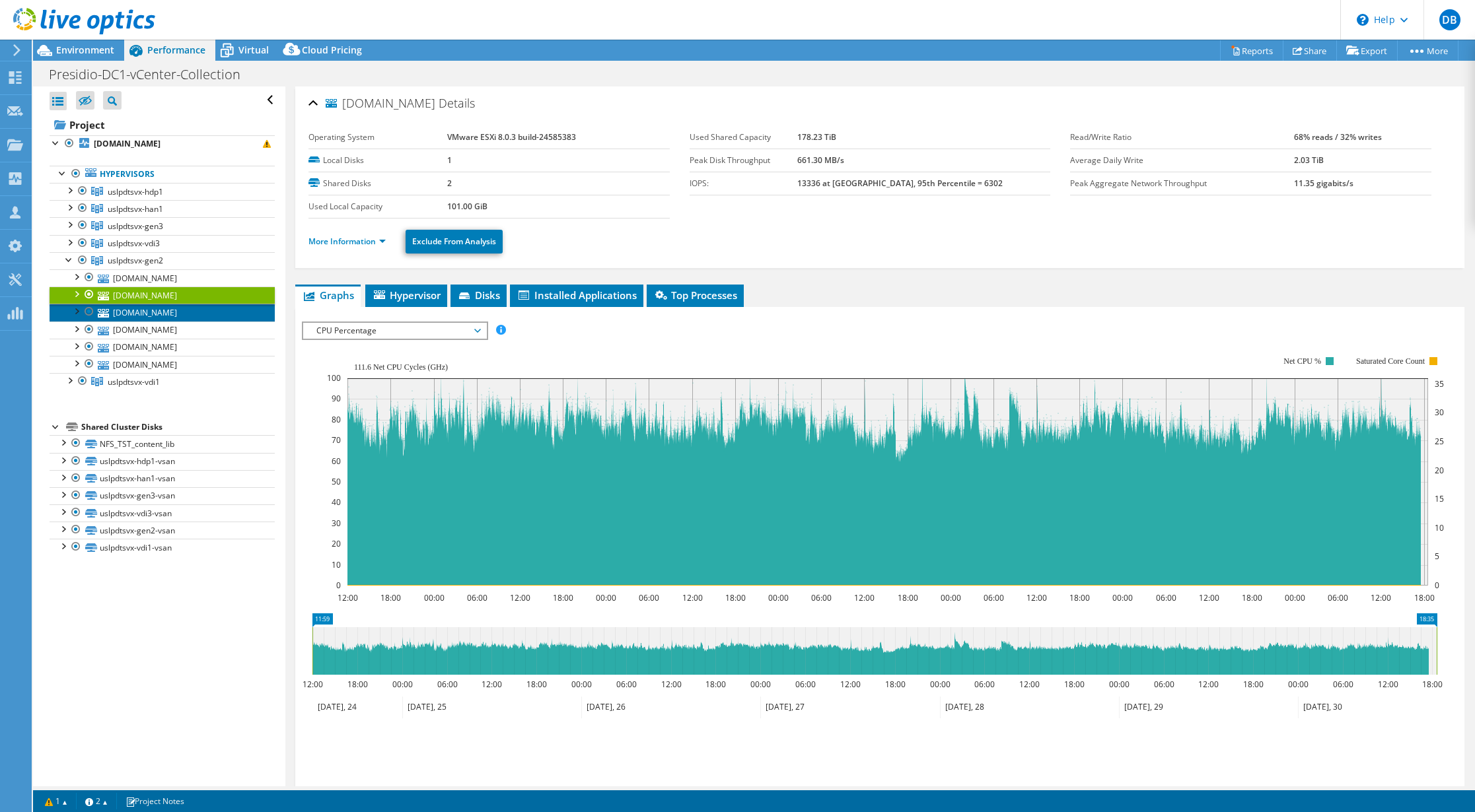
click at [135, 309] on link "[DOMAIN_NAME]" at bounding box center [162, 312] width 225 height 17
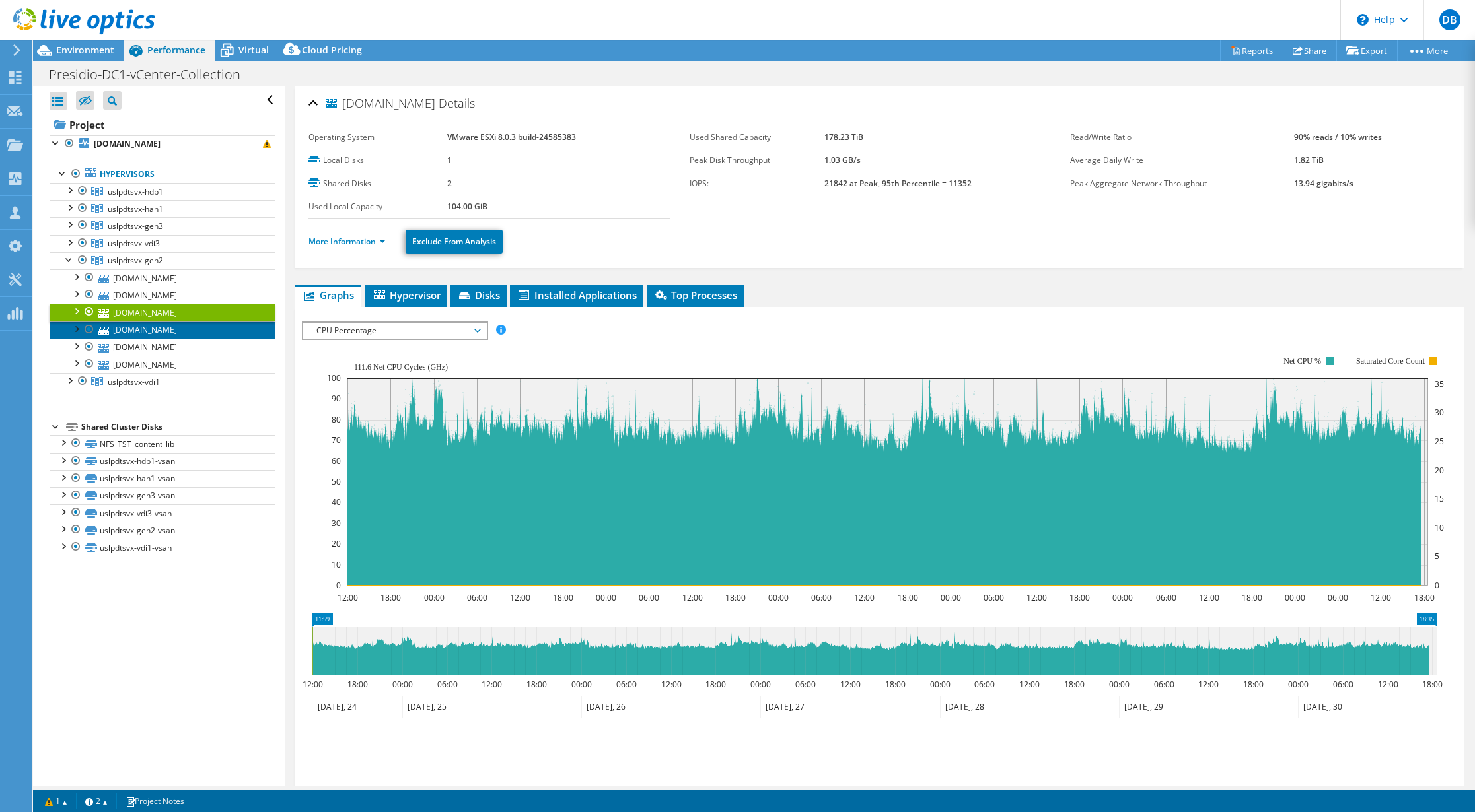
click at [144, 334] on link "[DOMAIN_NAME]" at bounding box center [162, 331] width 225 height 17
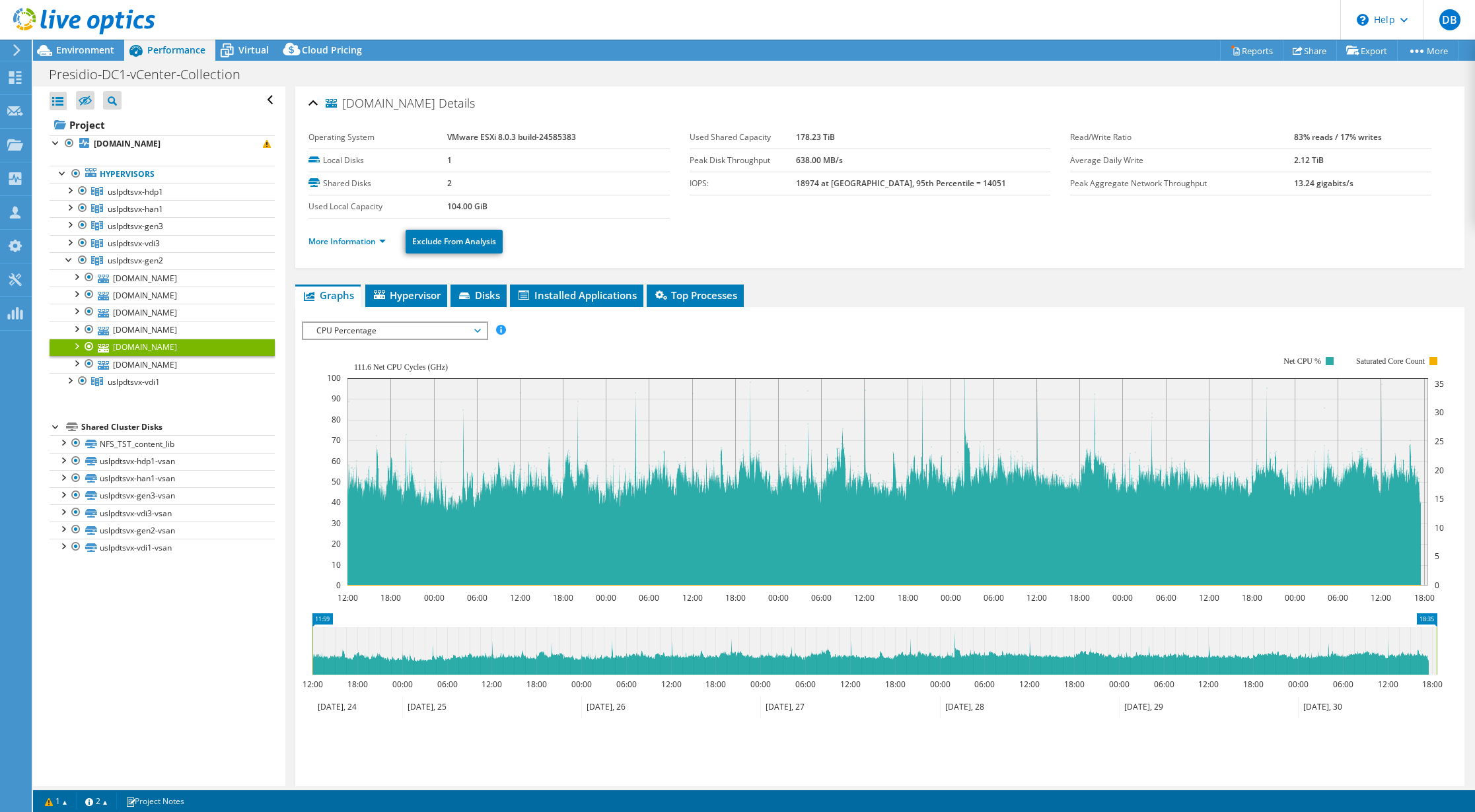
select select "USD"
click at [66, 259] on div at bounding box center [69, 259] width 13 height 13
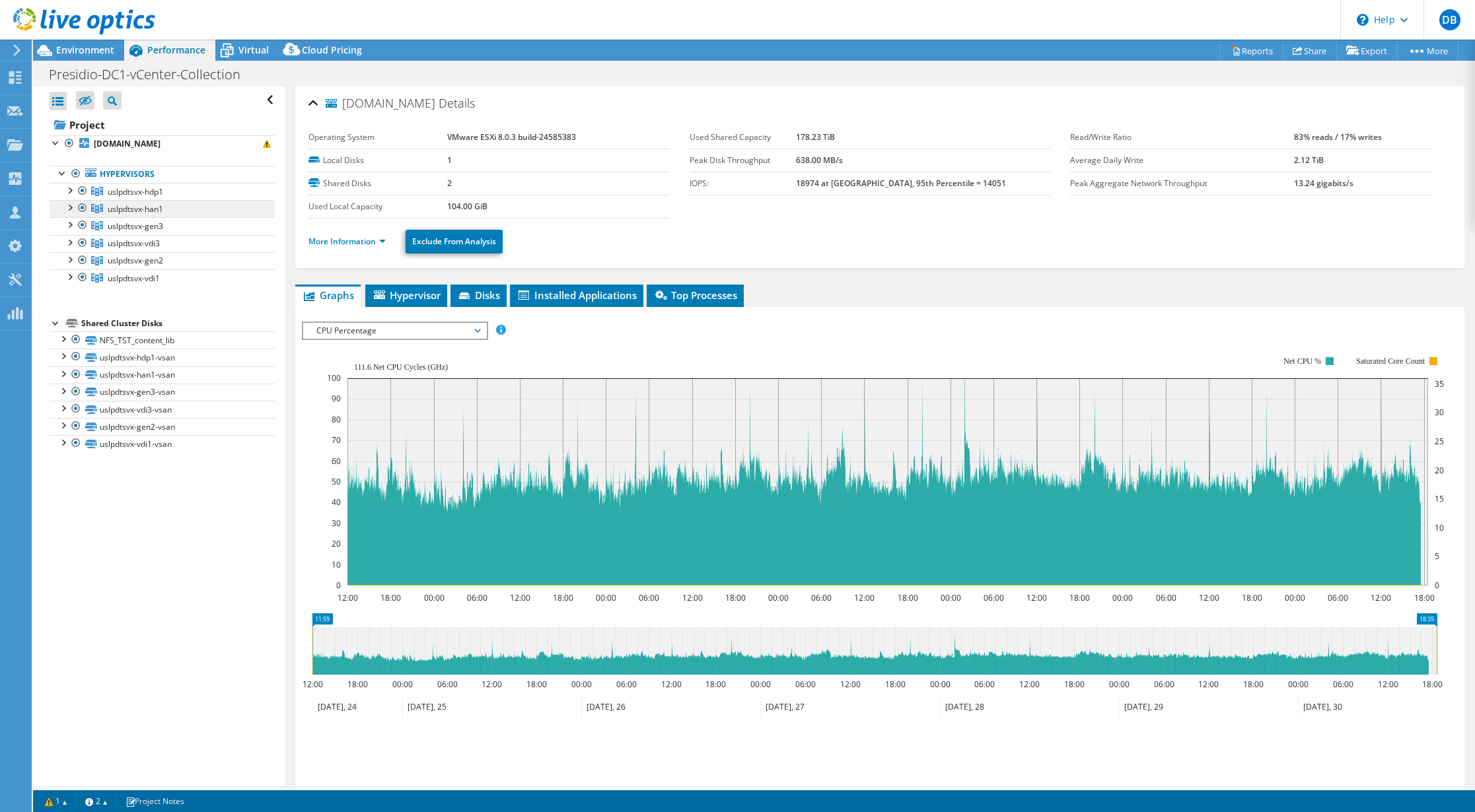
click at [141, 197] on span "uslpdtsvx-han1" at bounding box center [135, 192] width 55 height 11
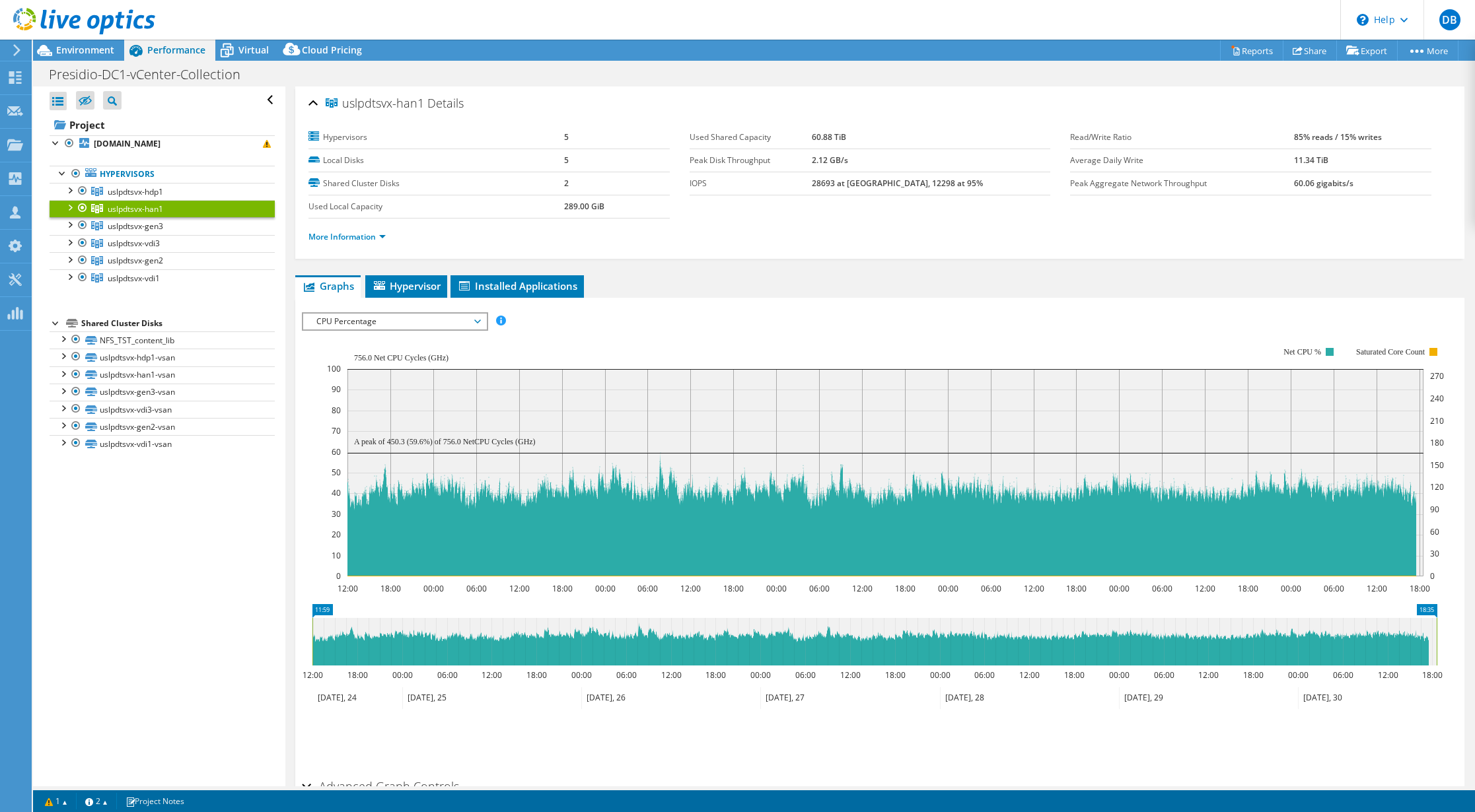
click at [366, 319] on span "CPU Percentage" at bounding box center [394, 322] width 170 height 16
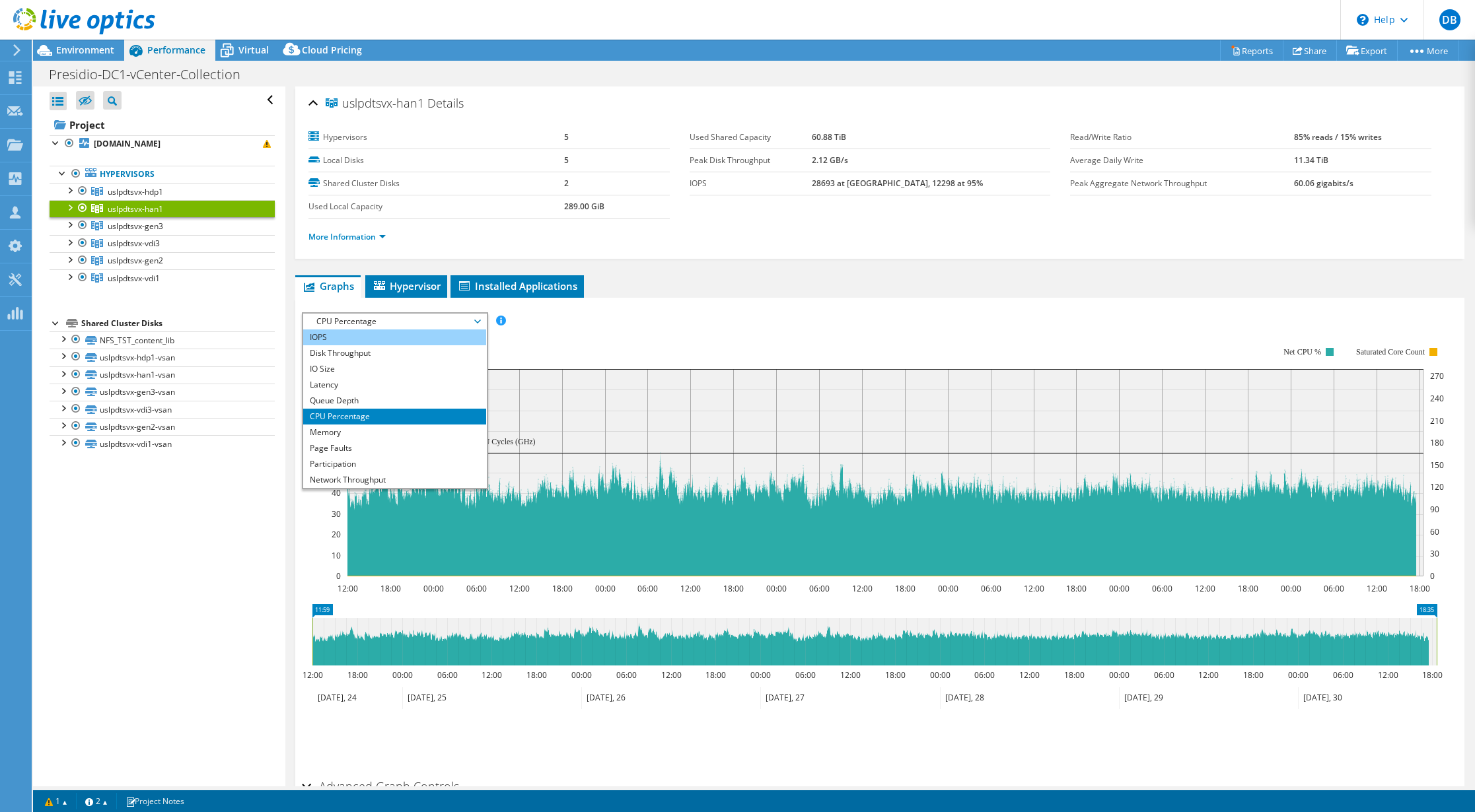
click at [352, 336] on li "IOPS" at bounding box center [394, 337] width 183 height 16
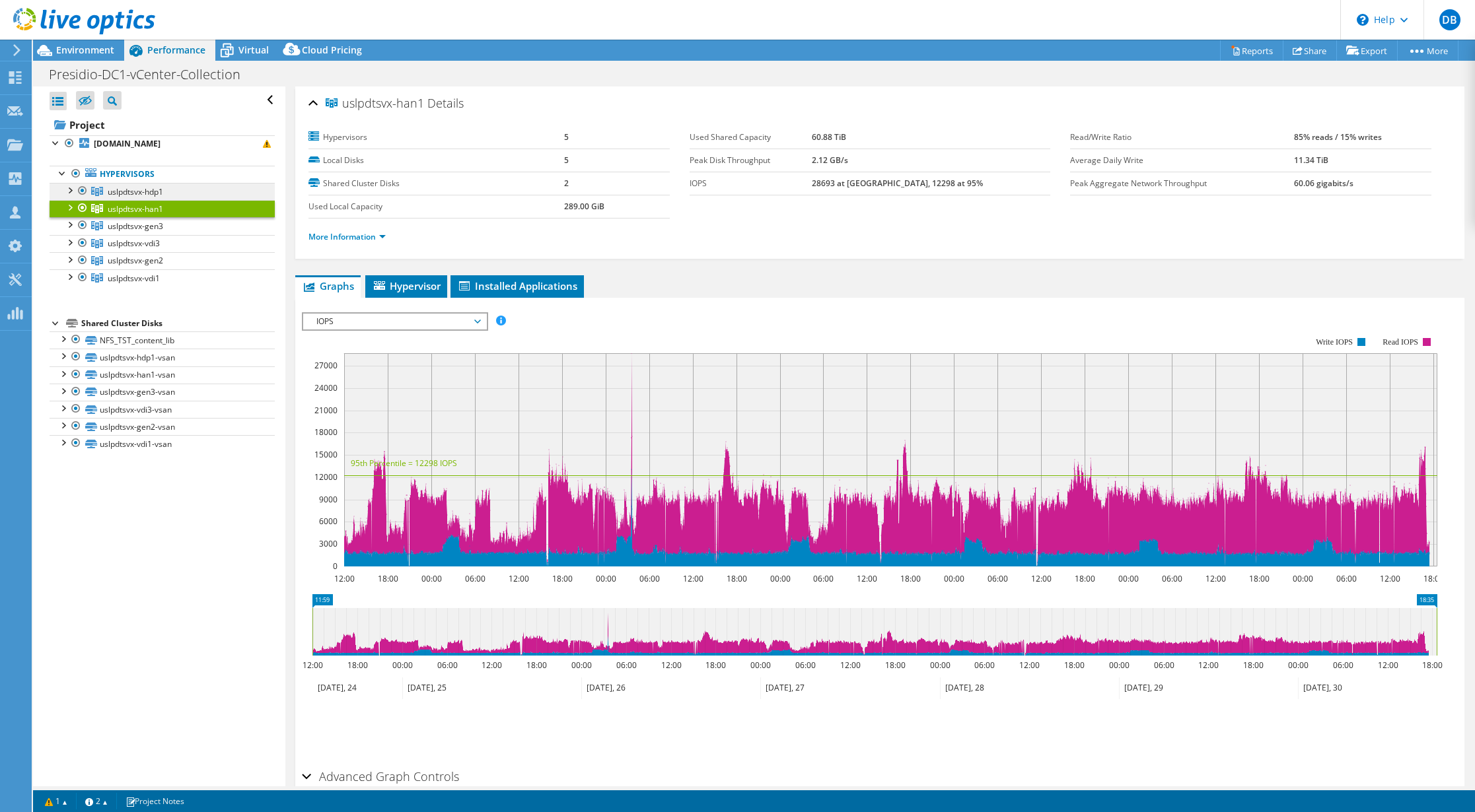
click at [128, 194] on span "uslpdtsvx-hdp1" at bounding box center [135, 192] width 55 height 11
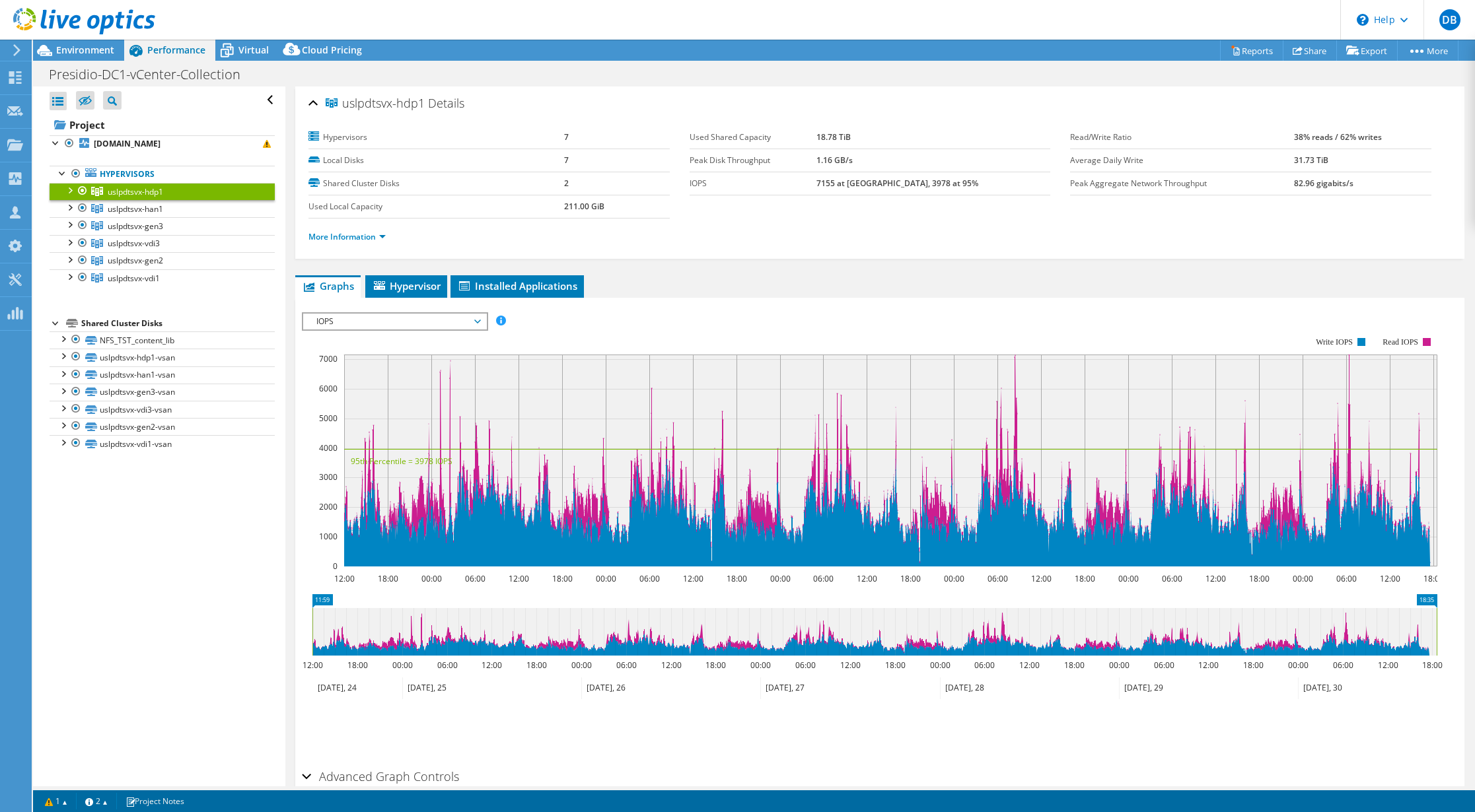
click at [478, 323] on span "IOPS" at bounding box center [394, 322] width 170 height 16
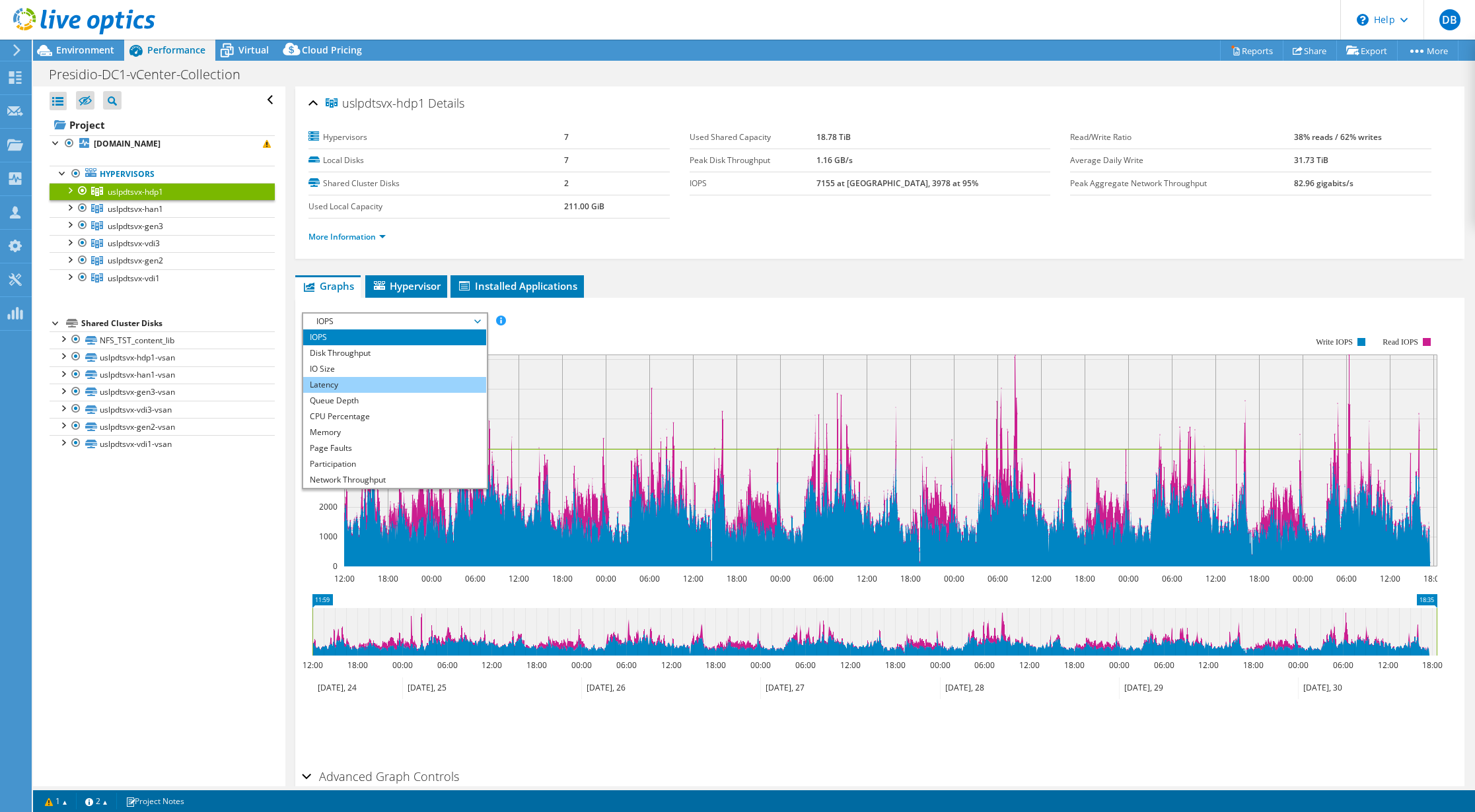
click at [415, 386] on li "Latency" at bounding box center [394, 385] width 183 height 16
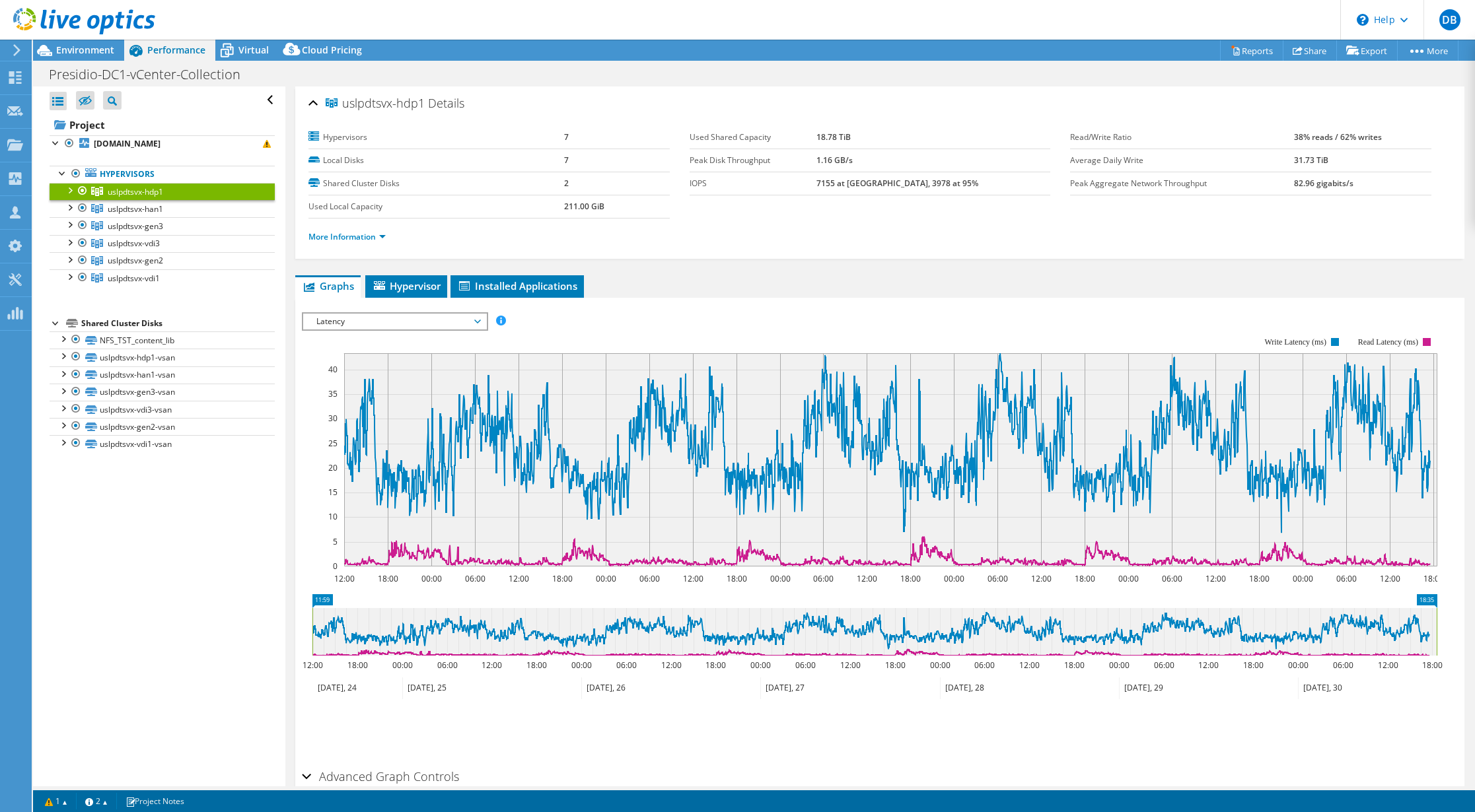
click at [479, 323] on span "Latency" at bounding box center [394, 322] width 170 height 16
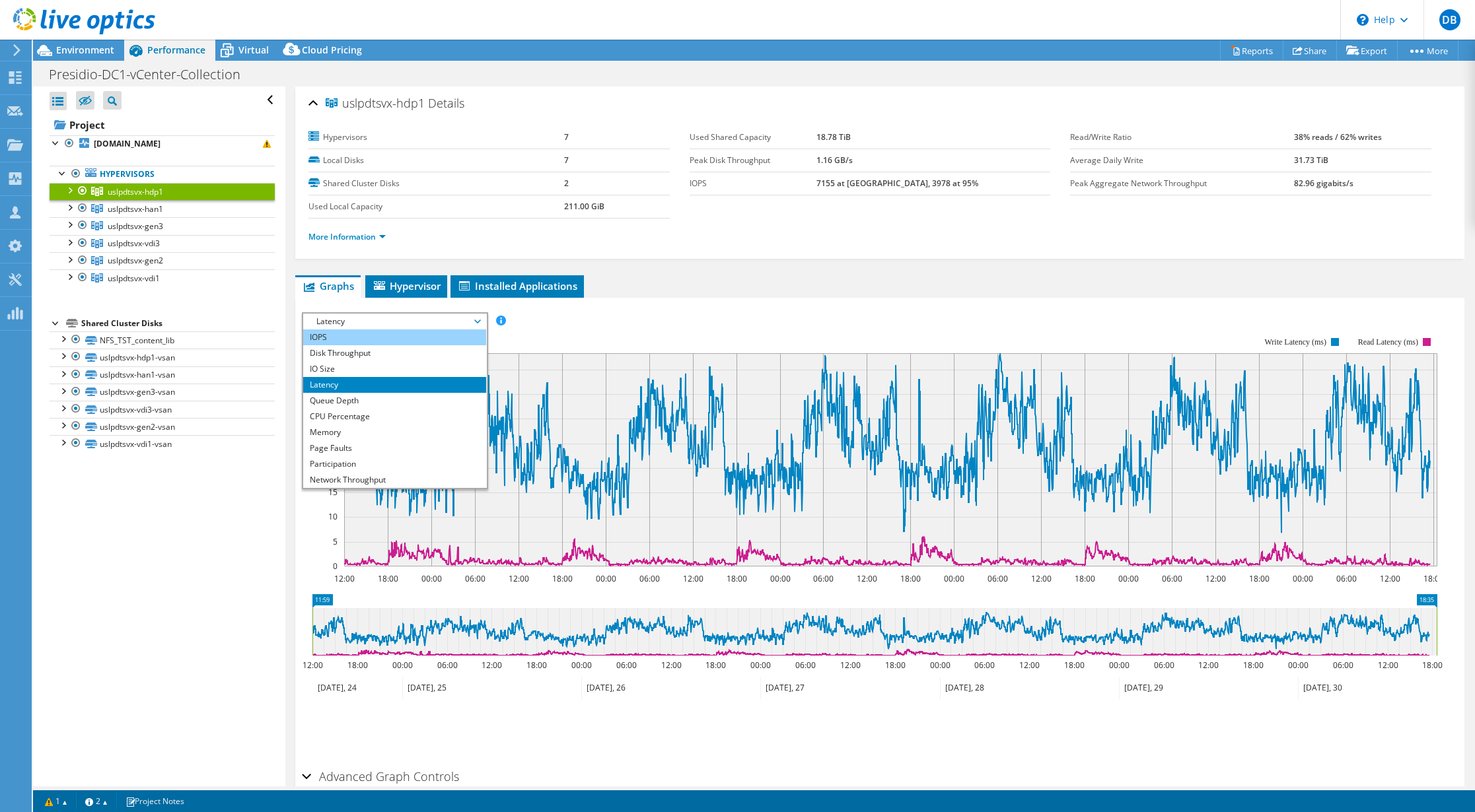
click at [449, 342] on li "IOPS" at bounding box center [394, 337] width 183 height 16
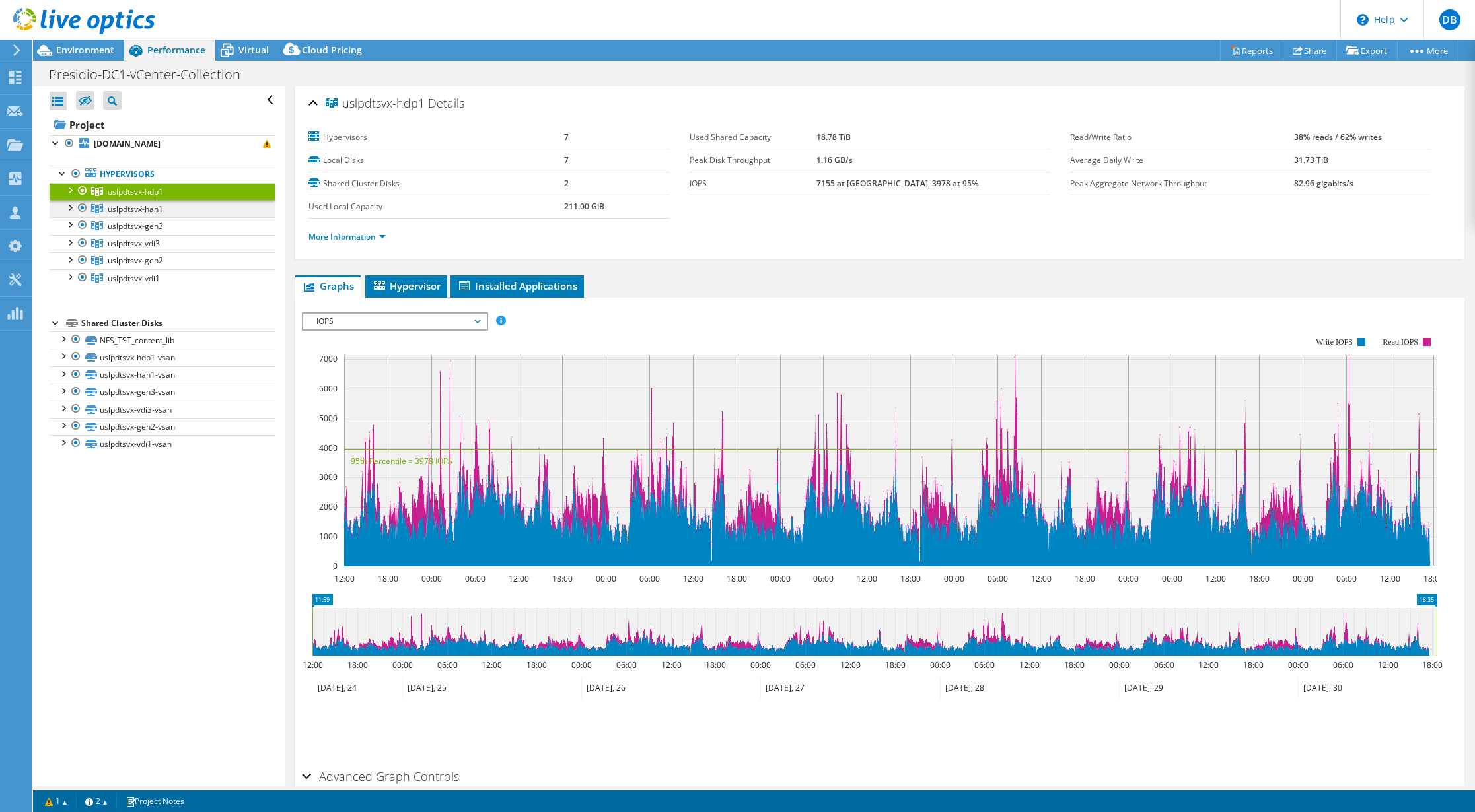
click at [177, 200] on link "uslpdtsvx-han1" at bounding box center [162, 192] width 225 height 17
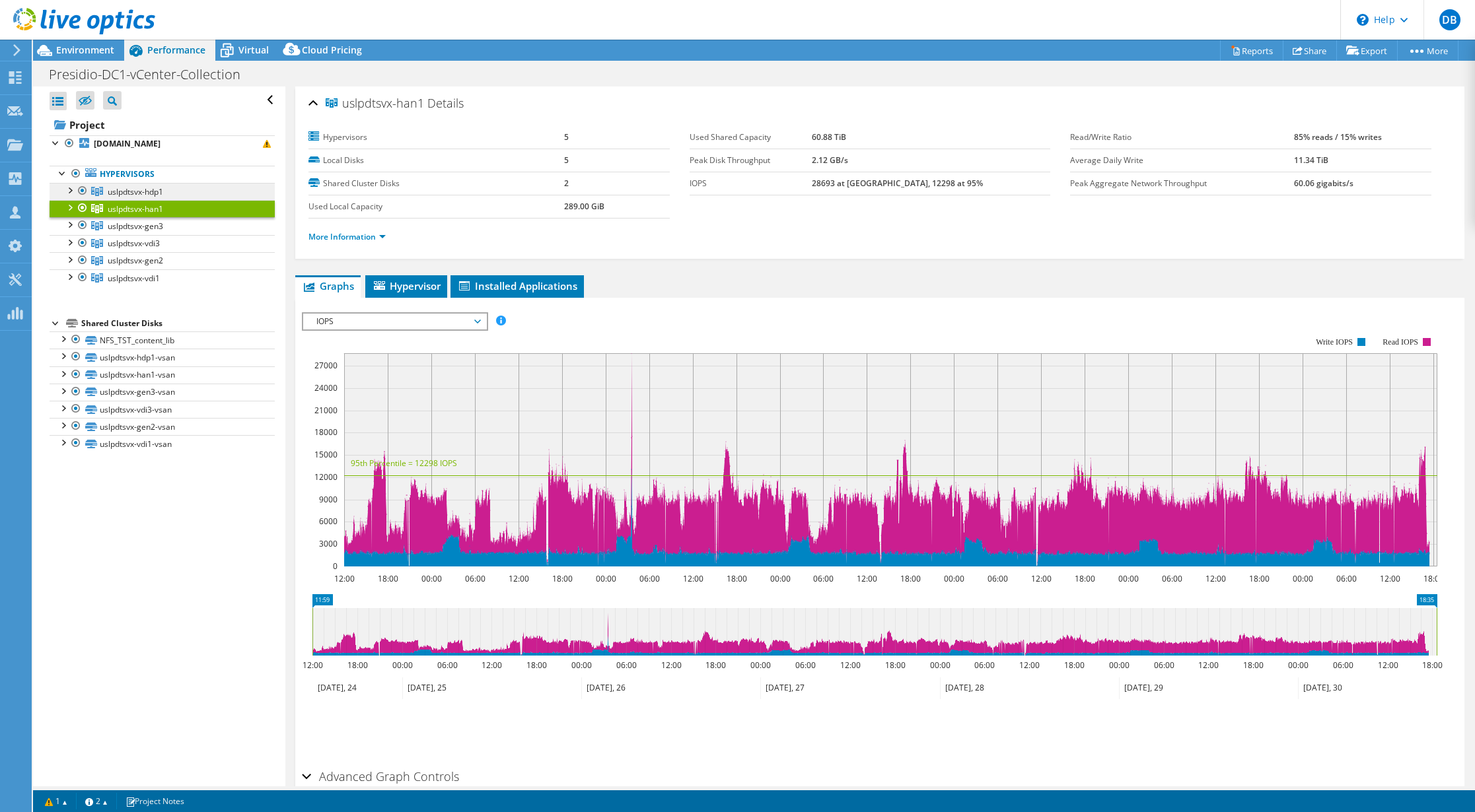
click at [173, 194] on link "uslpdtsvx-hdp1" at bounding box center [162, 192] width 225 height 17
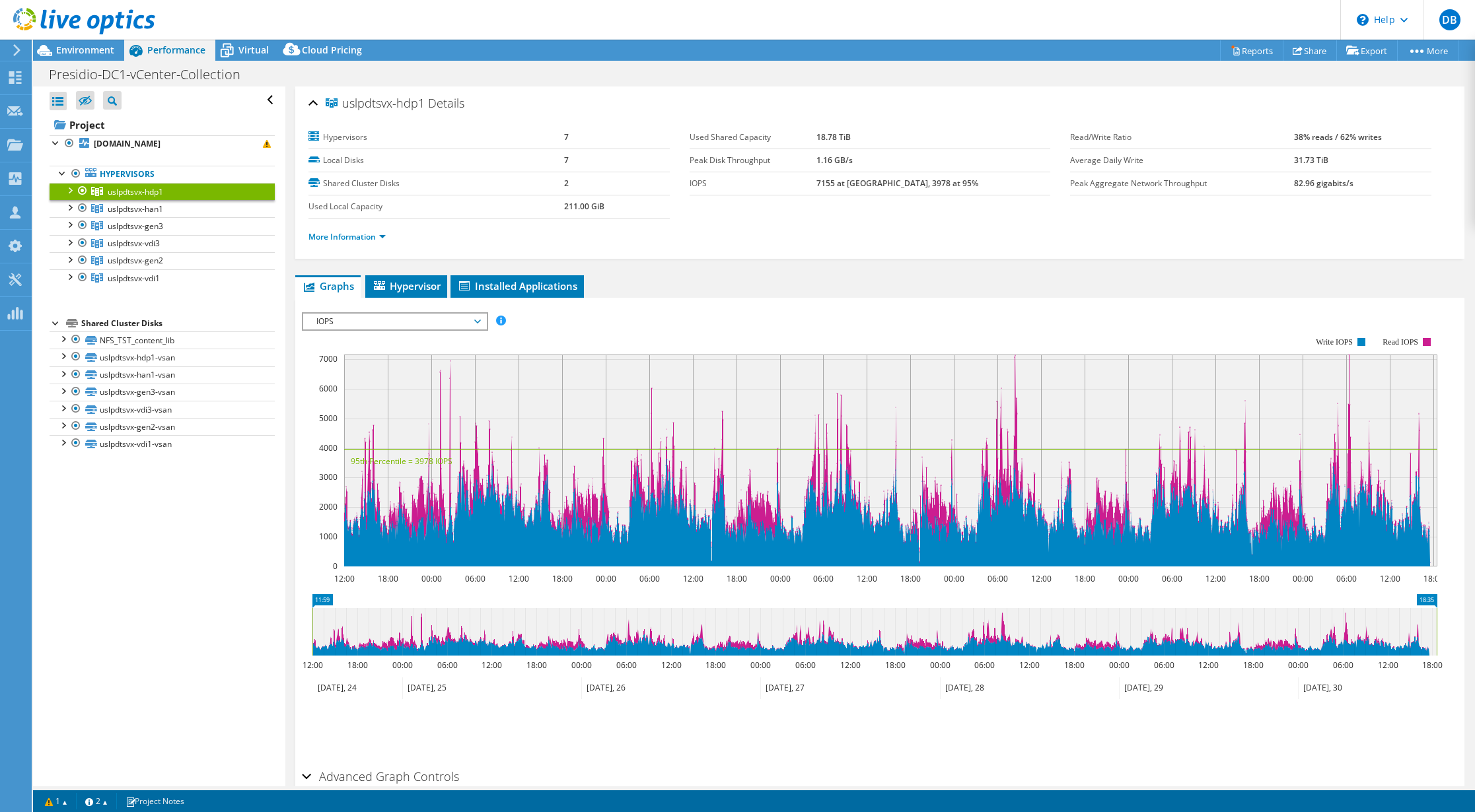
click at [426, 323] on span "IOPS" at bounding box center [394, 322] width 170 height 16
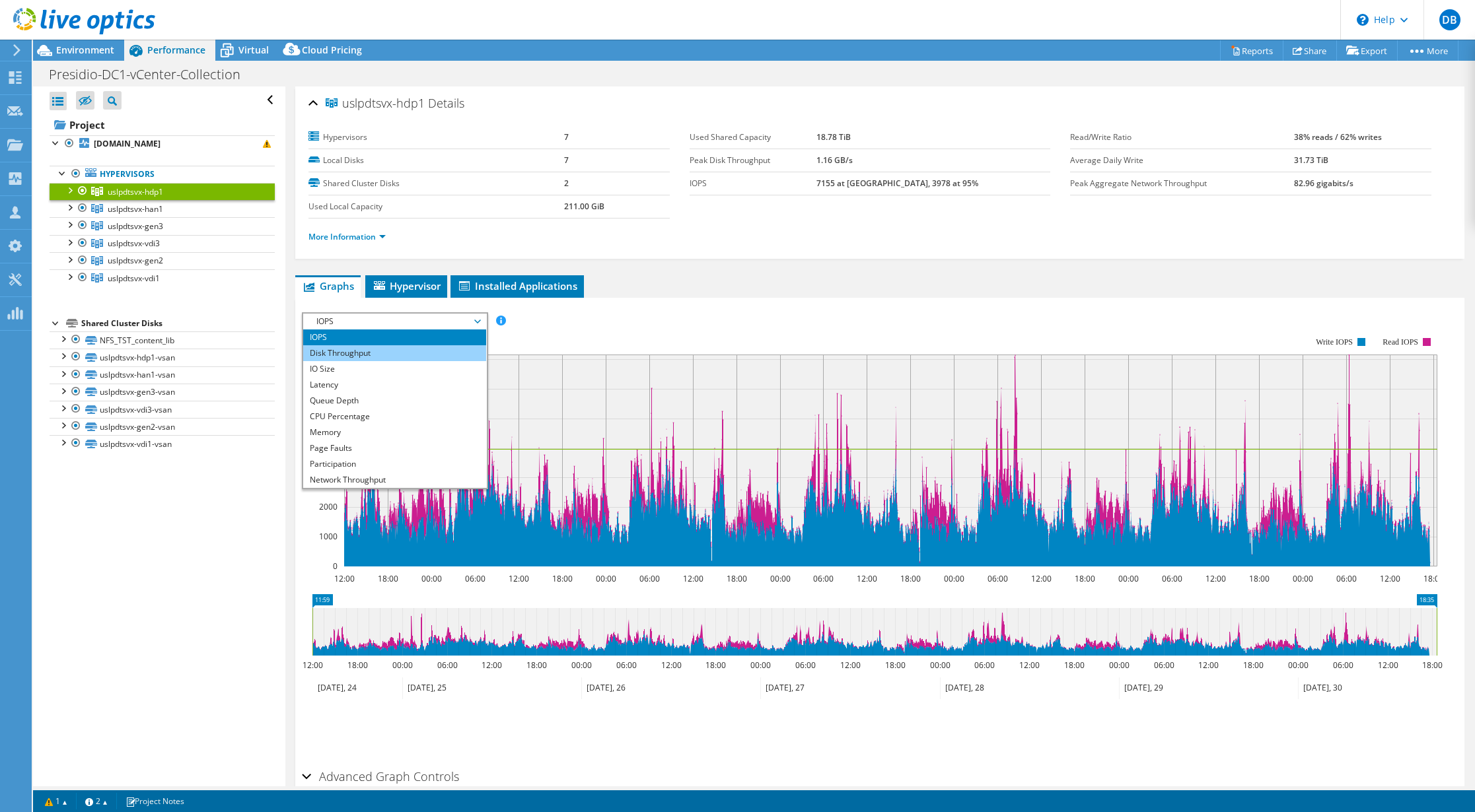
click at [419, 351] on li "Disk Throughput" at bounding box center [394, 353] width 183 height 16
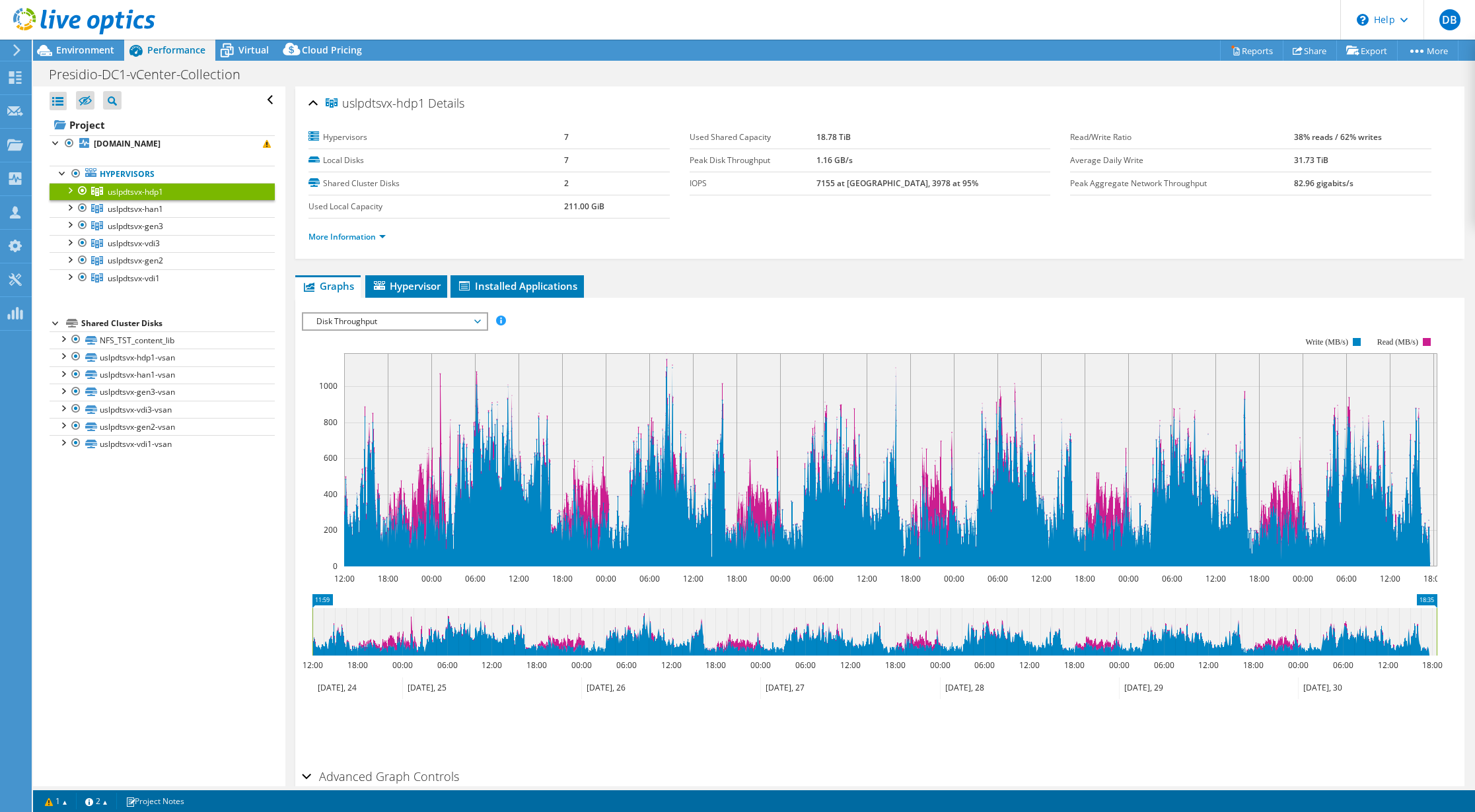
click at [420, 323] on span "Disk Throughput" at bounding box center [394, 322] width 170 height 16
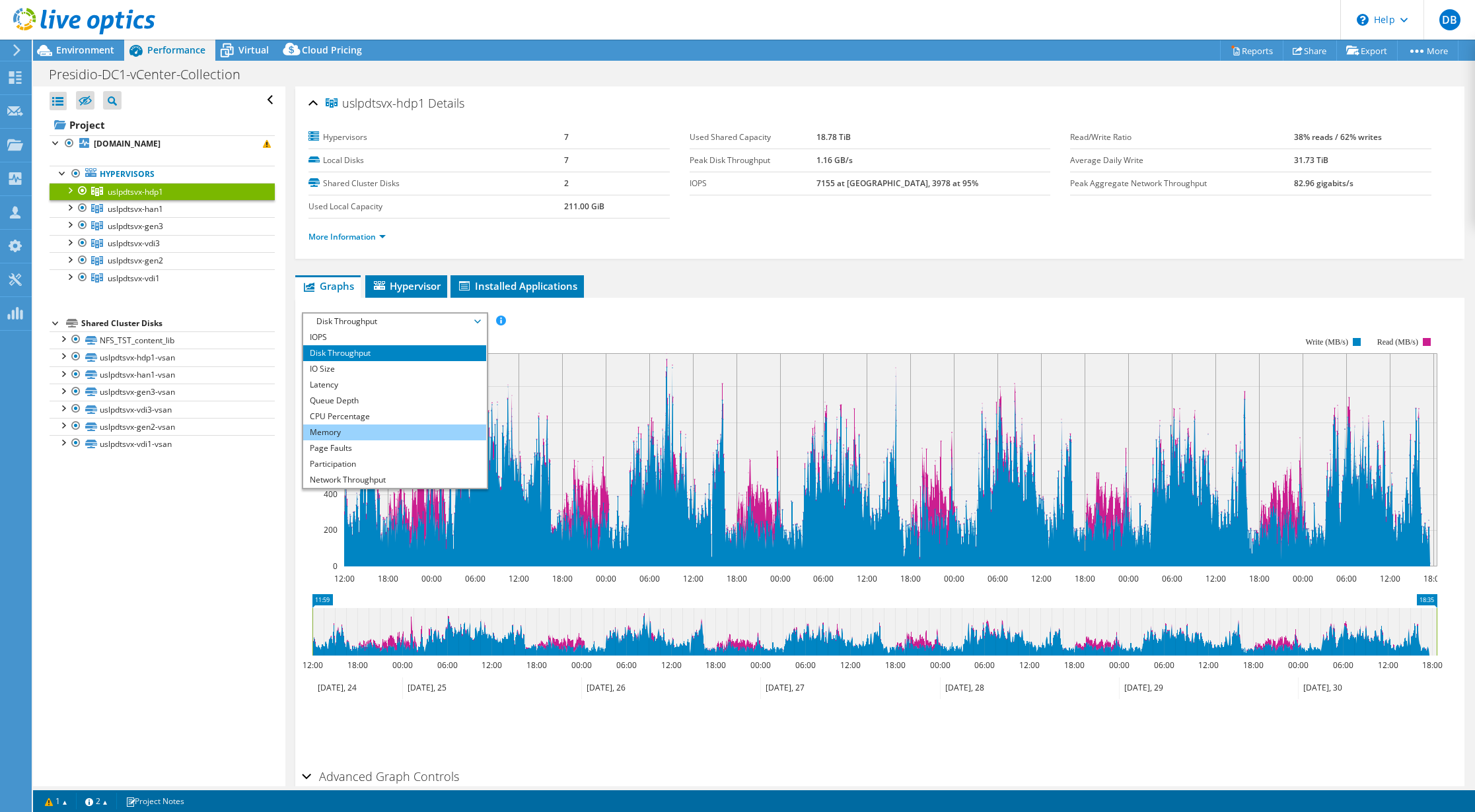
click at [416, 434] on li "Memory" at bounding box center [394, 433] width 183 height 16
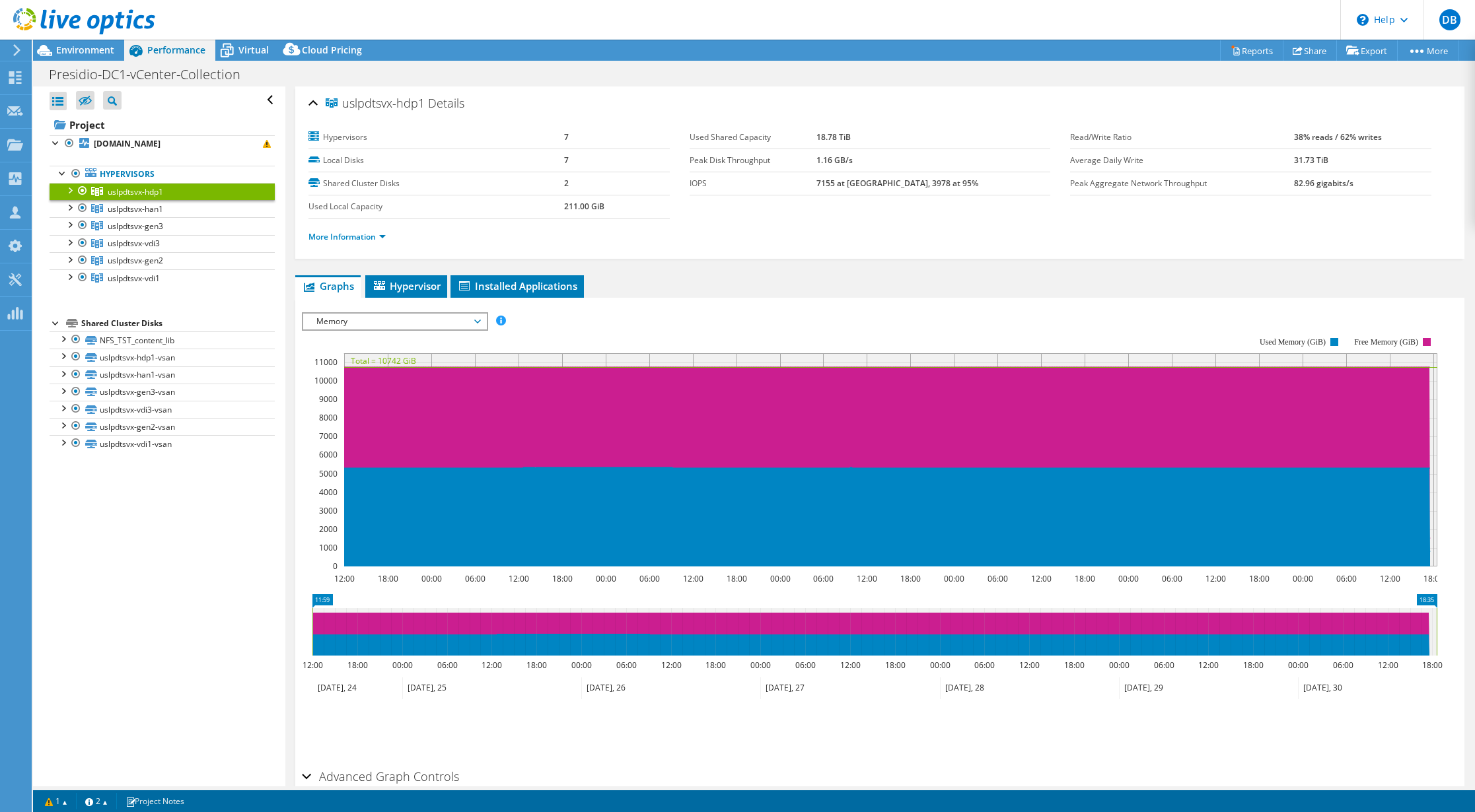
click at [71, 188] on div at bounding box center [69, 189] width 13 height 13
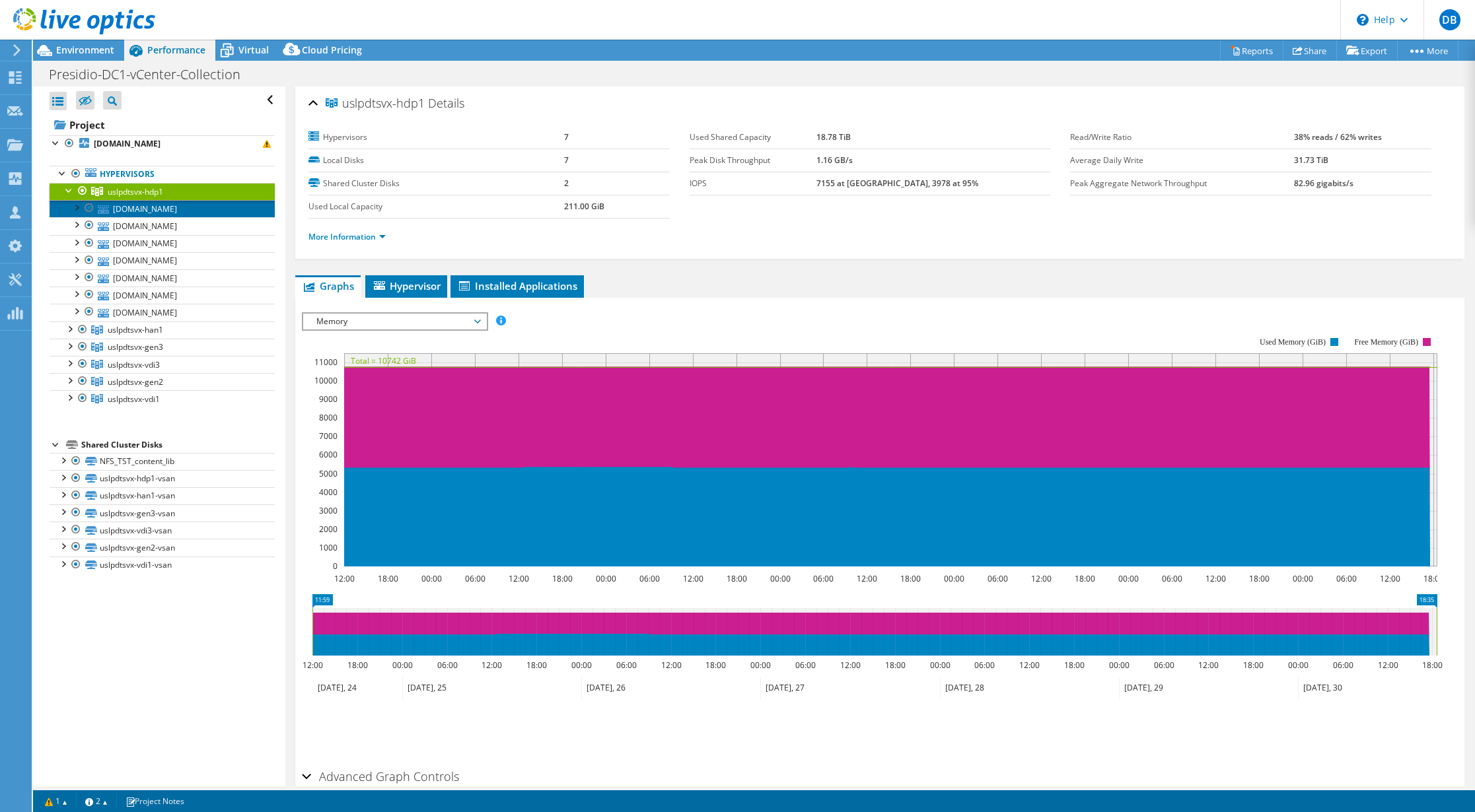
click at [127, 209] on link "[DOMAIN_NAME]" at bounding box center [162, 209] width 225 height 17
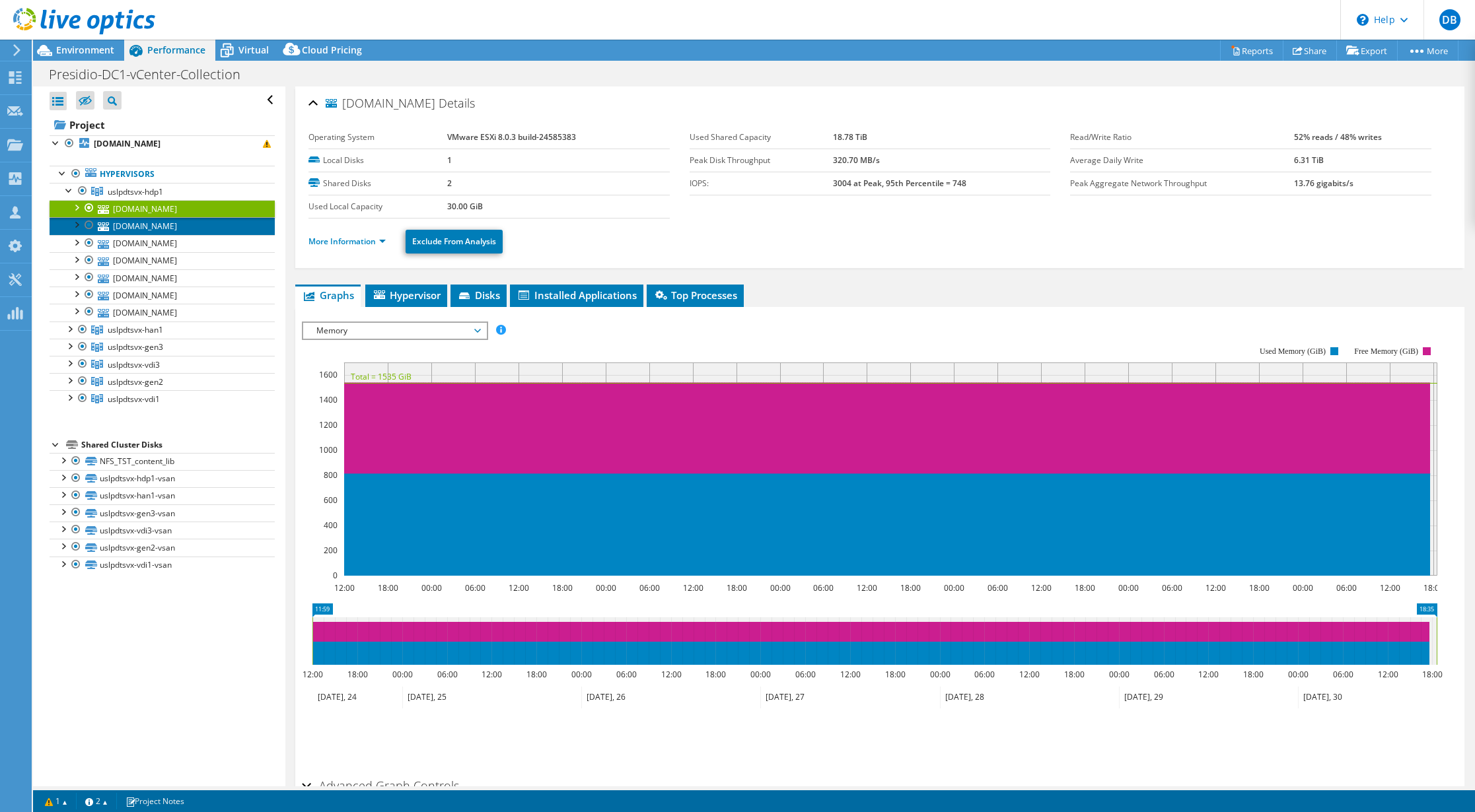
click at [132, 223] on link "[DOMAIN_NAME]" at bounding box center [162, 226] width 225 height 17
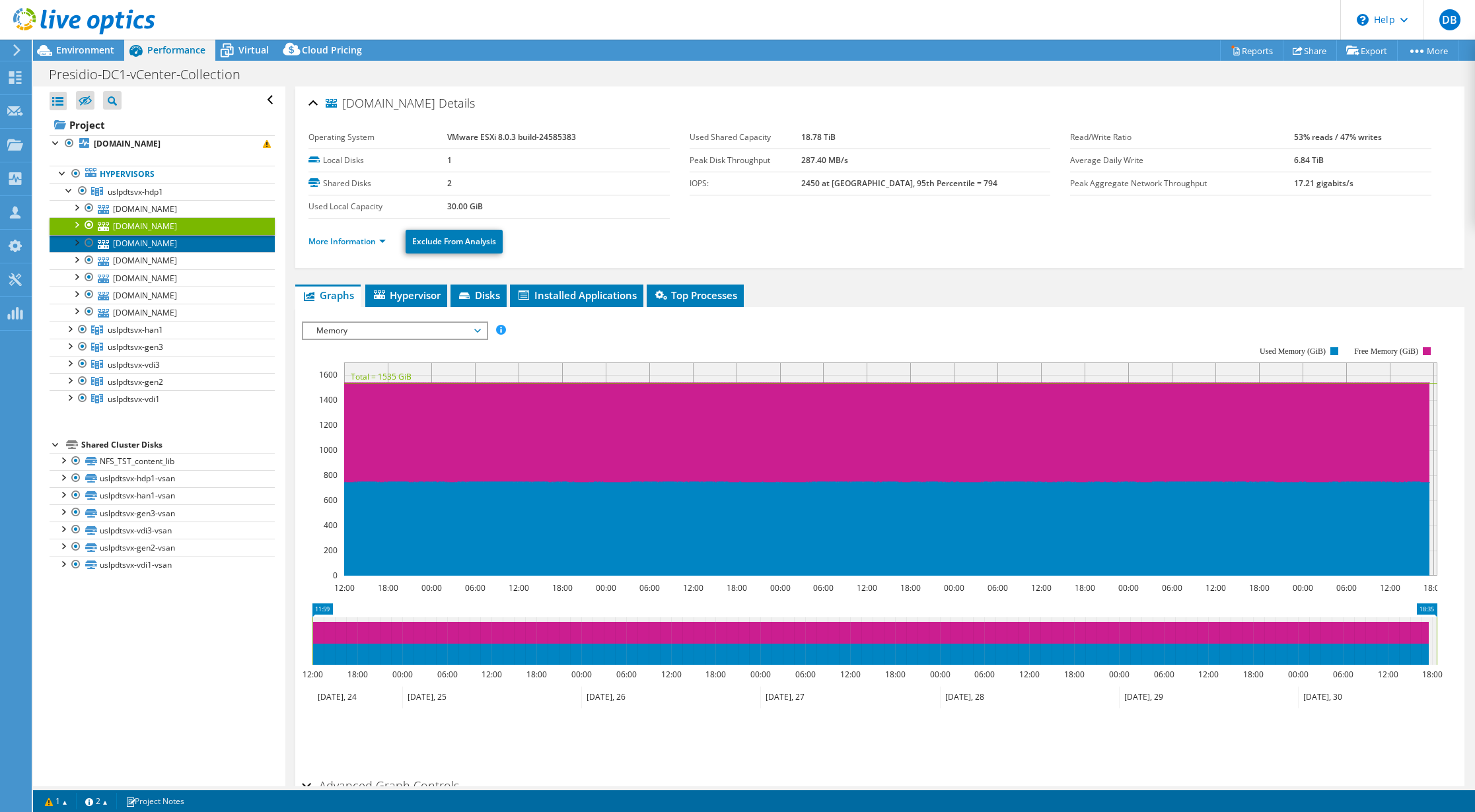
click at [140, 243] on link "[DOMAIN_NAME]" at bounding box center [162, 244] width 225 height 17
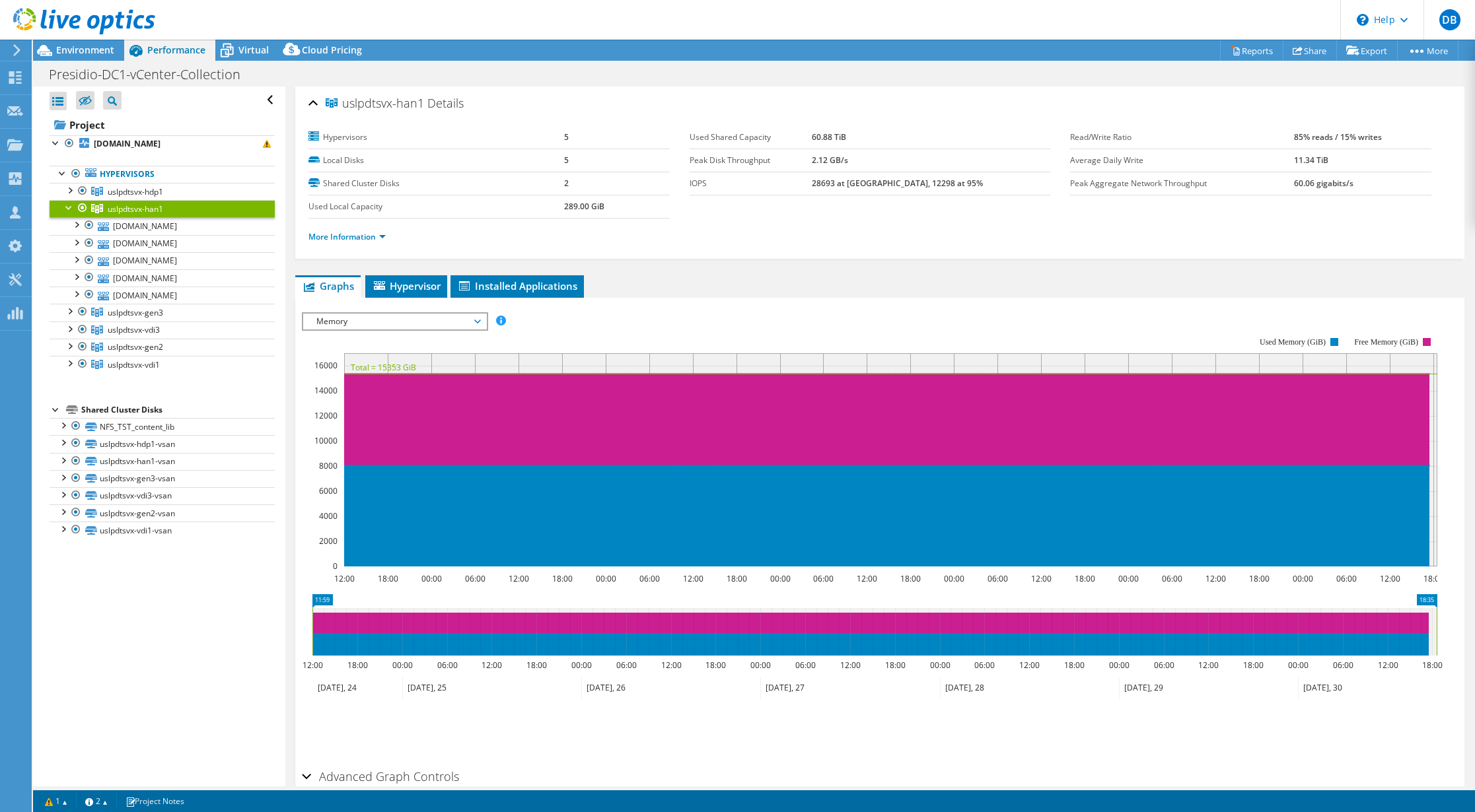
select select "USD"
click at [141, 197] on span "uslpdtsvx-gen3" at bounding box center [135, 192] width 55 height 11
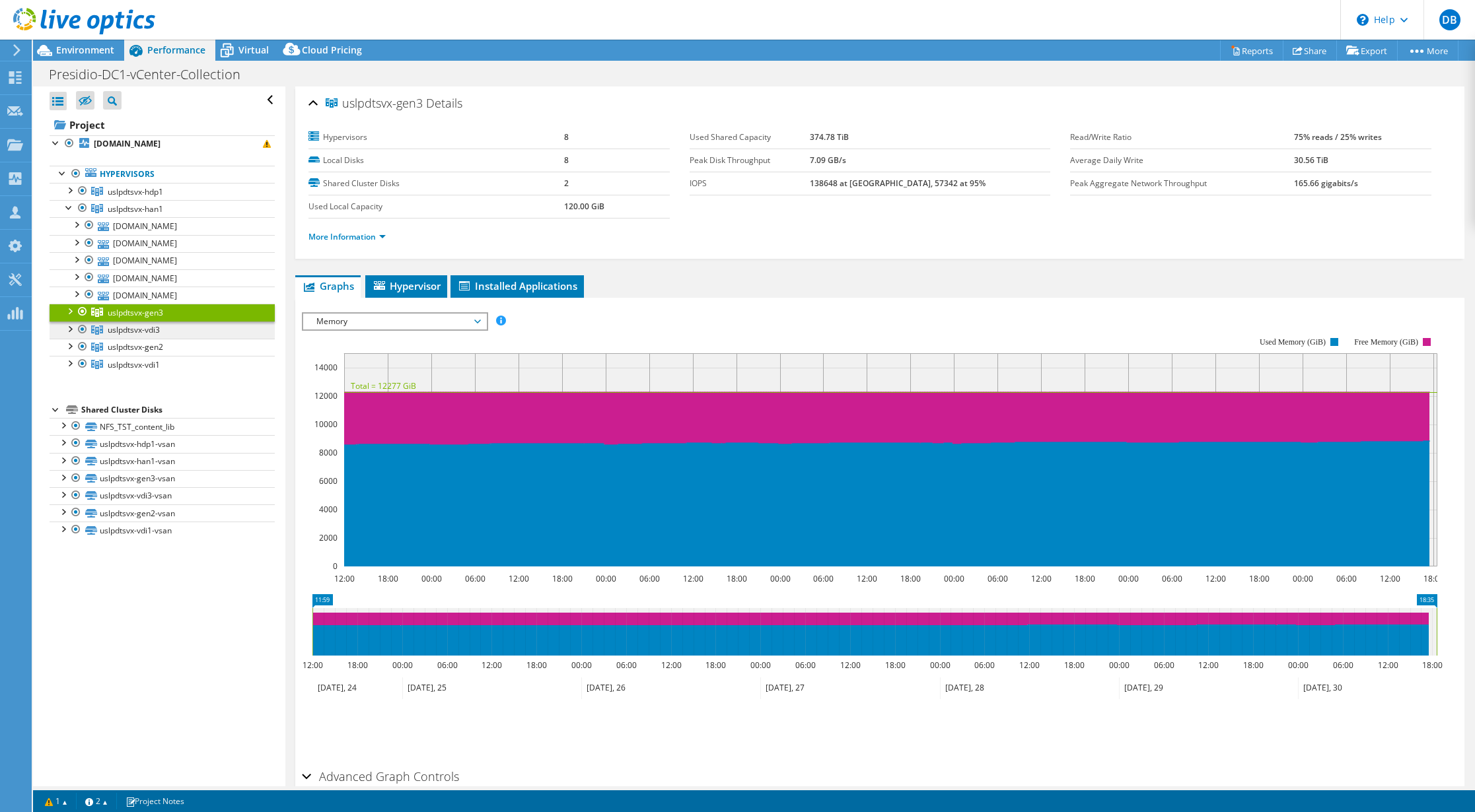
click at [122, 197] on span "uslpdtsvx-vdi3" at bounding box center [135, 192] width 55 height 11
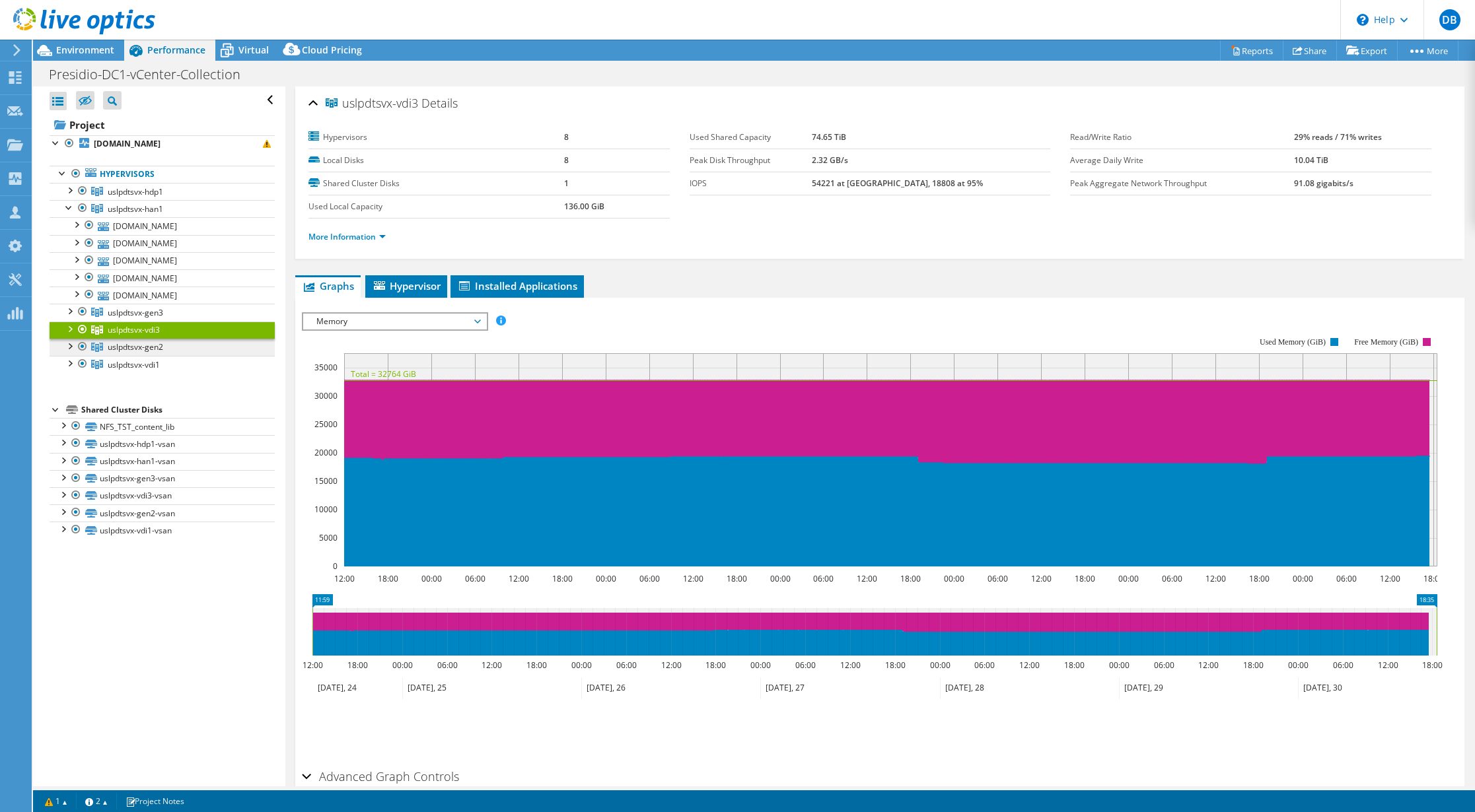
click at [127, 197] on span "uslpdtsvx-gen2" at bounding box center [135, 192] width 55 height 11
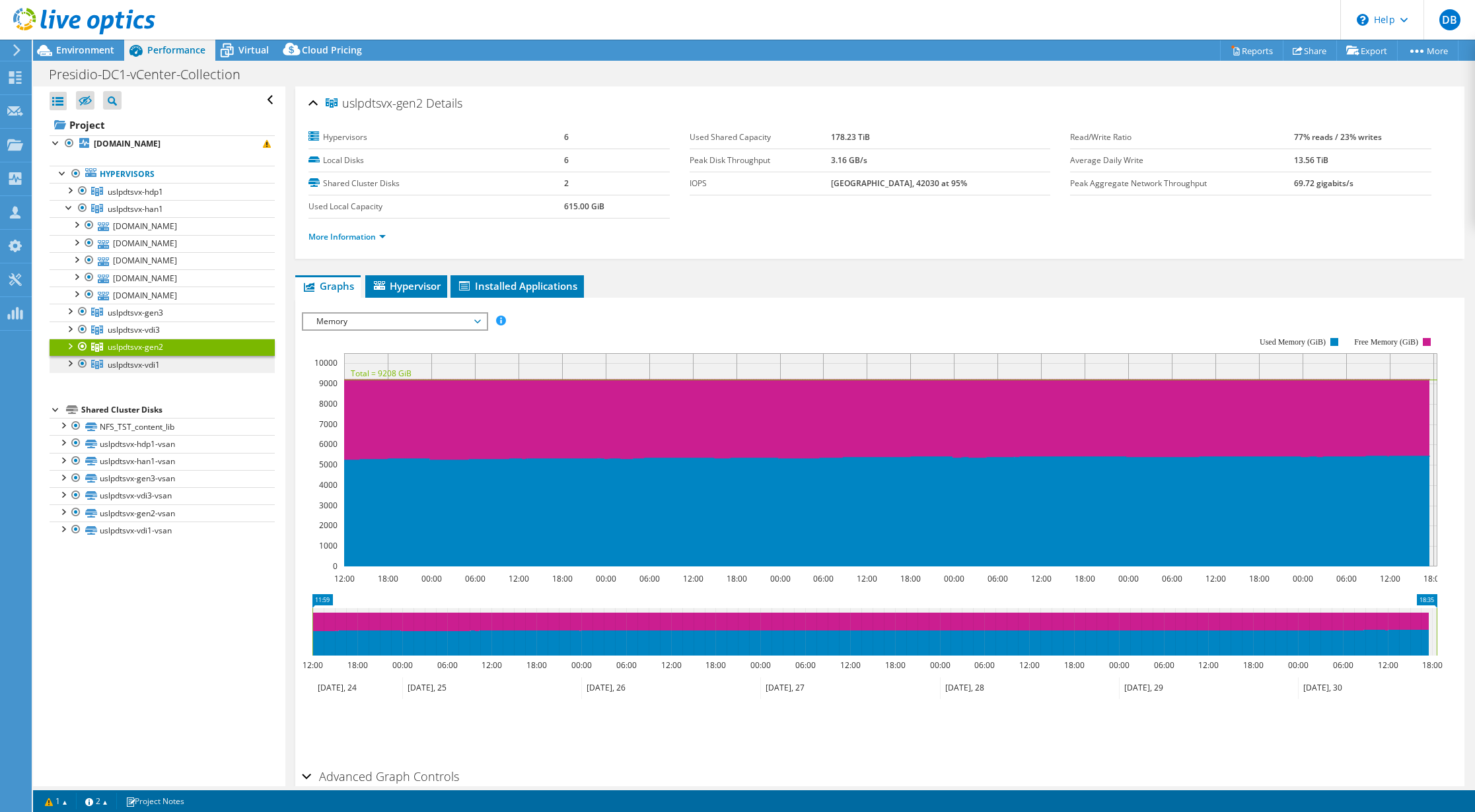
click at [133, 197] on span "uslpdtsvx-vdi1" at bounding box center [135, 192] width 55 height 11
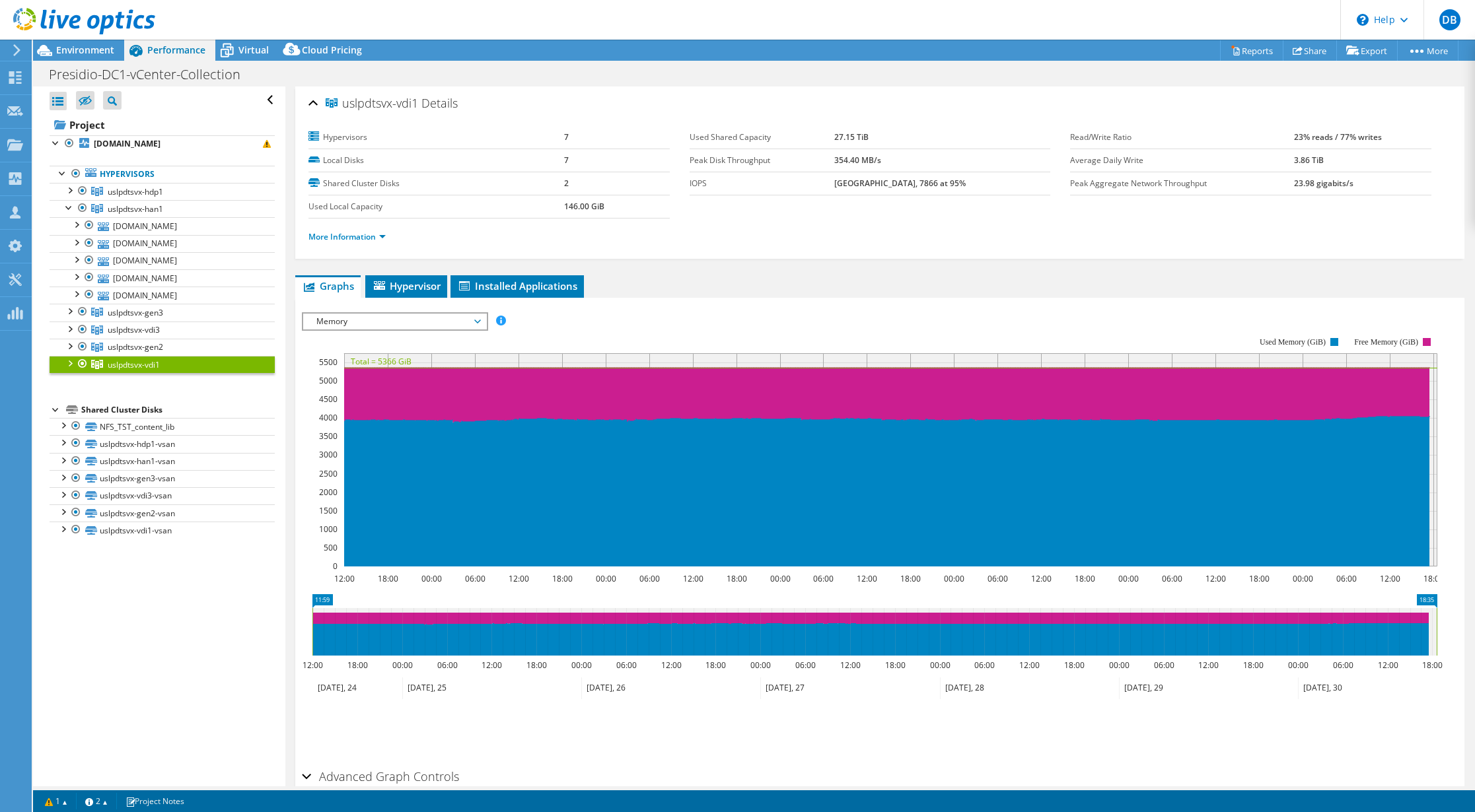
click at [476, 320] on span "Memory" at bounding box center [394, 322] width 170 height 16
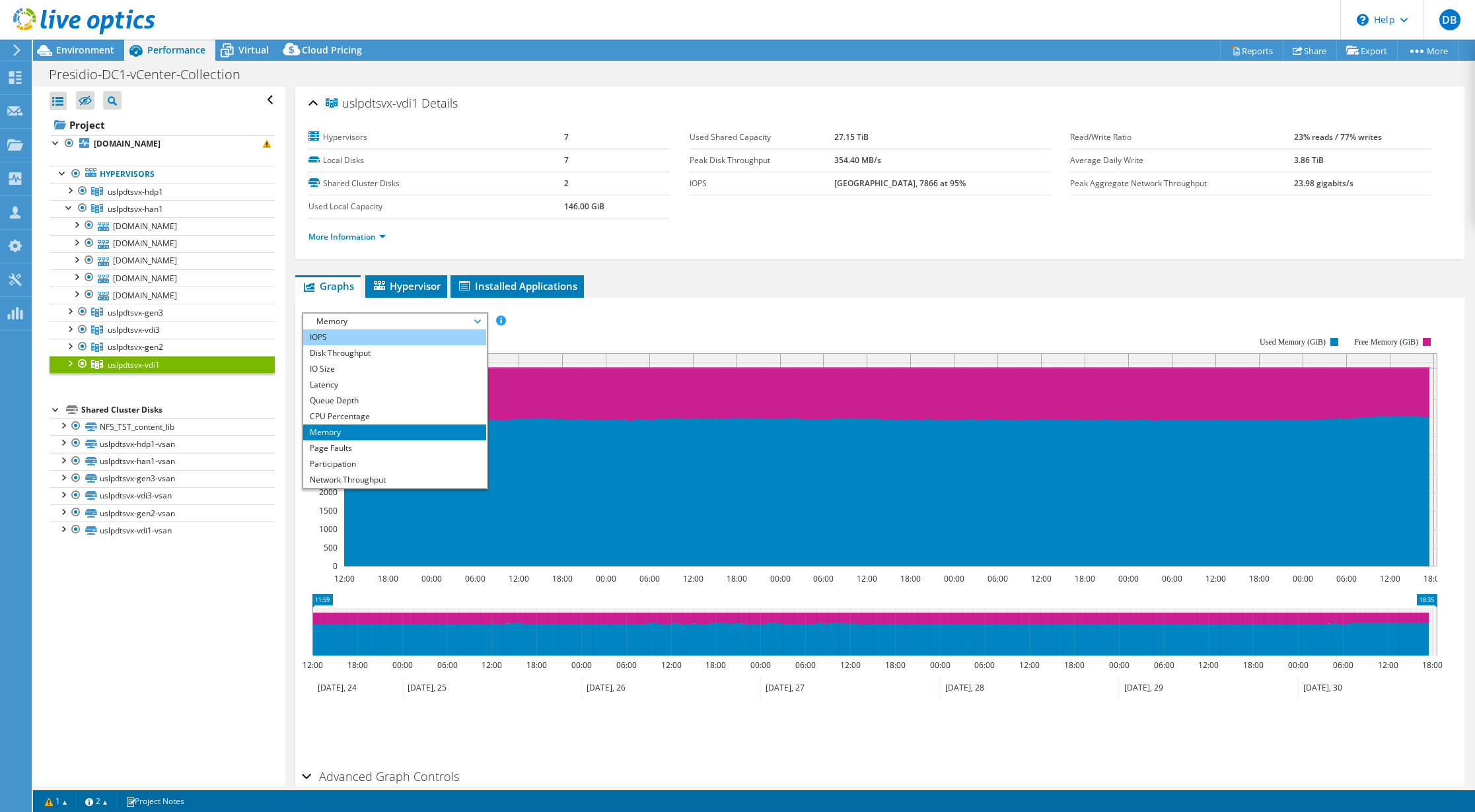
click at [443, 330] on li "IOPS" at bounding box center [394, 337] width 183 height 16
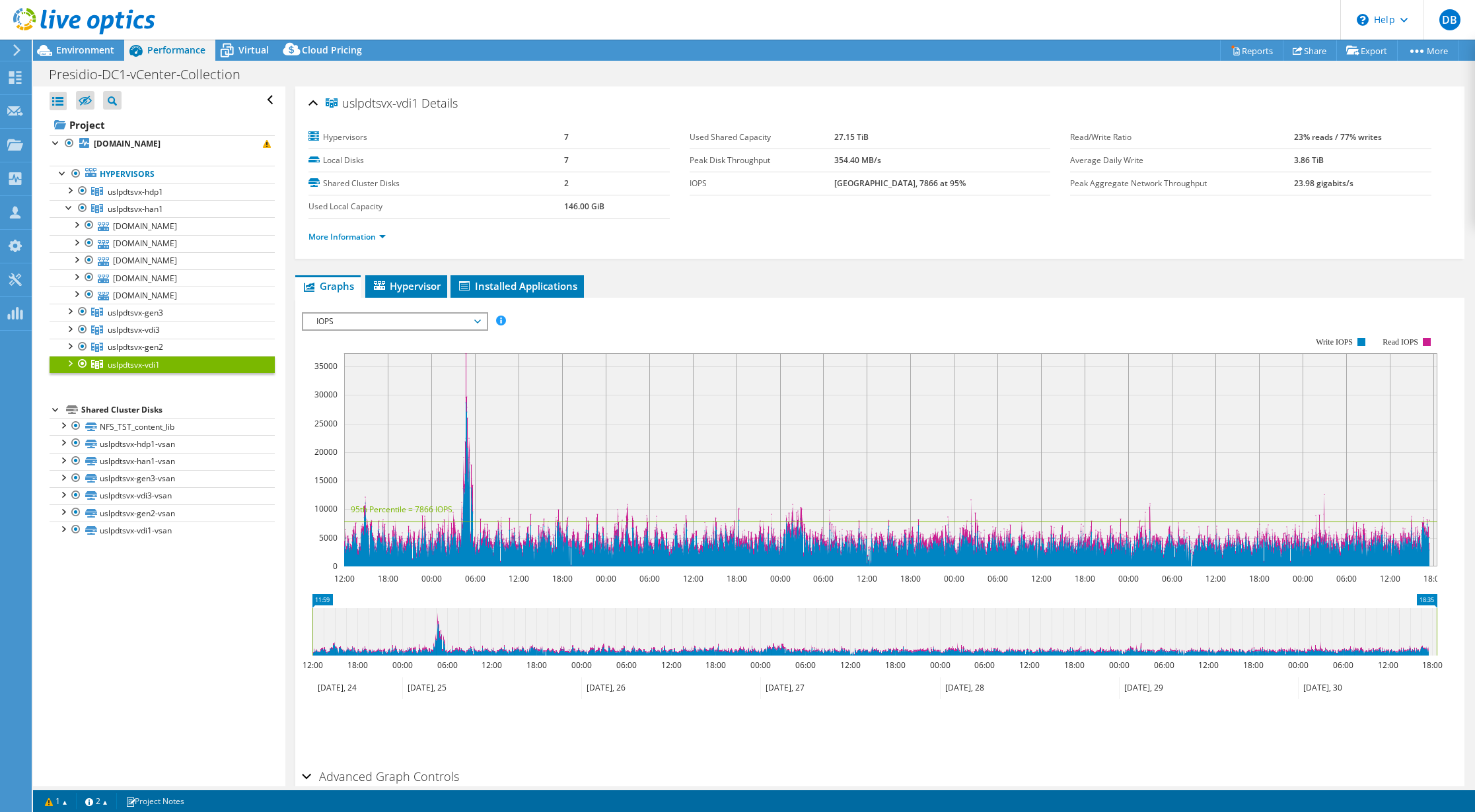
click at [481, 323] on span "IOPS" at bounding box center [394, 322] width 183 height 16
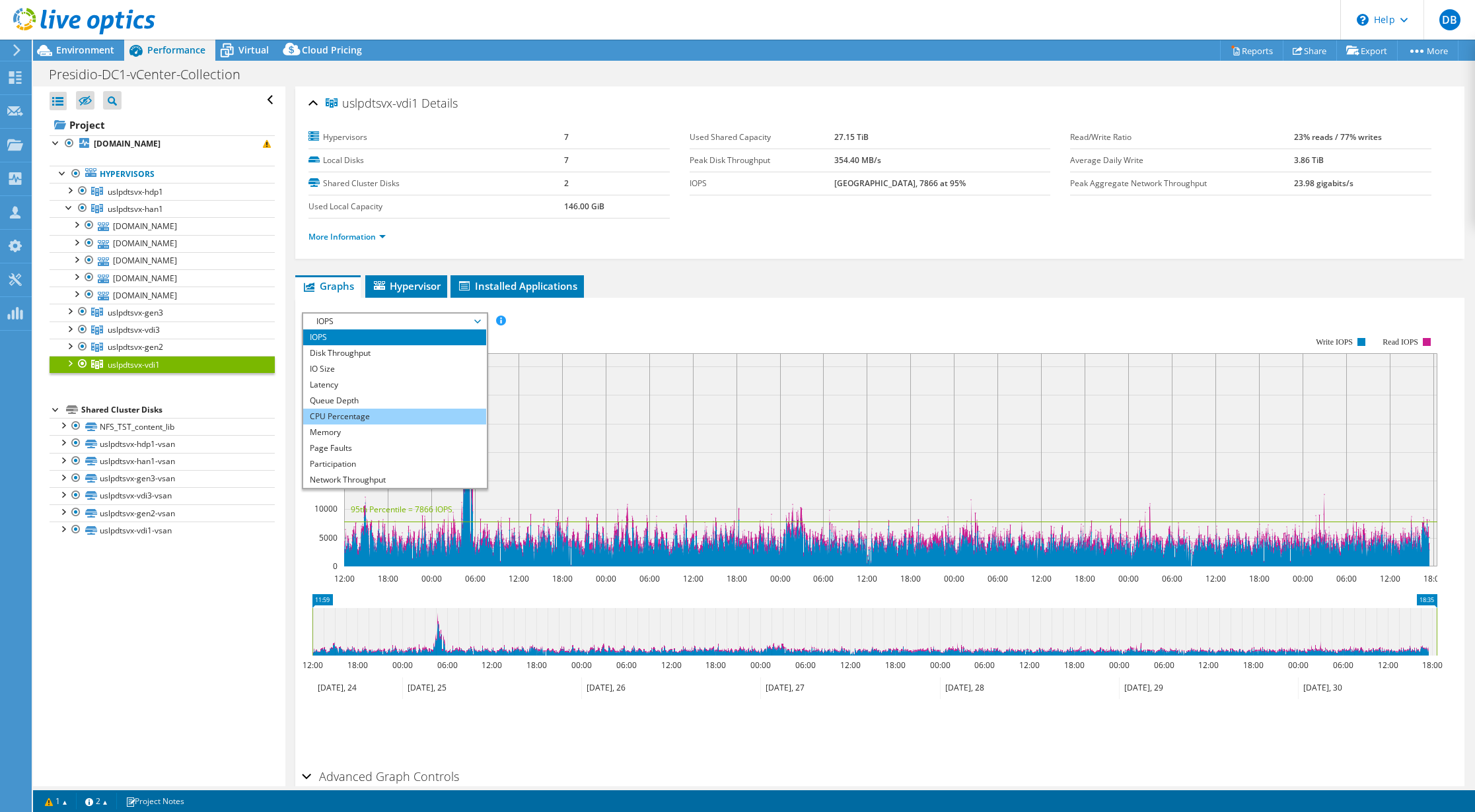
click at [369, 414] on li "CPU Percentage" at bounding box center [394, 417] width 183 height 16
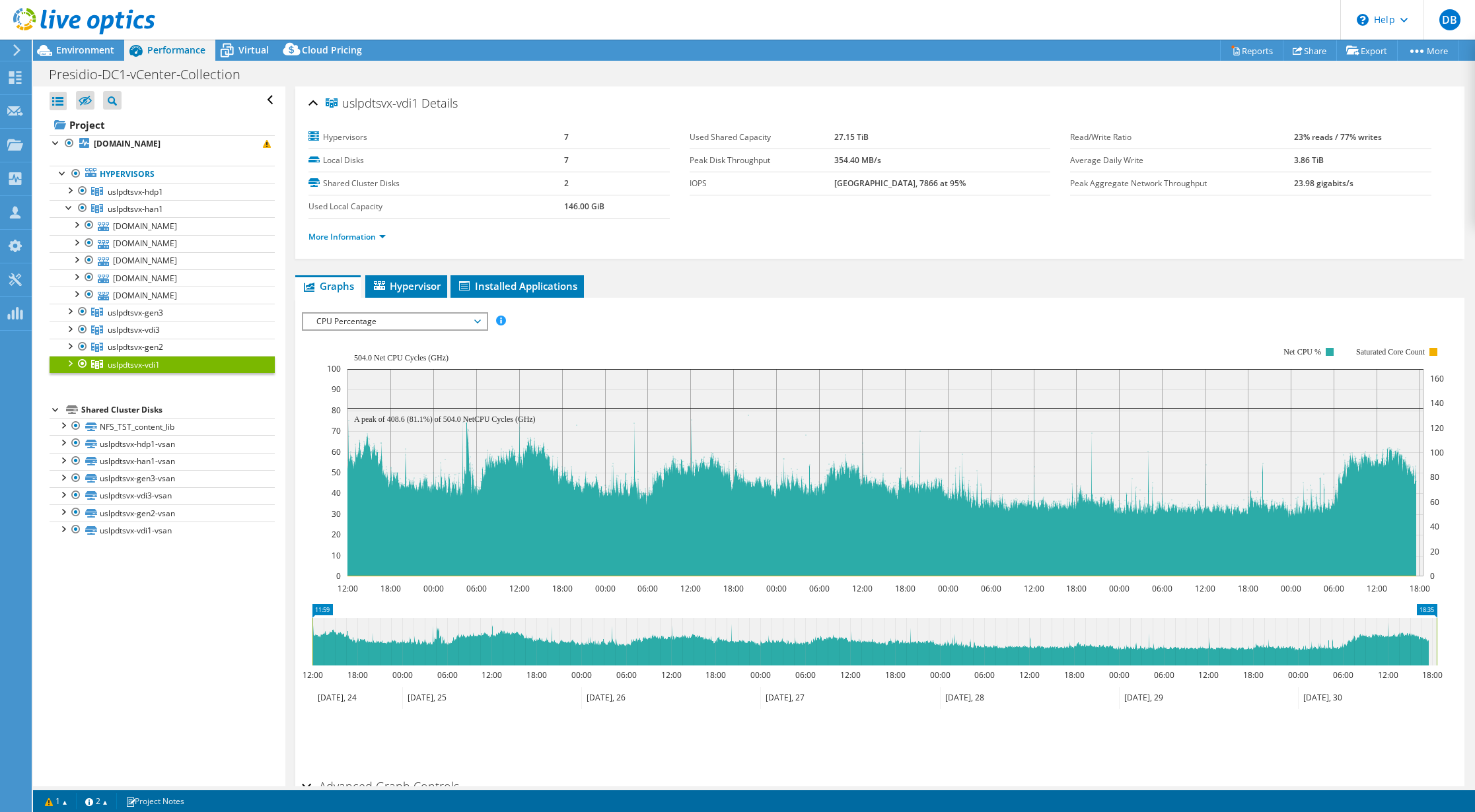
click at [475, 323] on span "CPU Percentage" at bounding box center [394, 322] width 170 height 16
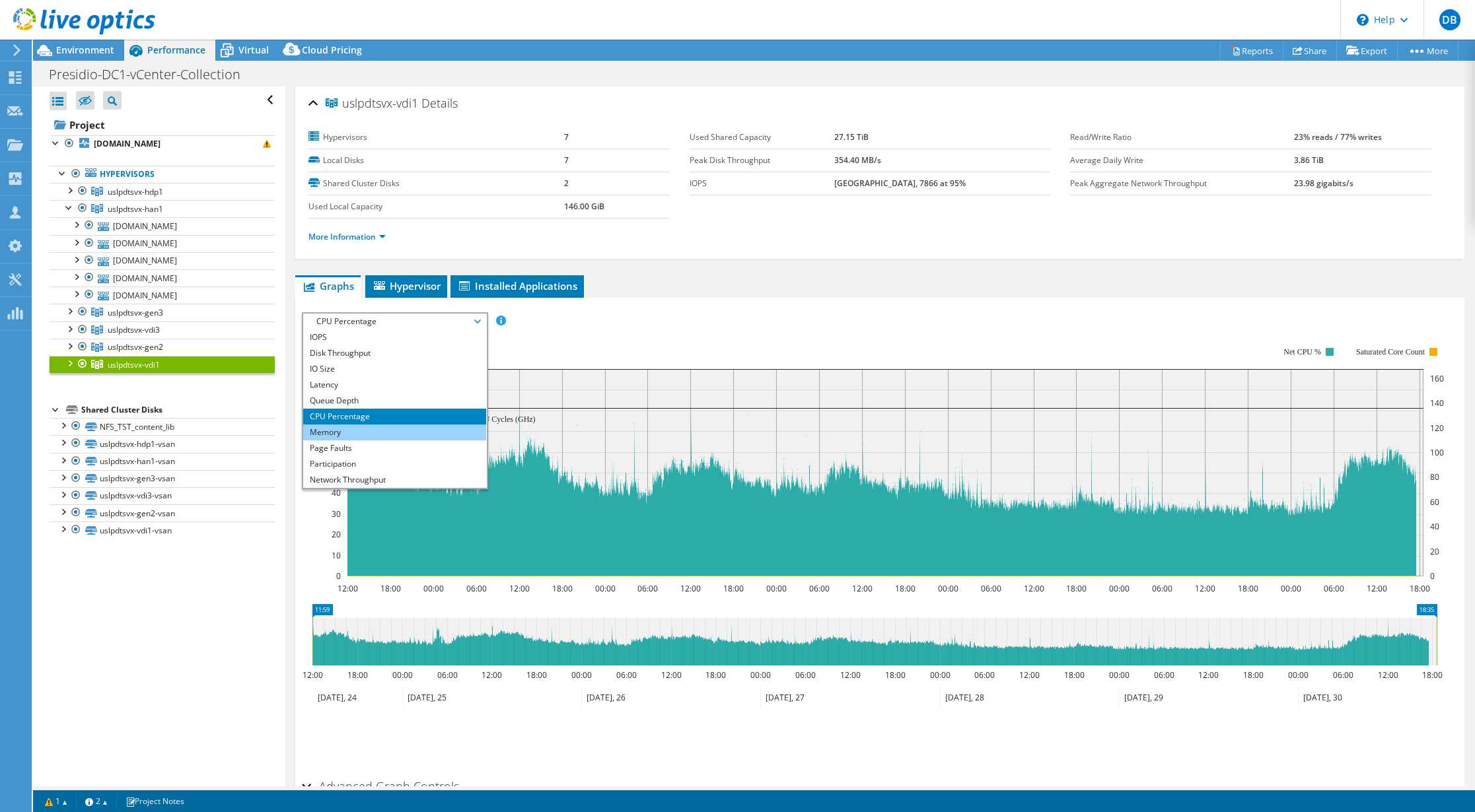
click at [395, 433] on li "Memory" at bounding box center [394, 433] width 183 height 16
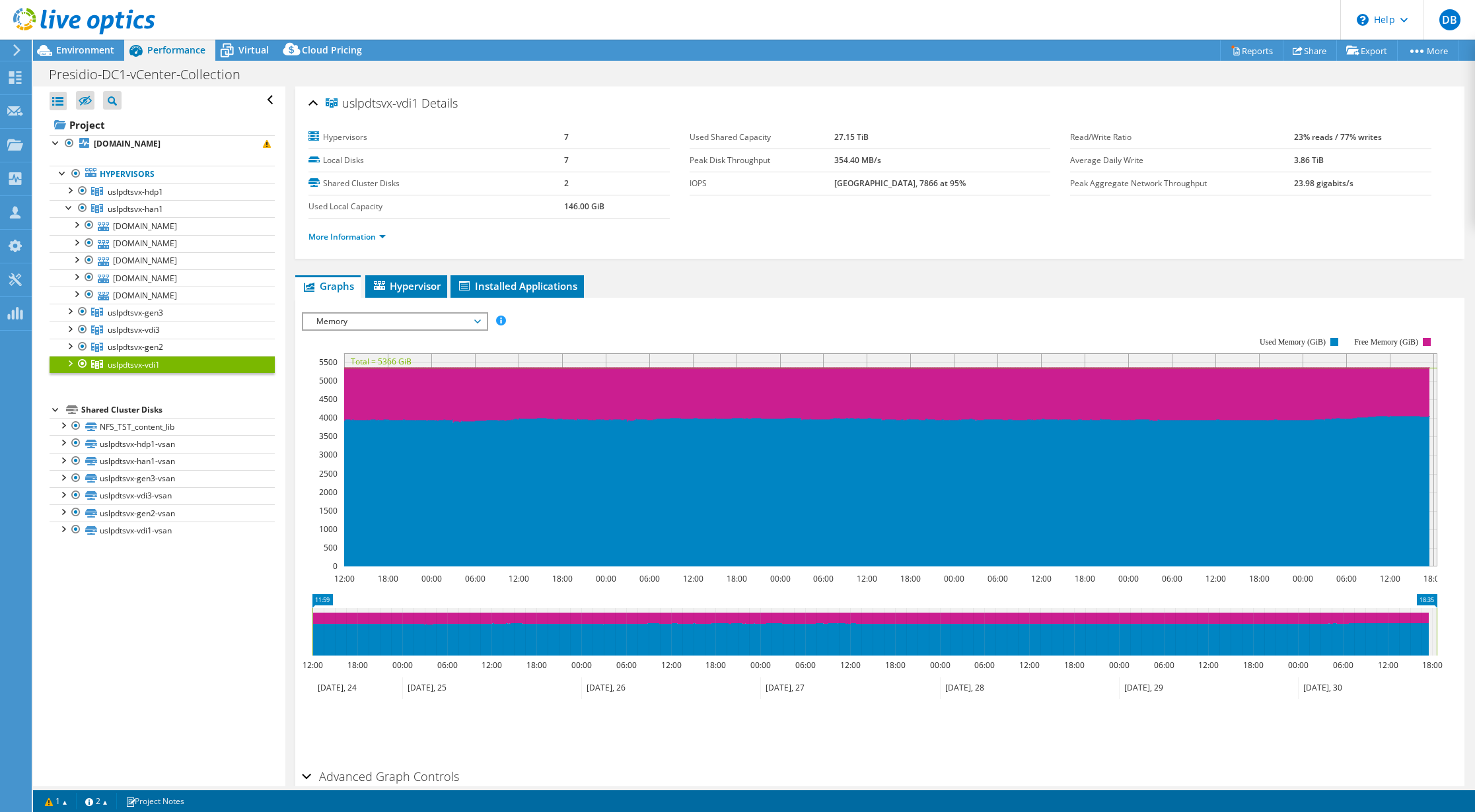
click at [68, 362] on div at bounding box center [69, 363] width 13 height 13
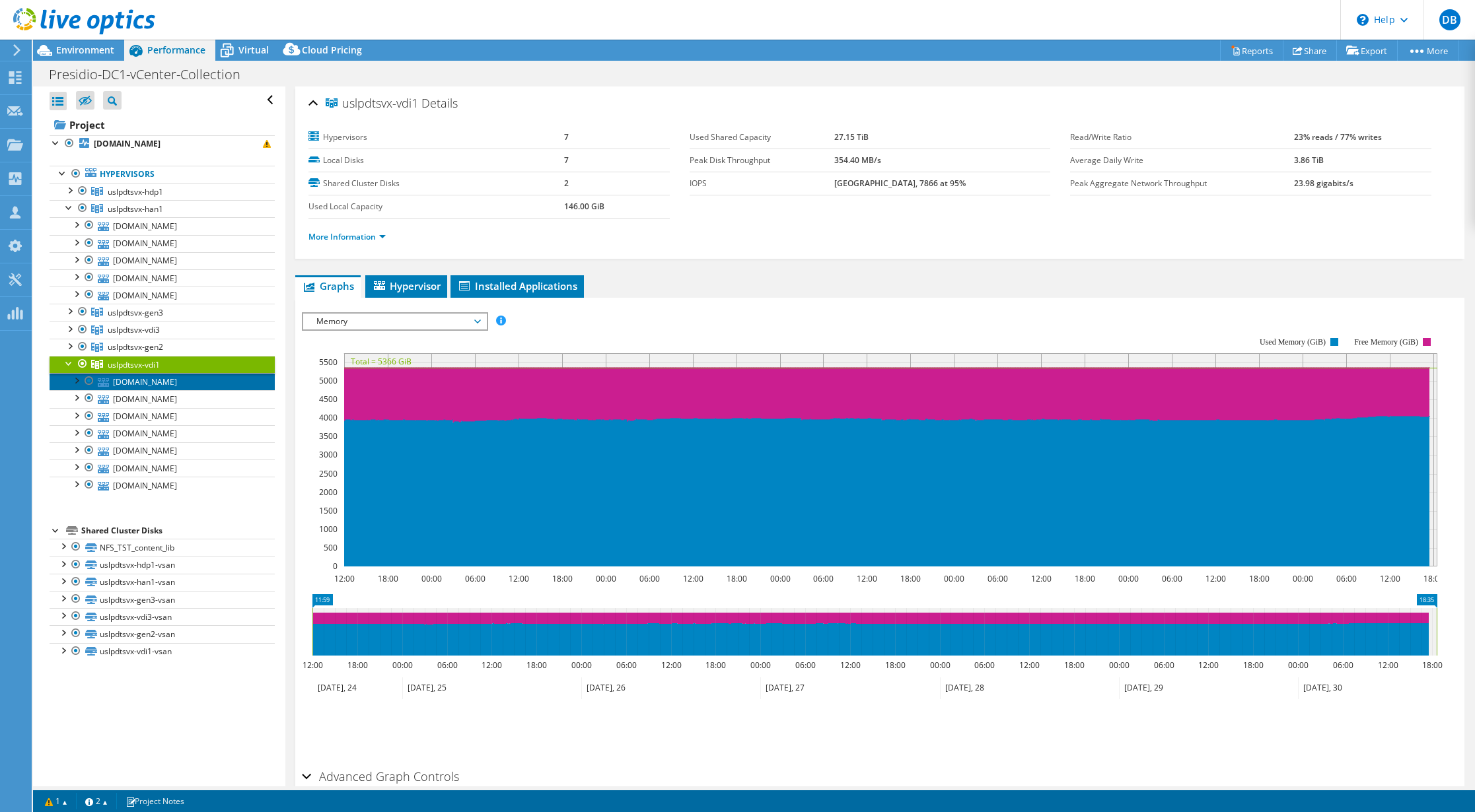
click at [124, 380] on link "[DOMAIN_NAME]" at bounding box center [162, 382] width 225 height 17
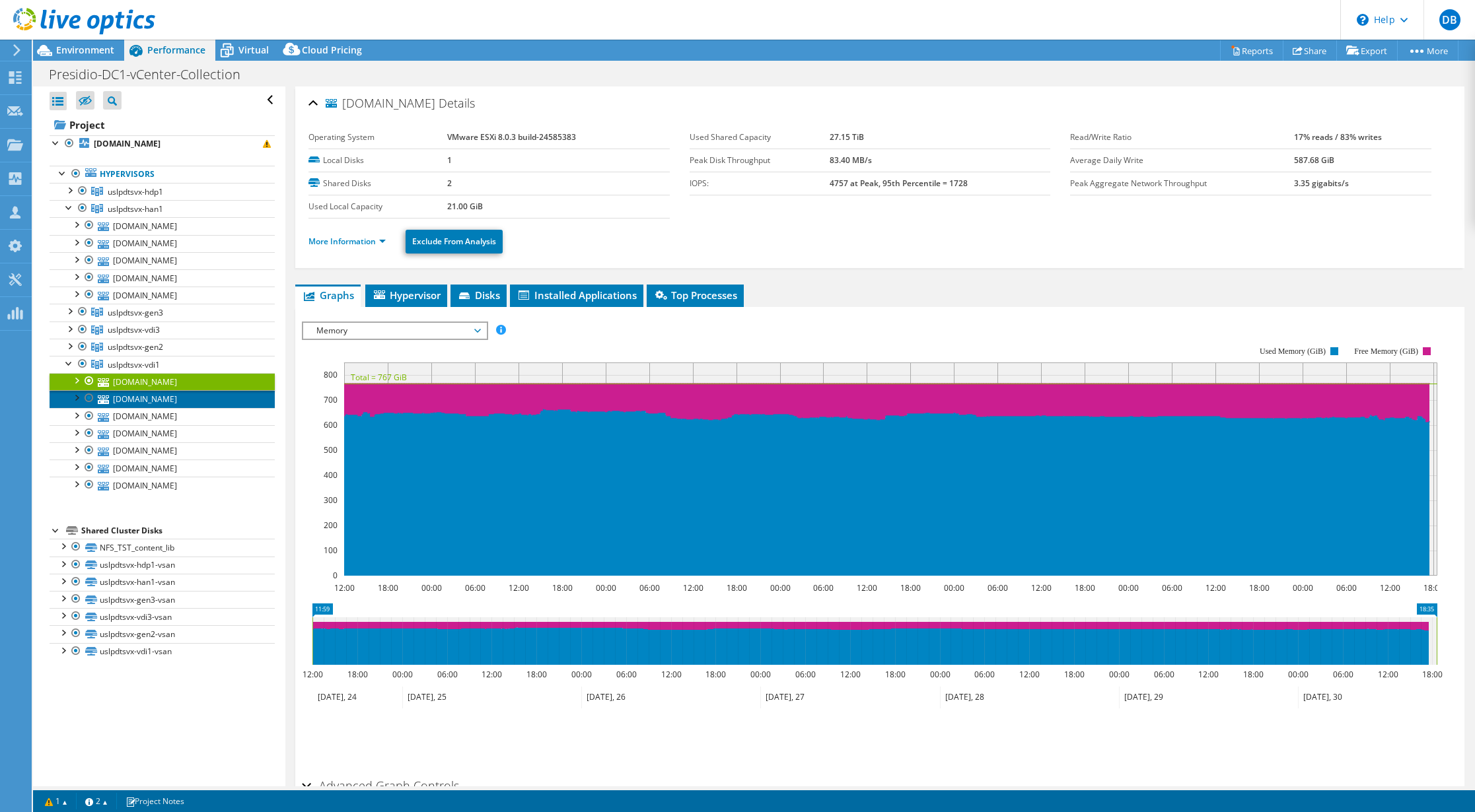
click at [138, 401] on link "[DOMAIN_NAME]" at bounding box center [162, 399] width 225 height 17
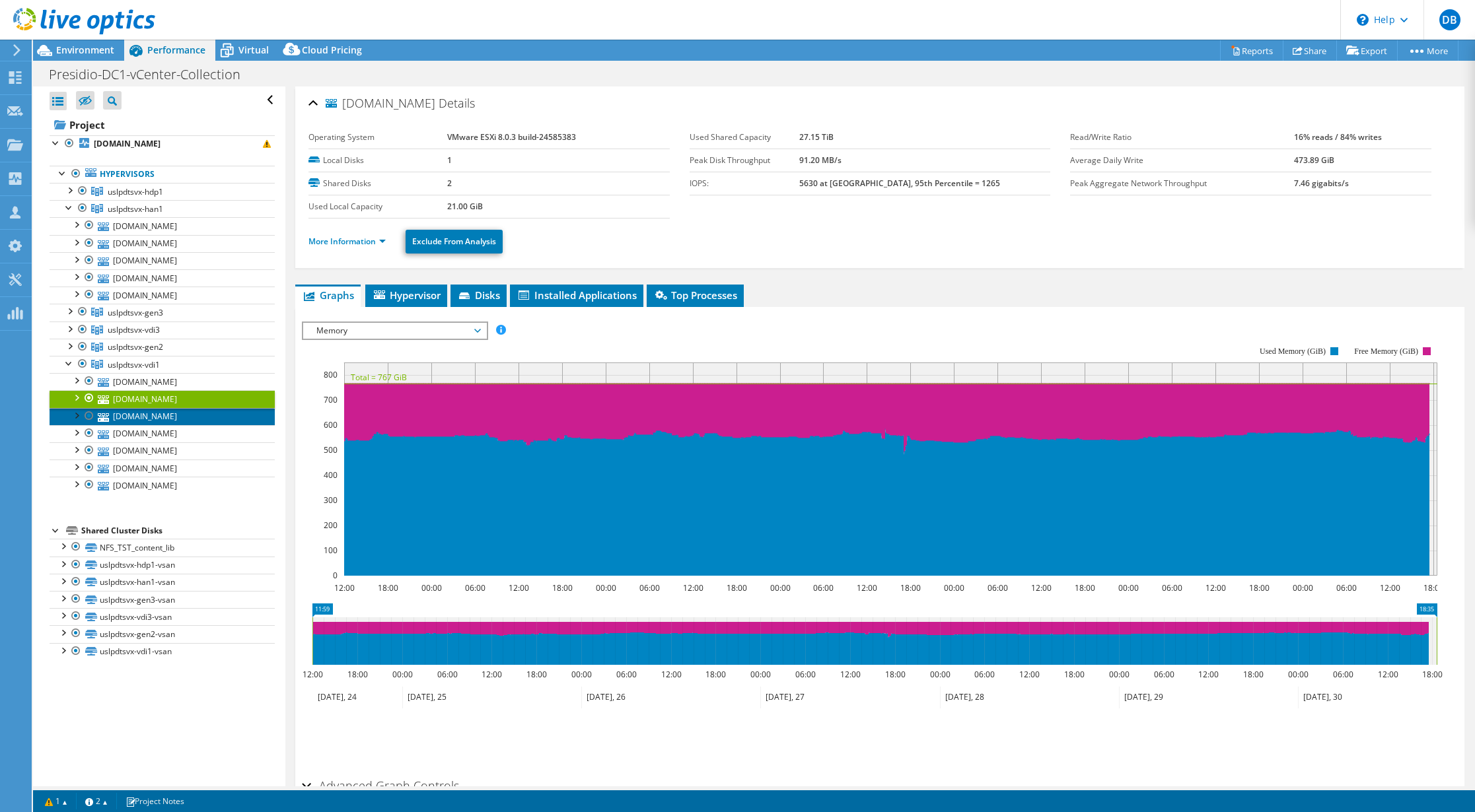
click at [145, 413] on link "[DOMAIN_NAME]" at bounding box center [162, 417] width 225 height 17
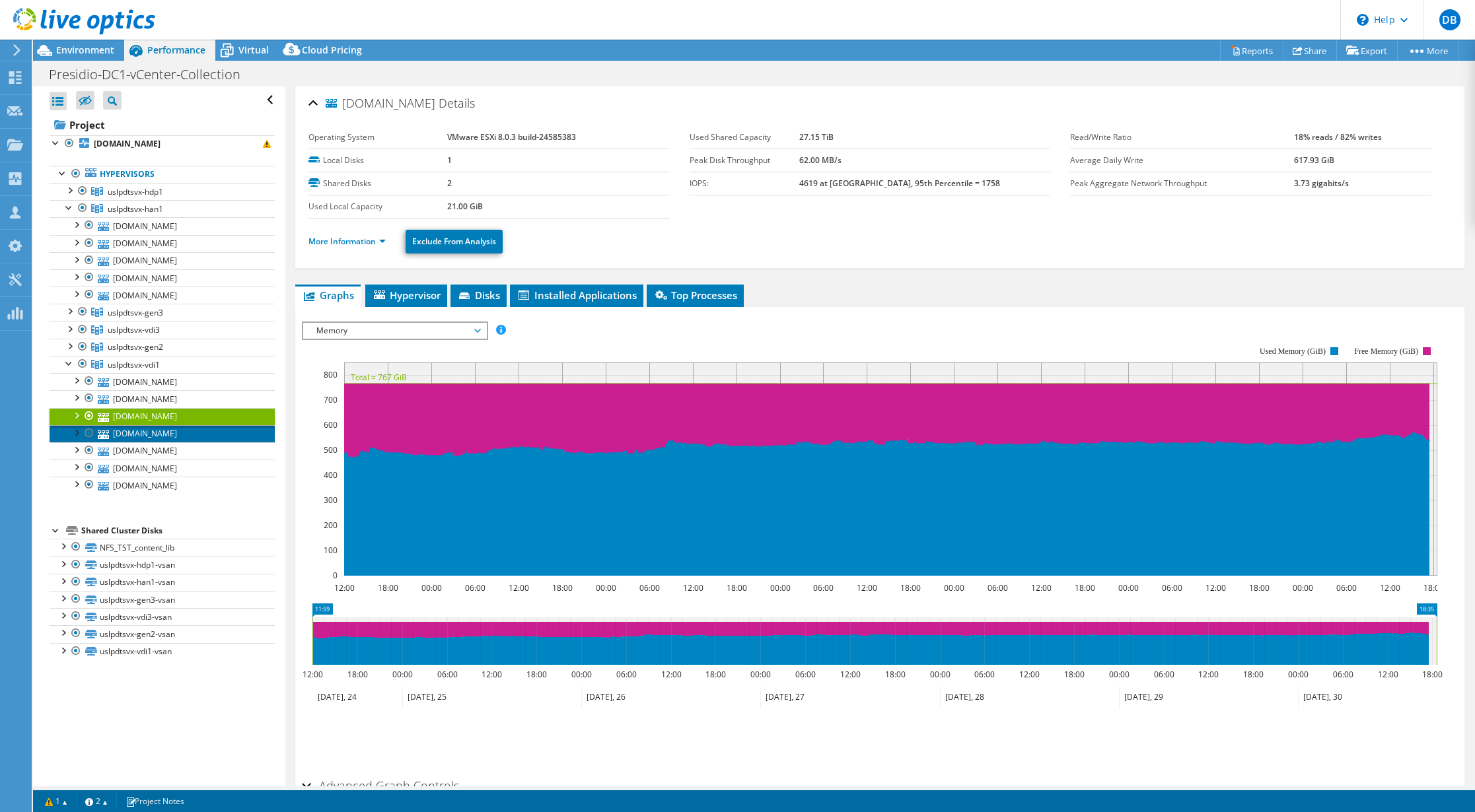
click at [158, 432] on link "[DOMAIN_NAME]" at bounding box center [162, 434] width 225 height 17
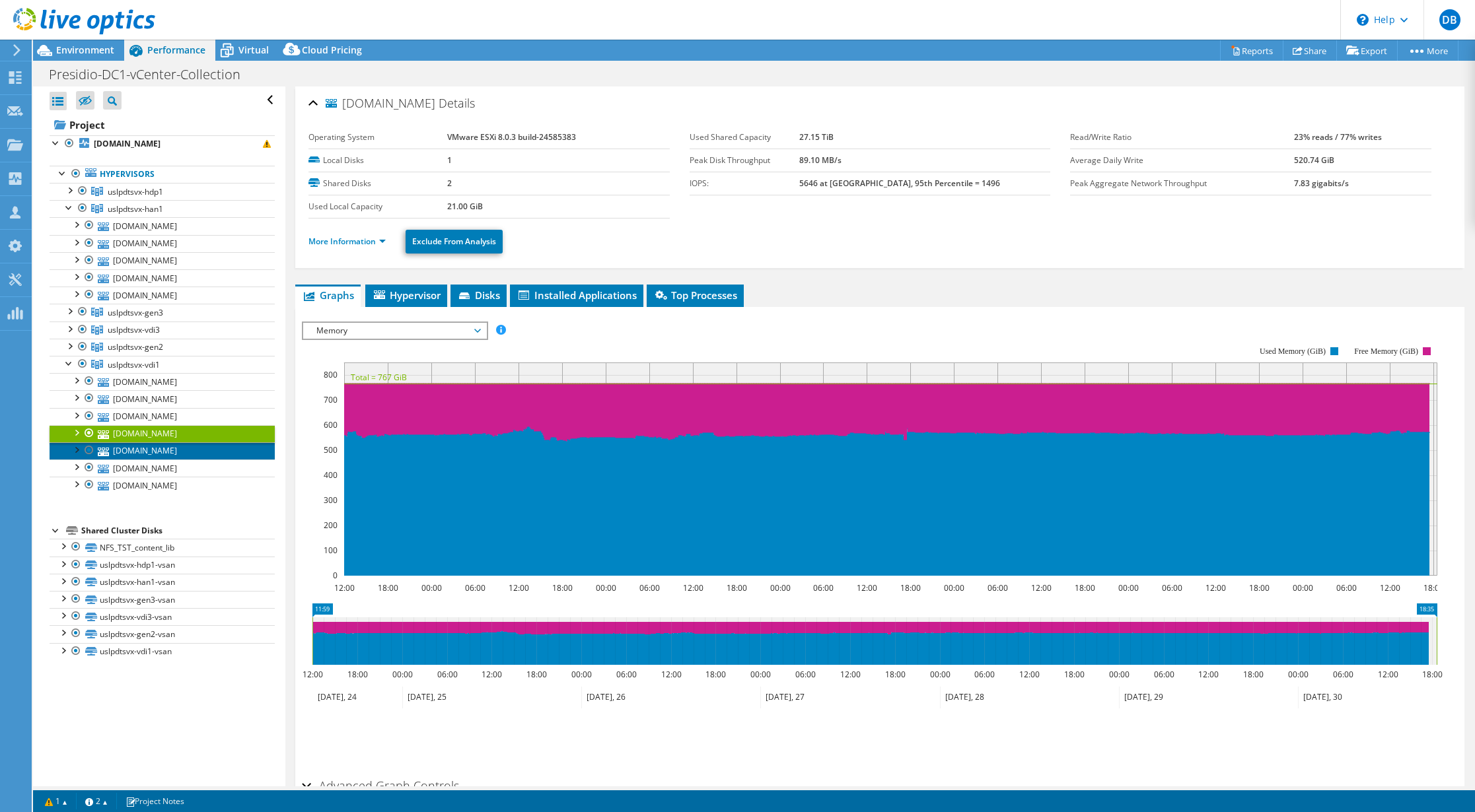
click at [173, 451] on link "[DOMAIN_NAME]" at bounding box center [162, 452] width 225 height 17
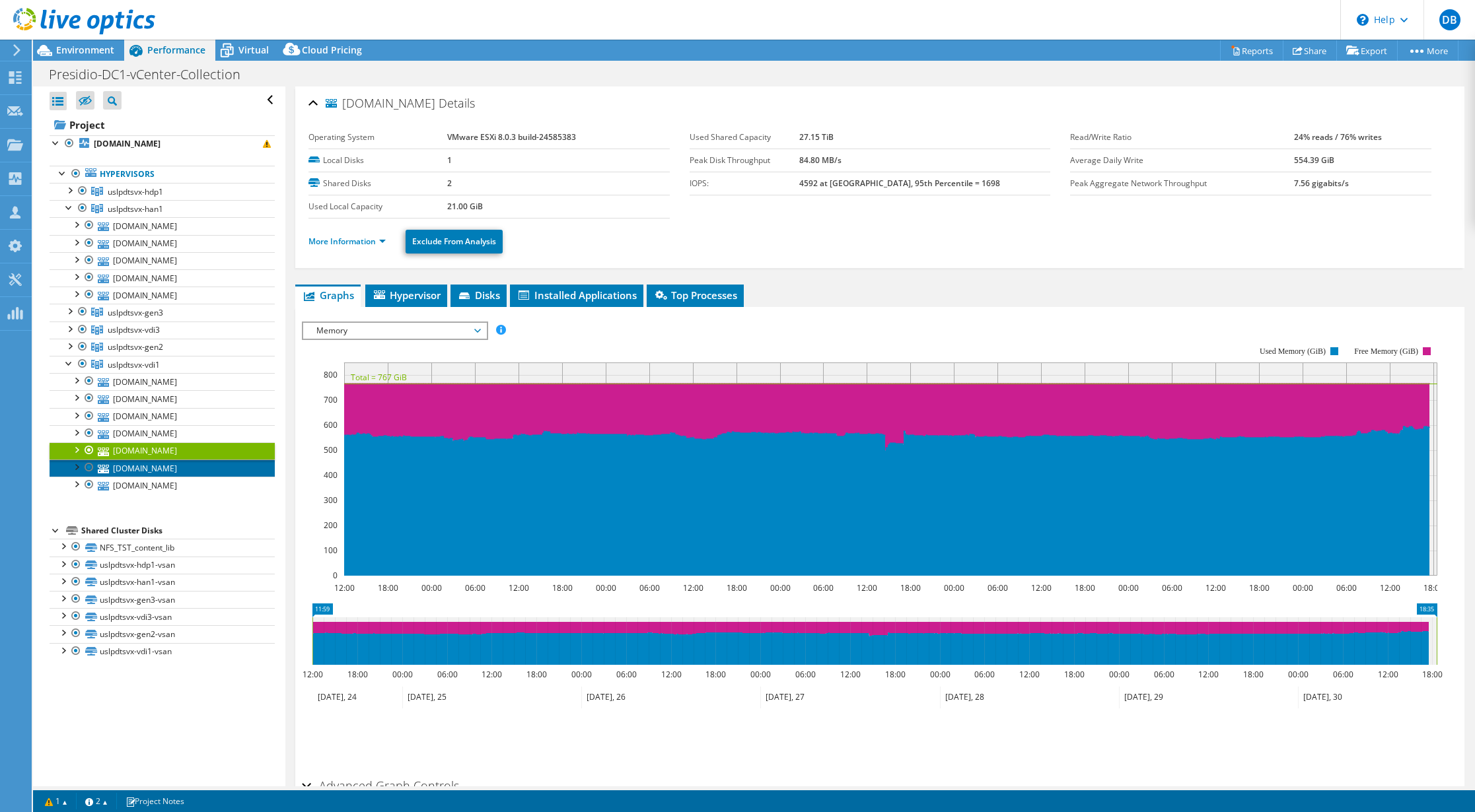
click at [176, 468] on link "[DOMAIN_NAME]" at bounding box center [162, 468] width 225 height 17
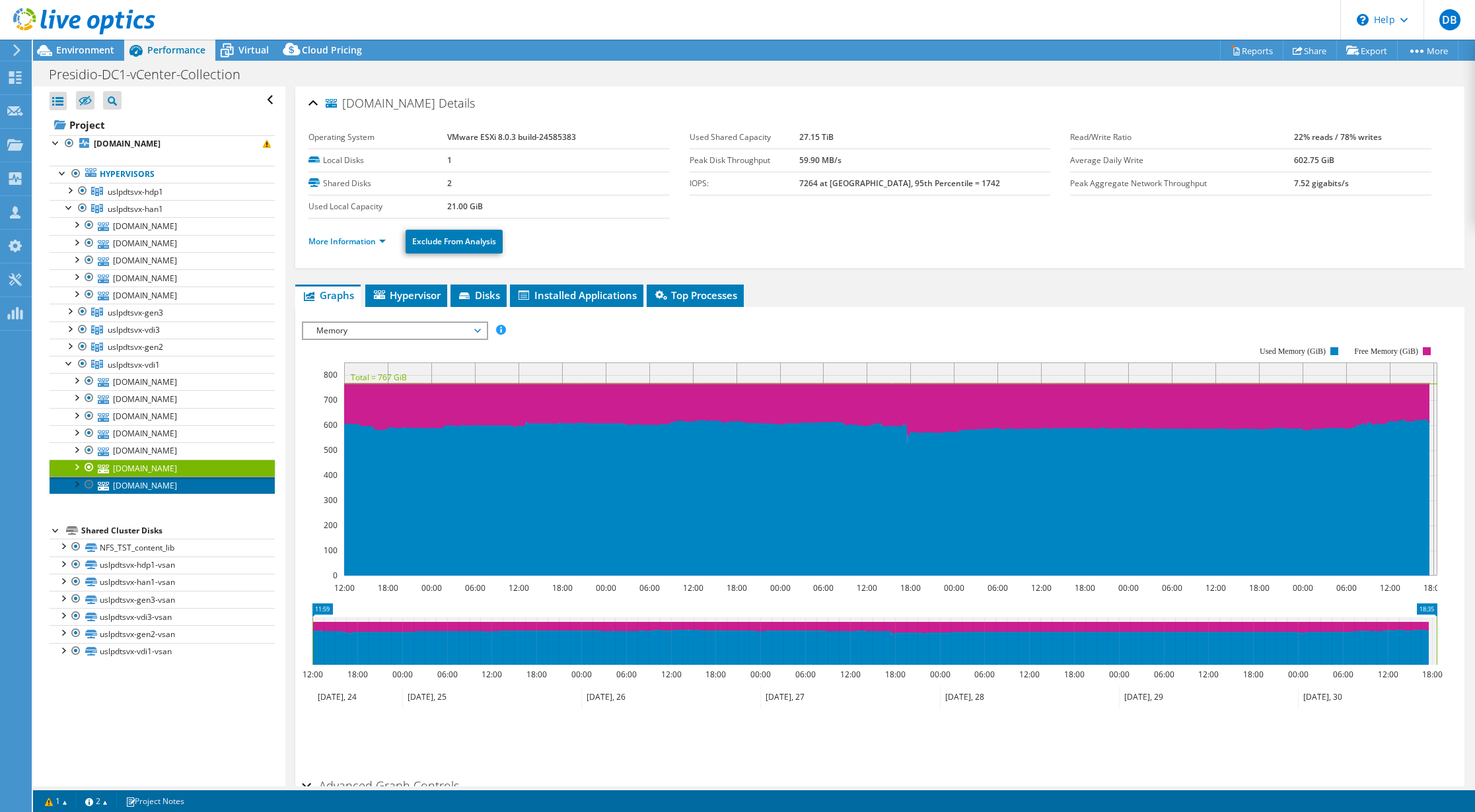
click at [180, 484] on link "[DOMAIN_NAME]" at bounding box center [162, 486] width 225 height 17
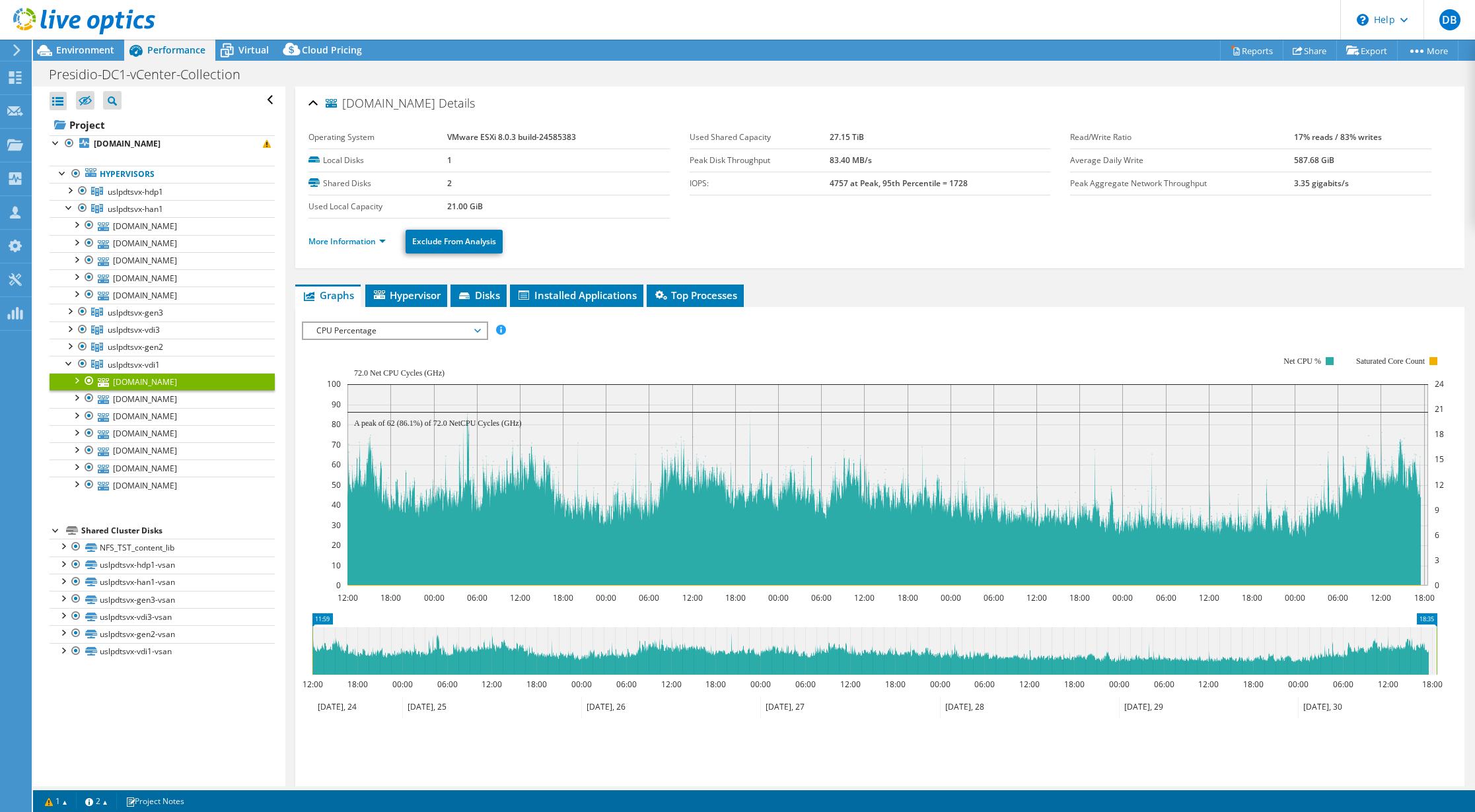
select select "USD"
